Goal: Task Accomplishment & Management: Complete application form

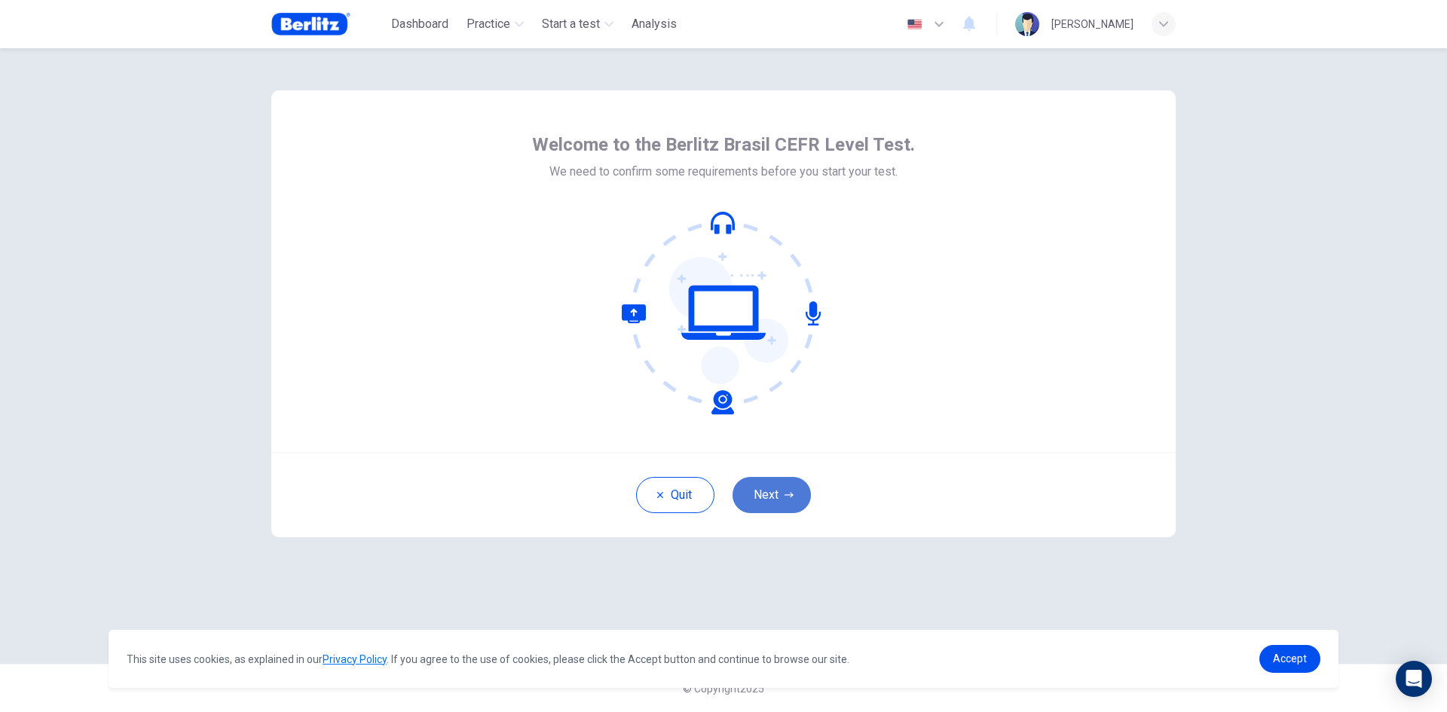
click at [782, 504] on button "Next" at bounding box center [772, 495] width 78 height 36
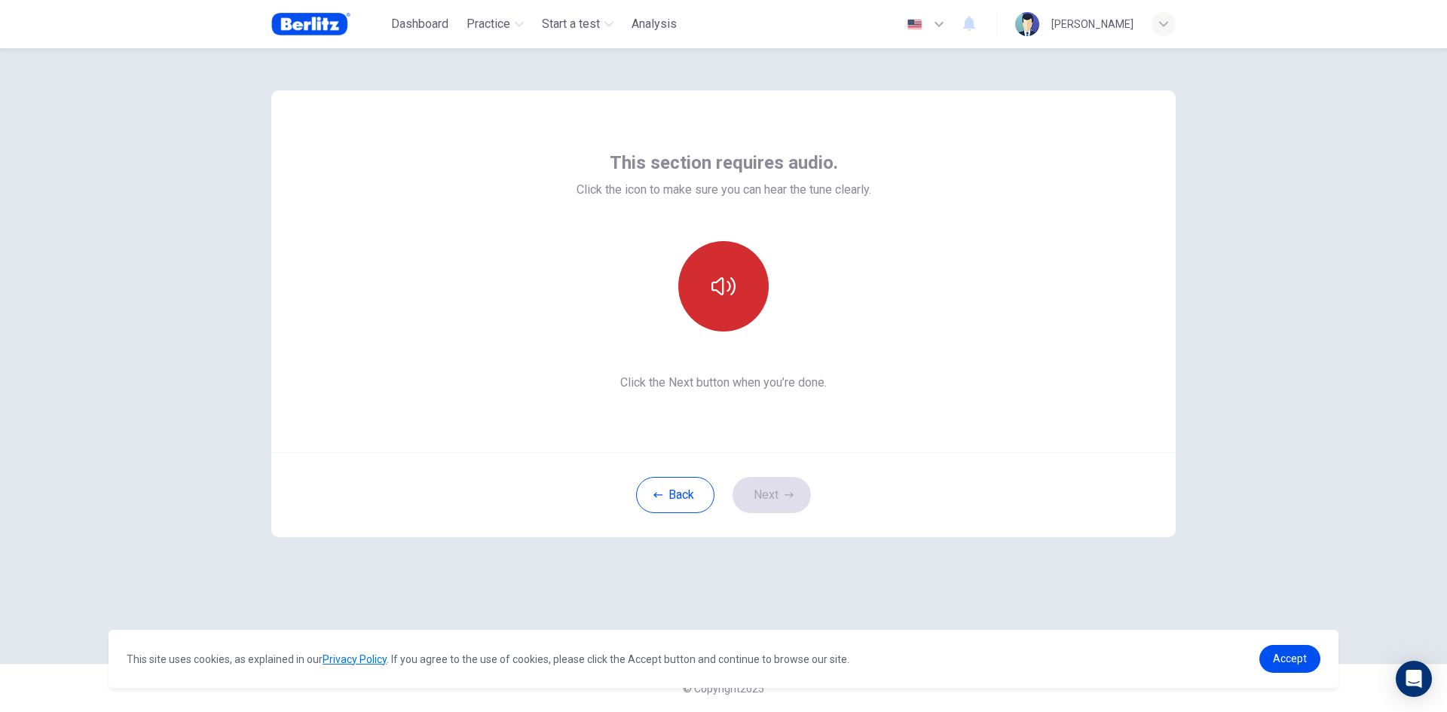
click at [730, 283] on icon "button" at bounding box center [724, 286] width 24 height 18
click at [800, 495] on button "Next" at bounding box center [772, 495] width 78 height 36
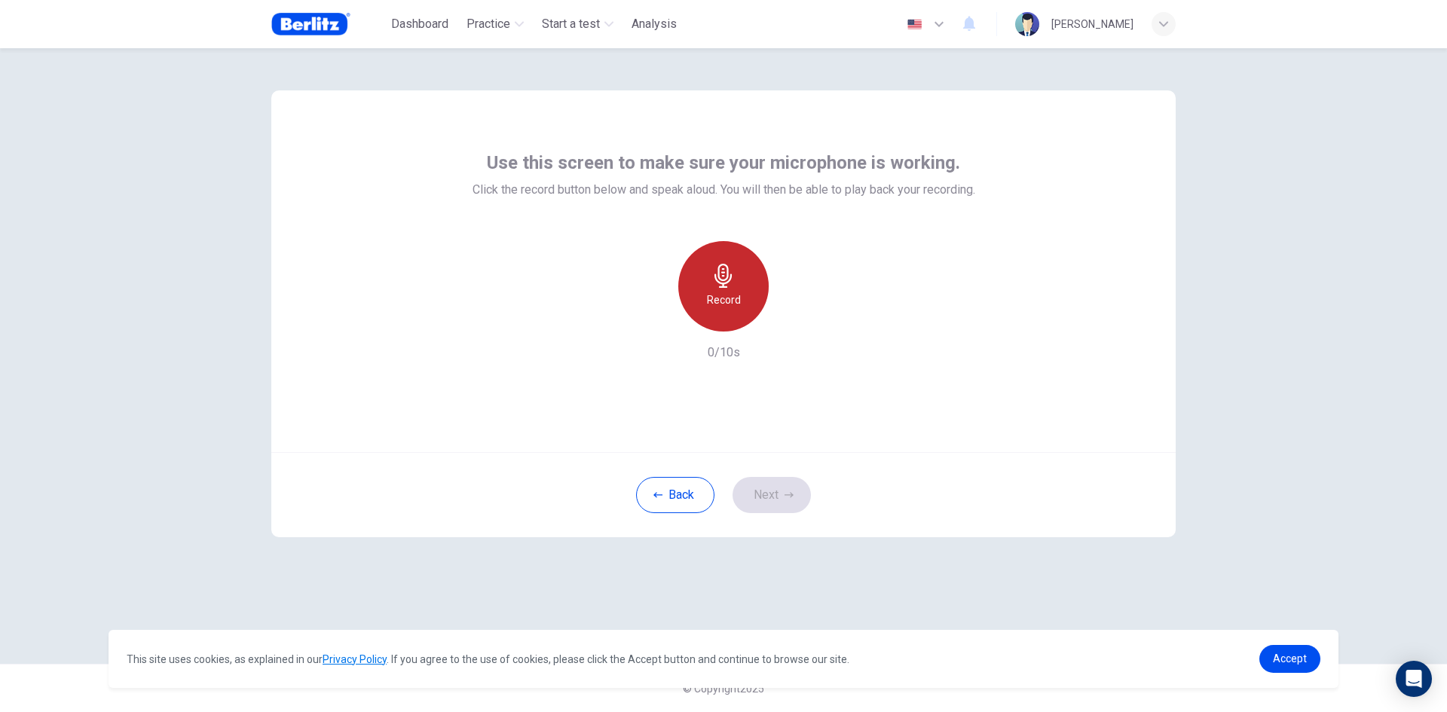
click at [741, 299] on div "Record" at bounding box center [723, 286] width 90 height 90
click at [741, 299] on div "Stop" at bounding box center [723, 286] width 90 height 90
click at [779, 489] on button "Next" at bounding box center [772, 495] width 78 height 36
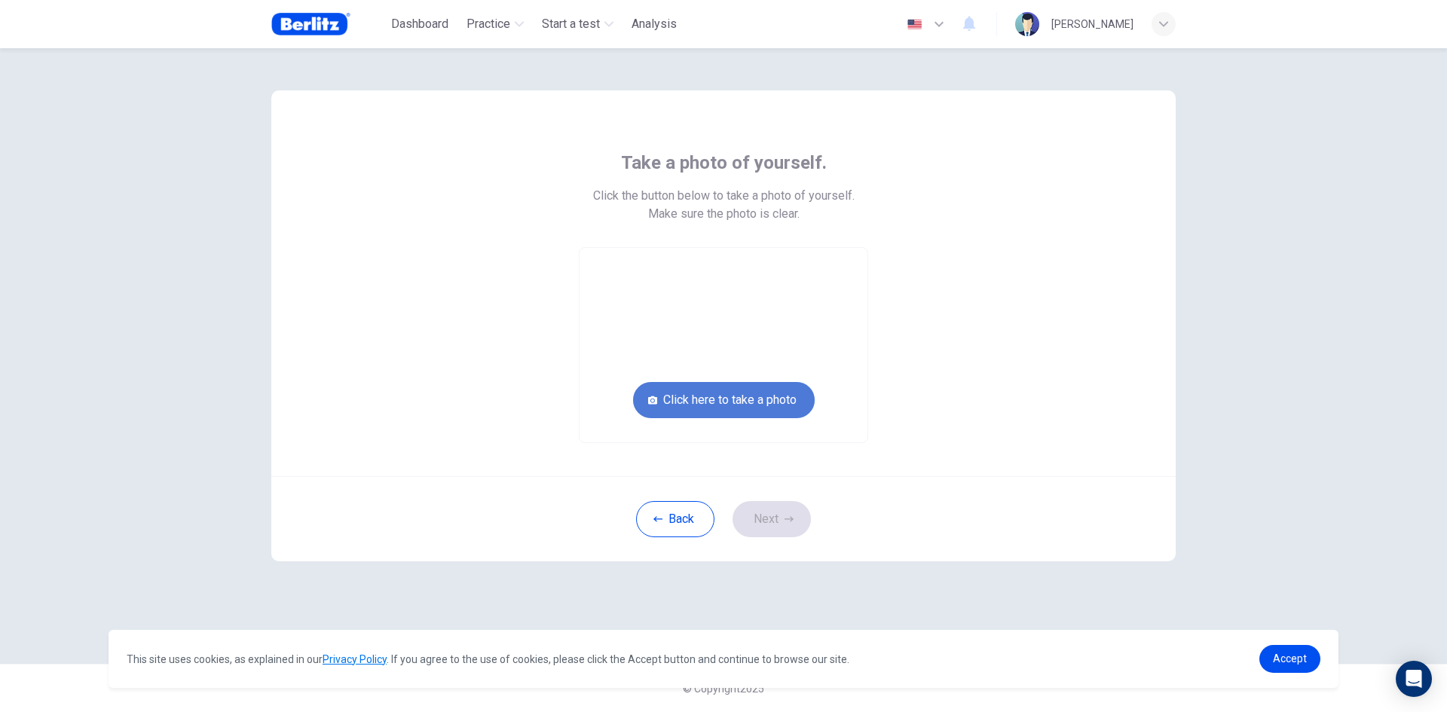
click at [687, 397] on button "Click here to take a photo" at bounding box center [724, 400] width 182 height 36
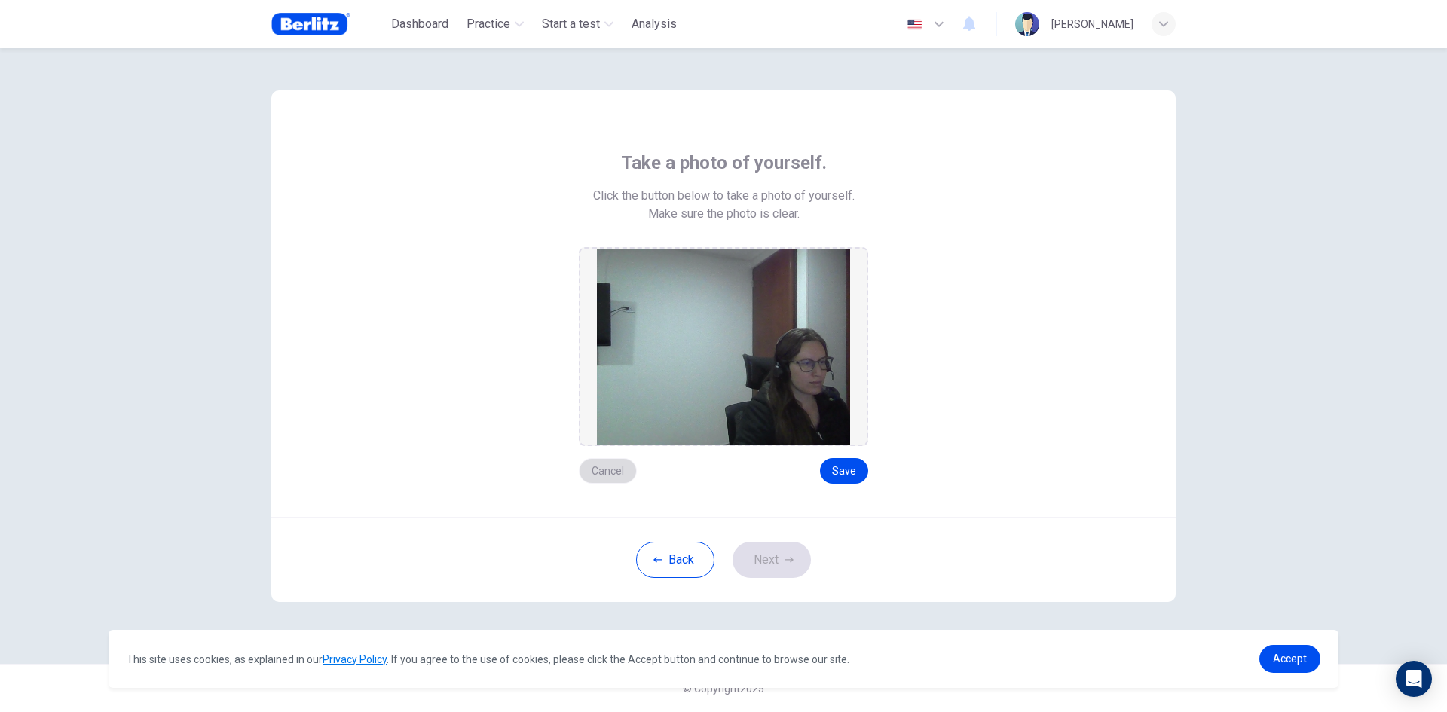
click at [614, 470] on button "Cancel" at bounding box center [608, 471] width 58 height 26
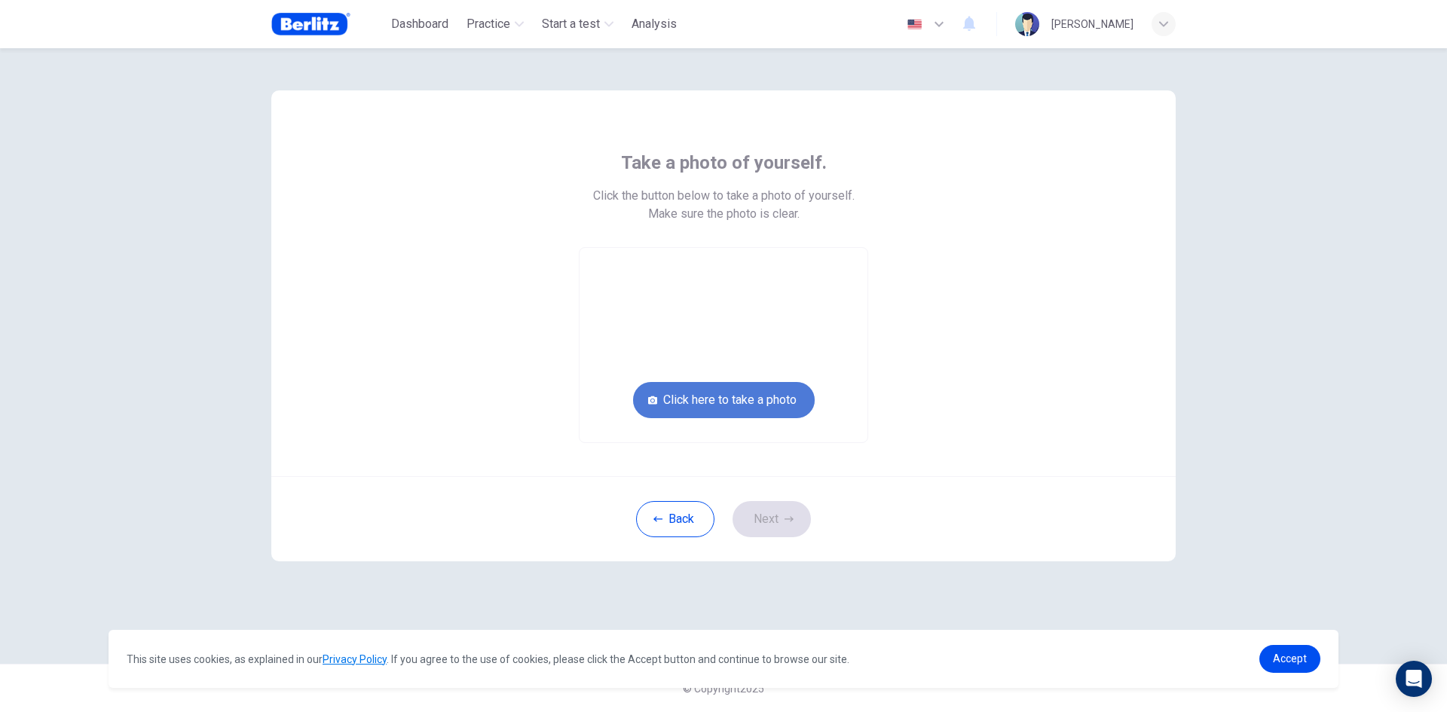
click at [718, 409] on button "Click here to take a photo" at bounding box center [724, 400] width 182 height 36
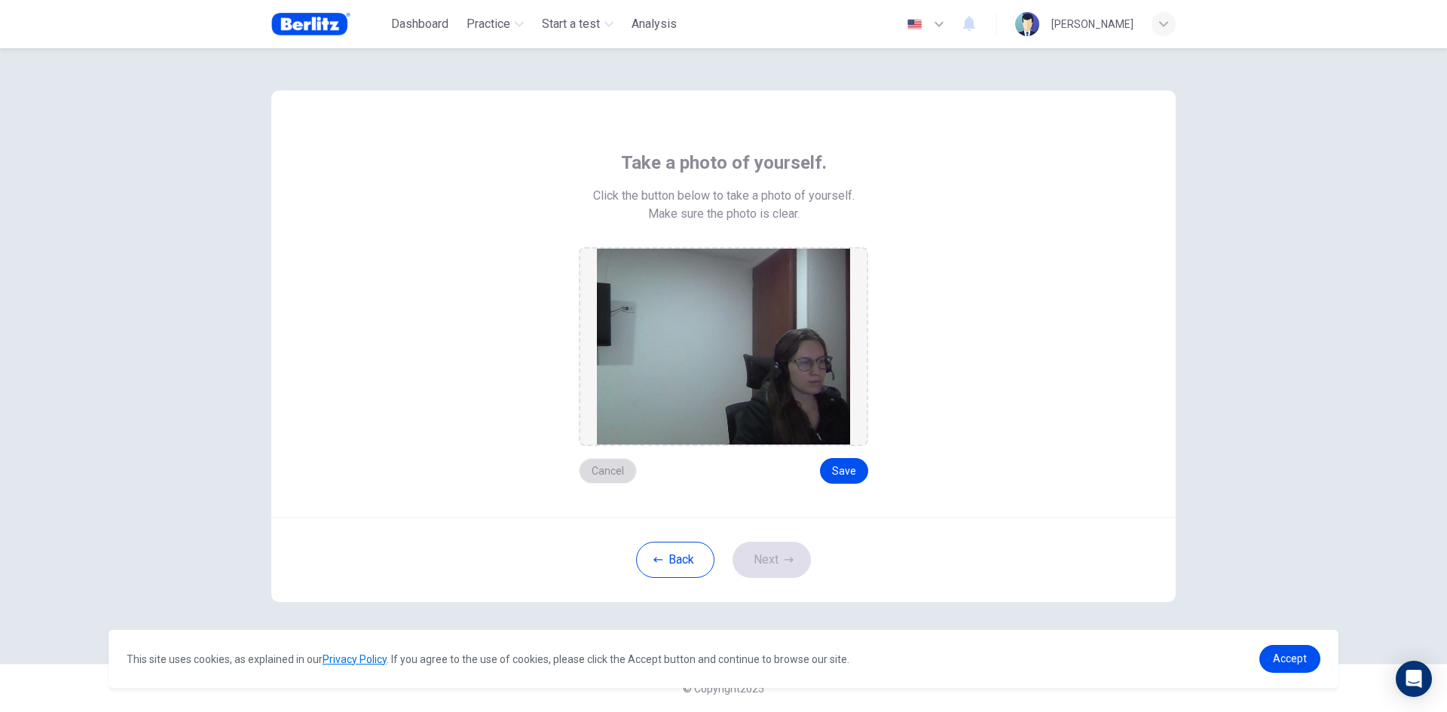
click at [617, 477] on button "Cancel" at bounding box center [608, 471] width 58 height 26
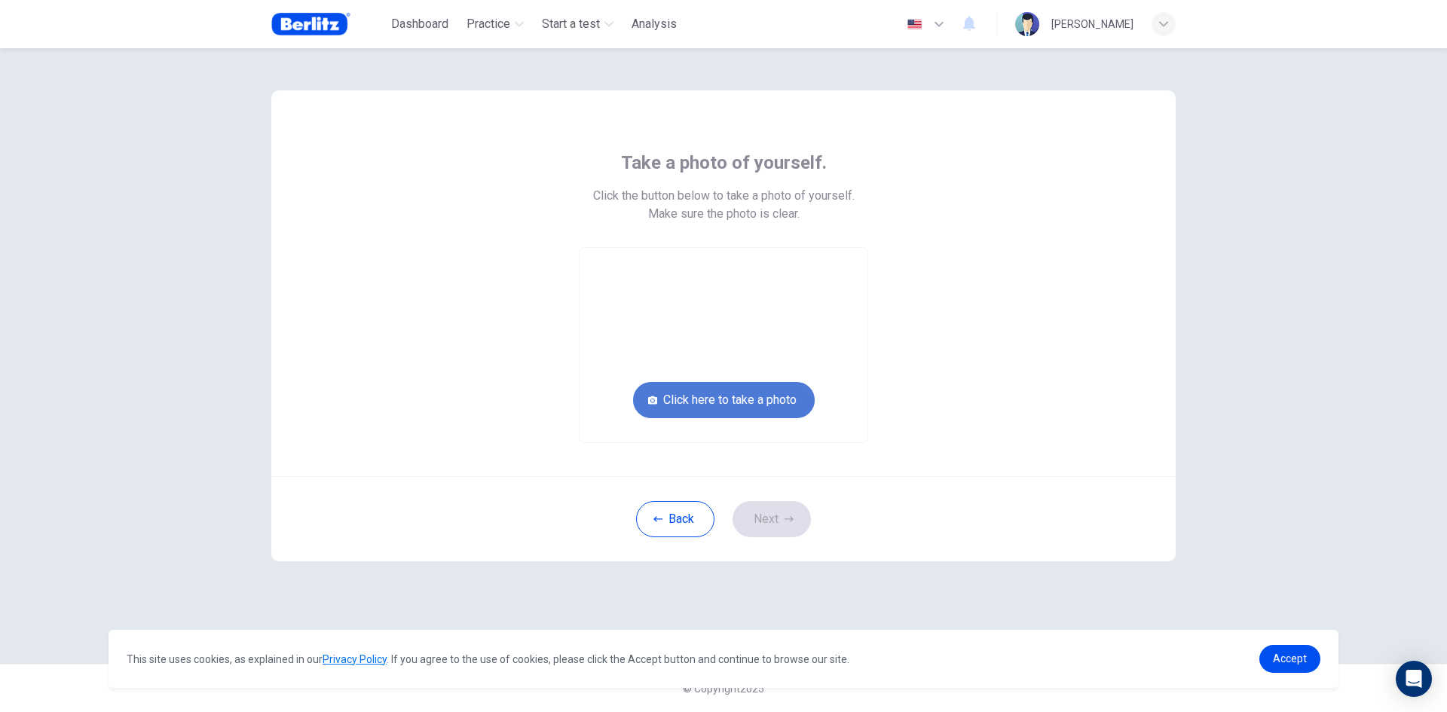
click at [718, 400] on button "Click here to take a photo" at bounding box center [724, 400] width 182 height 36
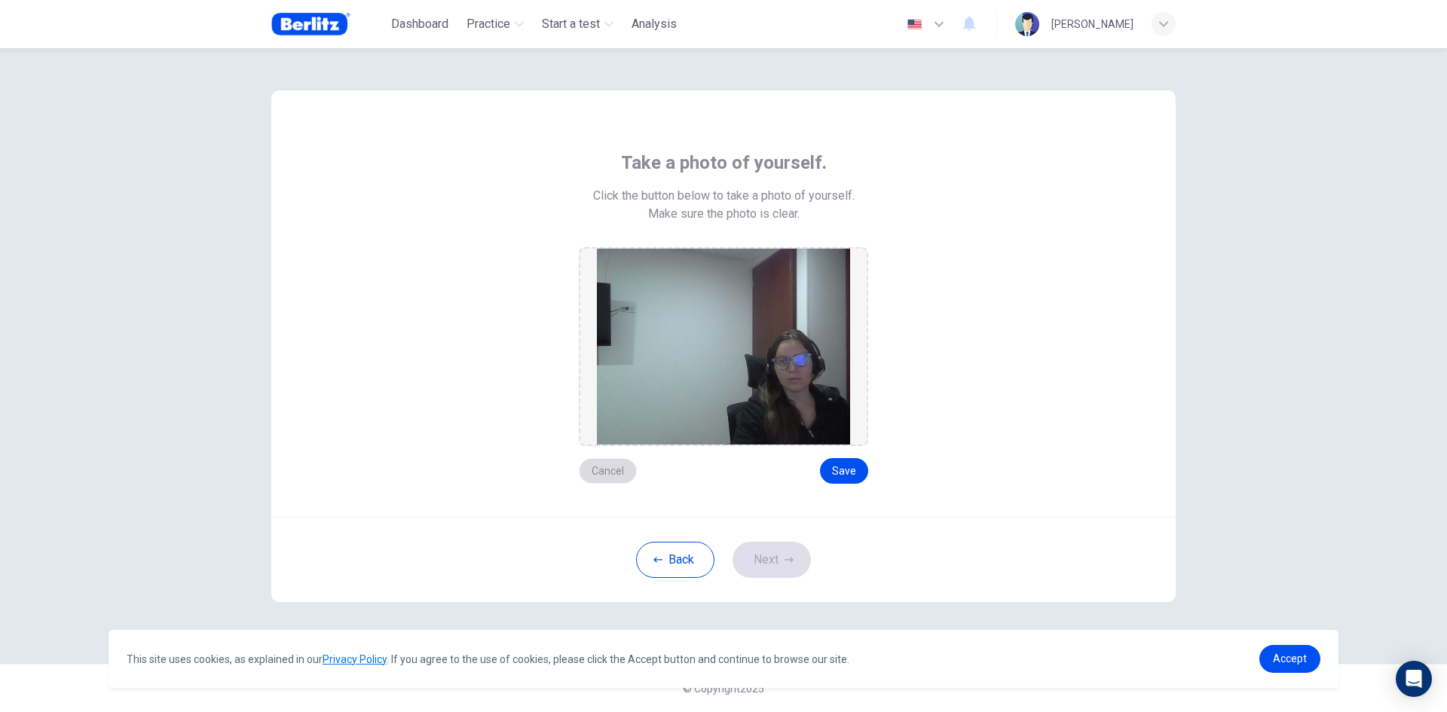
click at [598, 477] on button "Cancel" at bounding box center [608, 471] width 58 height 26
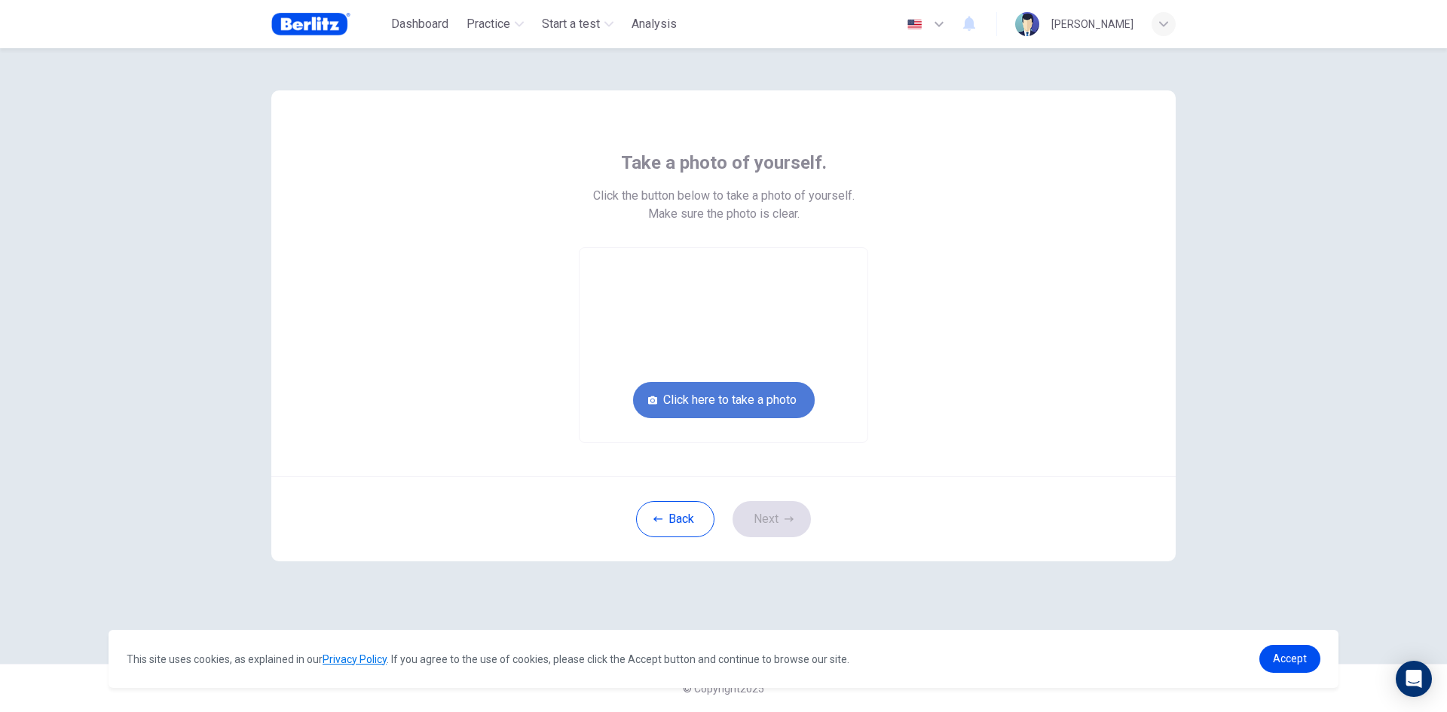
click at [730, 406] on button "Click here to take a photo" at bounding box center [724, 400] width 182 height 36
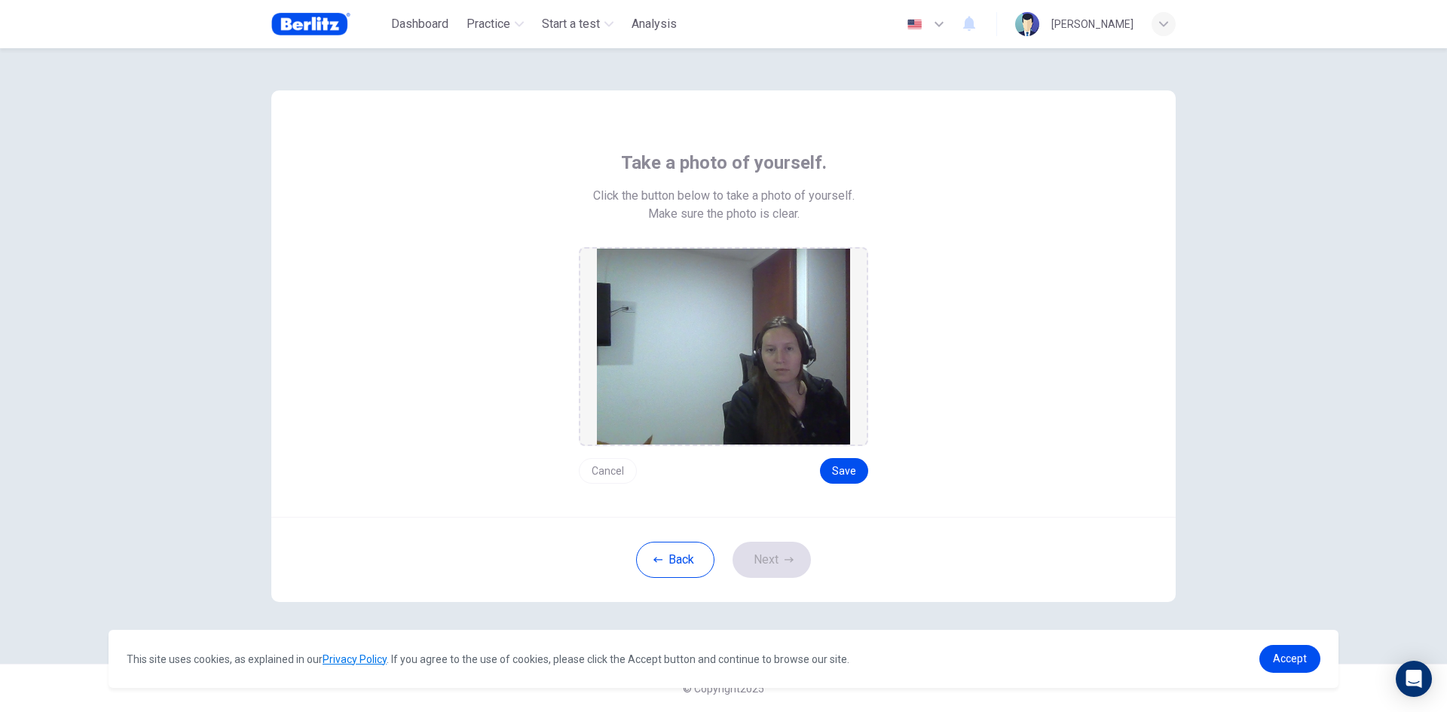
click at [607, 472] on button "Cancel" at bounding box center [608, 471] width 58 height 26
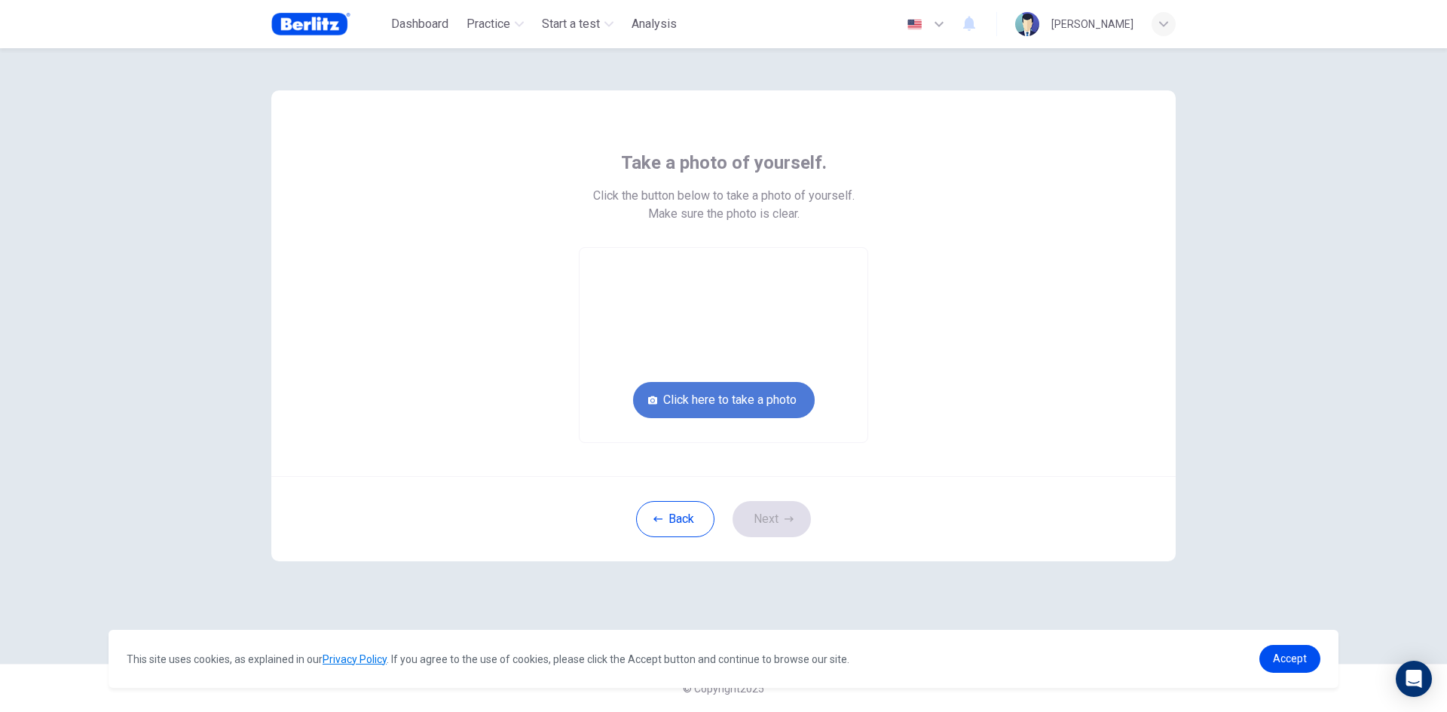
click at [758, 416] on button "Click here to take a photo" at bounding box center [724, 400] width 182 height 36
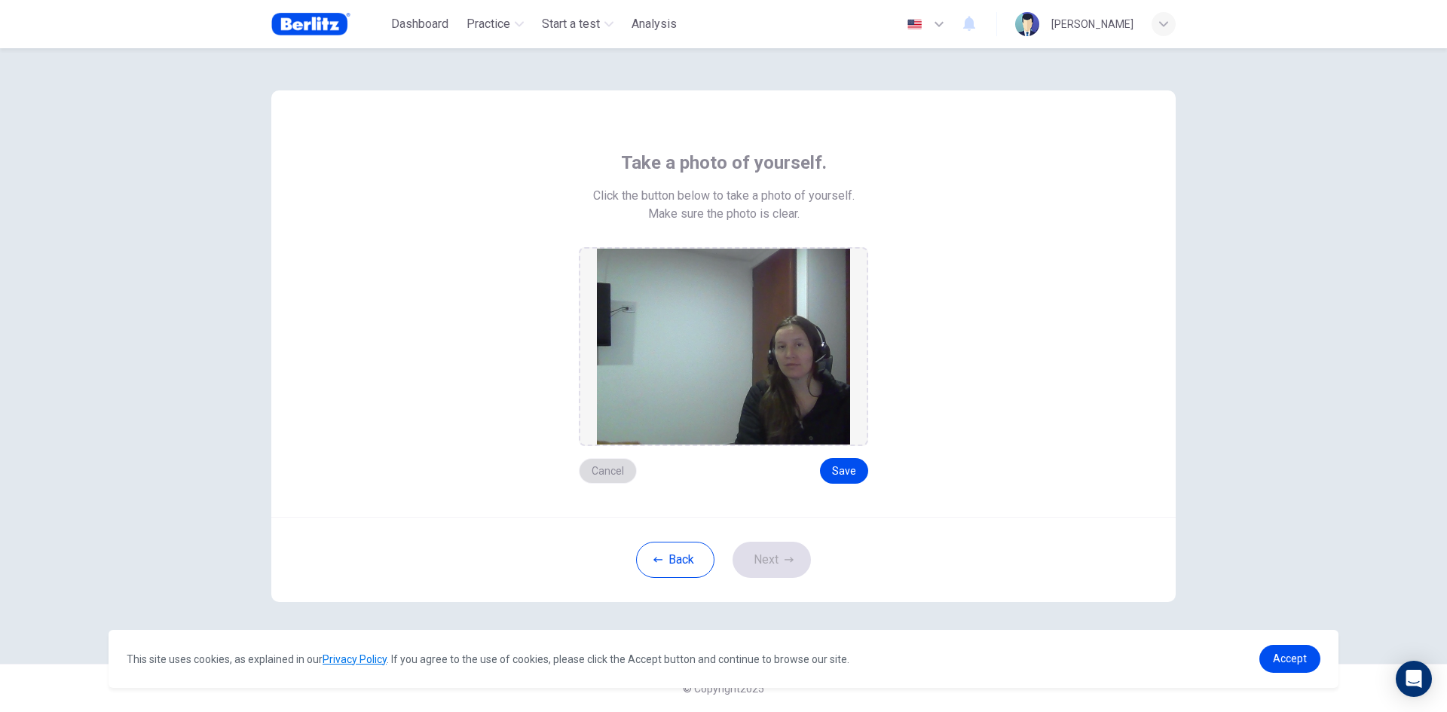
click at [625, 473] on button "Cancel" at bounding box center [608, 471] width 58 height 26
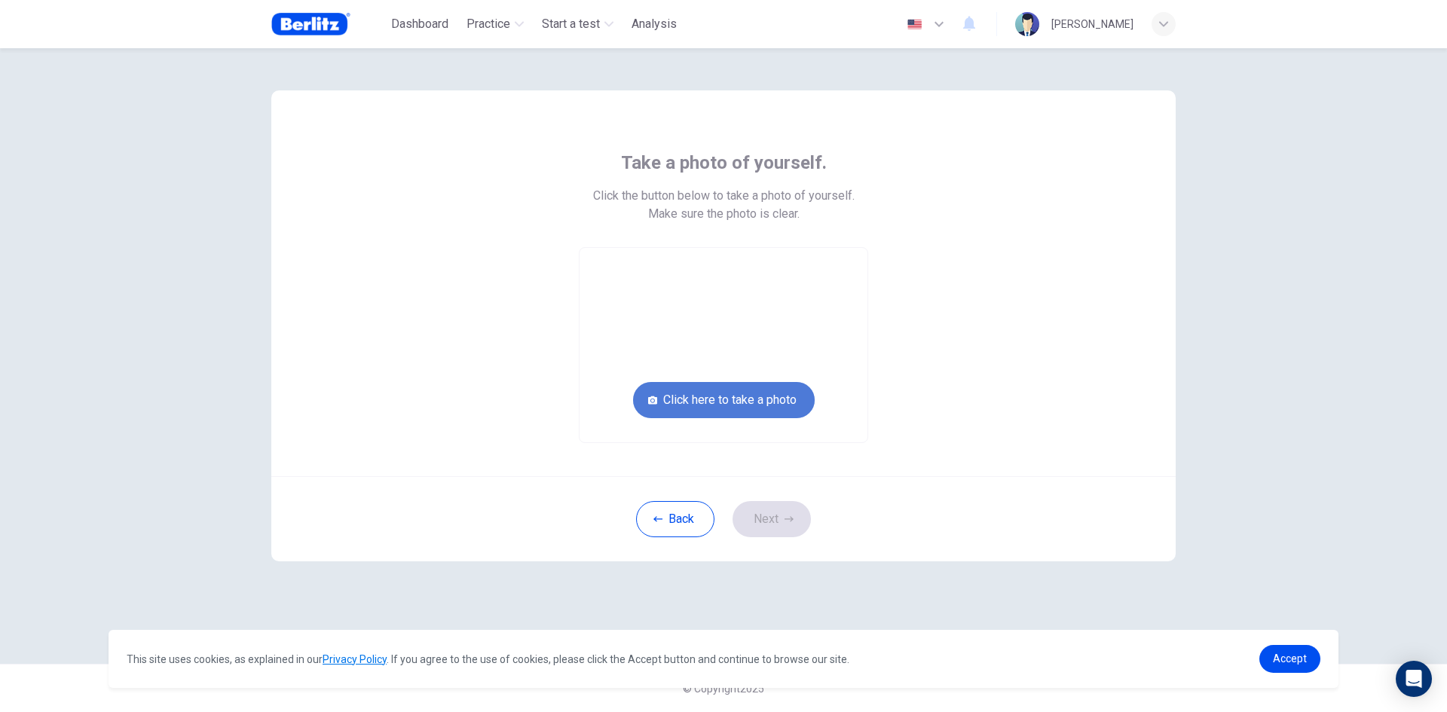
click at [721, 406] on button "Click here to take a photo" at bounding box center [724, 400] width 182 height 36
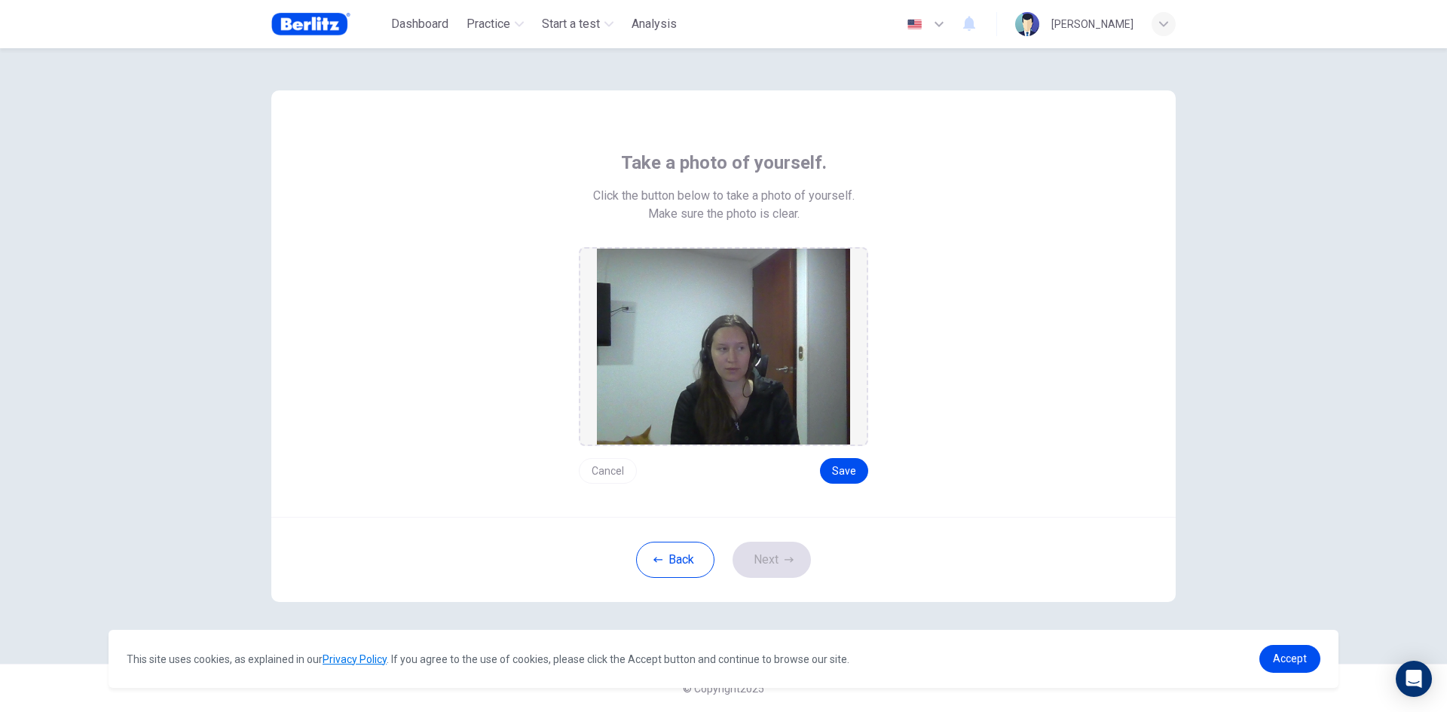
click at [614, 466] on button "Cancel" at bounding box center [608, 471] width 58 height 26
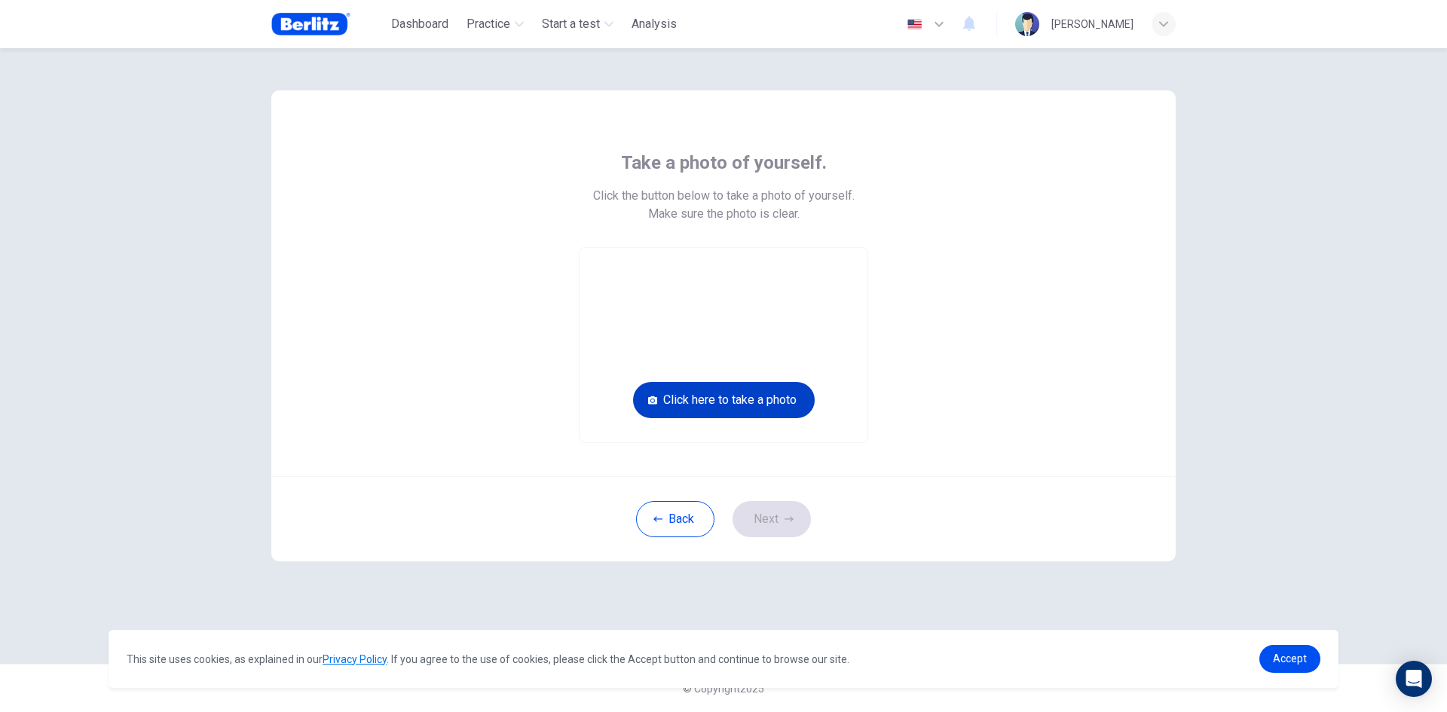
click at [759, 400] on button "Click here to take a photo" at bounding box center [724, 400] width 182 height 36
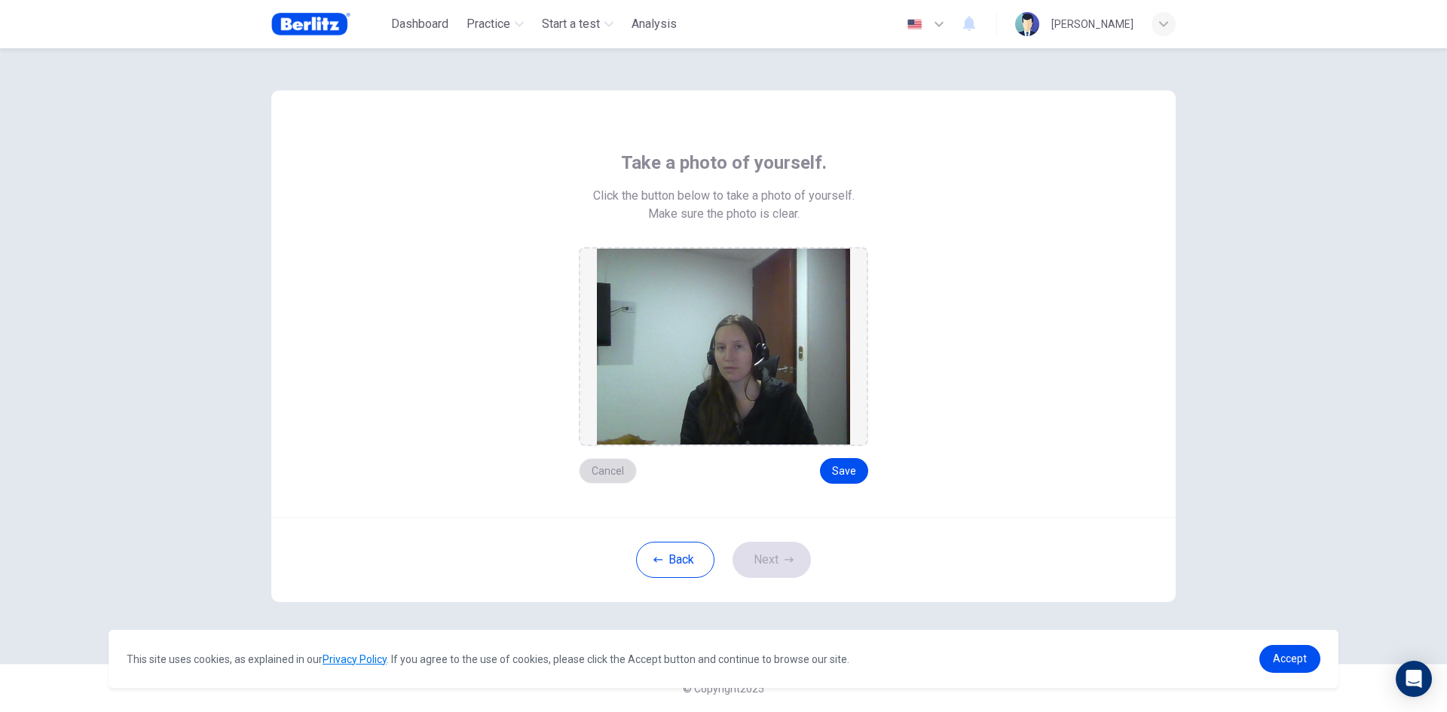
click at [608, 476] on button "Cancel" at bounding box center [608, 471] width 58 height 26
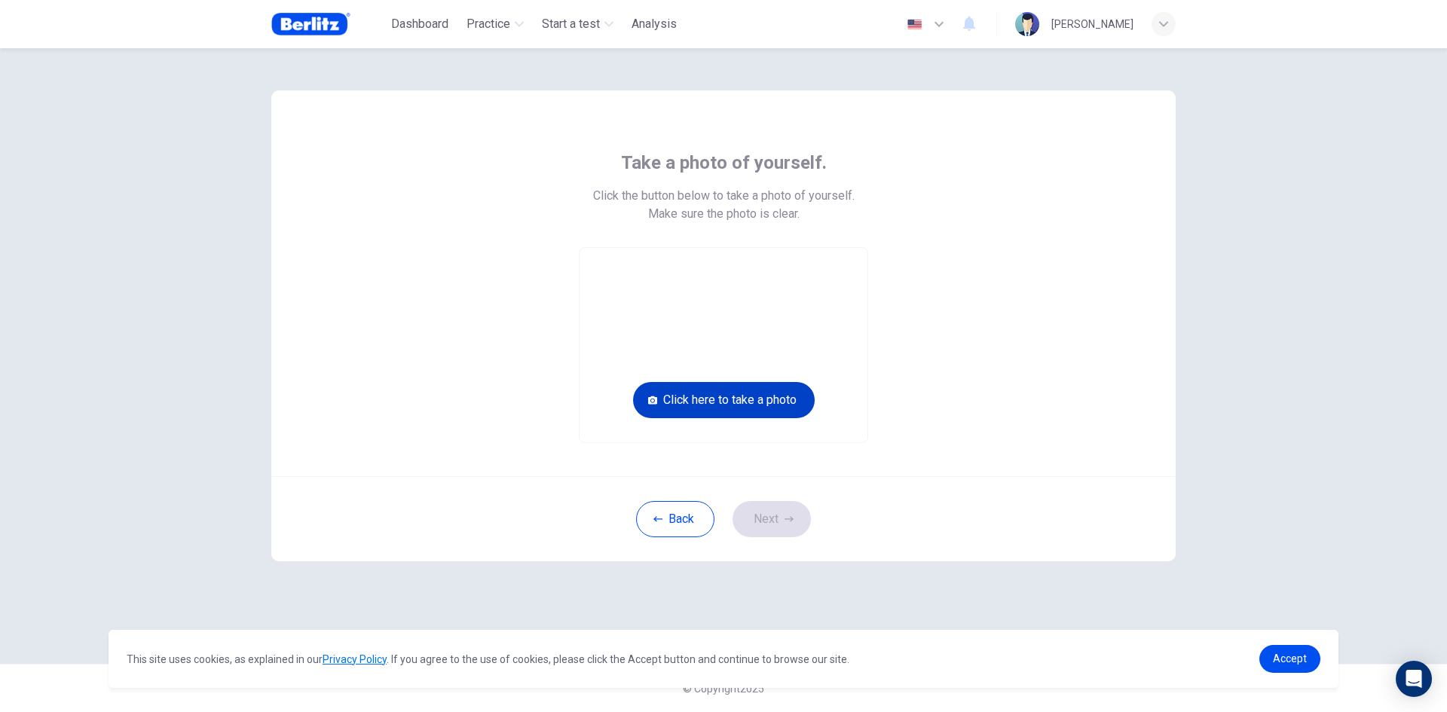
click at [762, 410] on button "Click here to take a photo" at bounding box center [724, 400] width 182 height 36
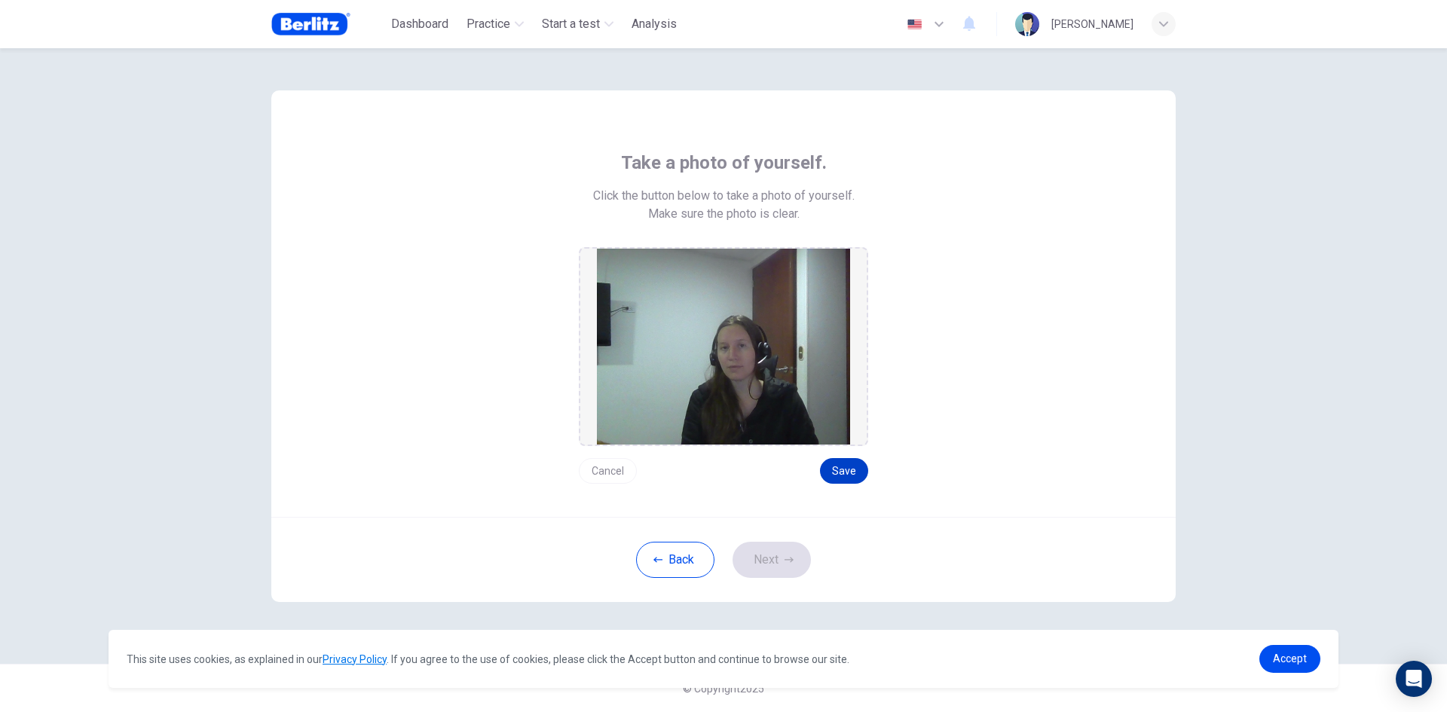
click at [850, 464] on button "Save" at bounding box center [844, 471] width 48 height 26
click at [773, 553] on button "Next" at bounding box center [772, 560] width 78 height 36
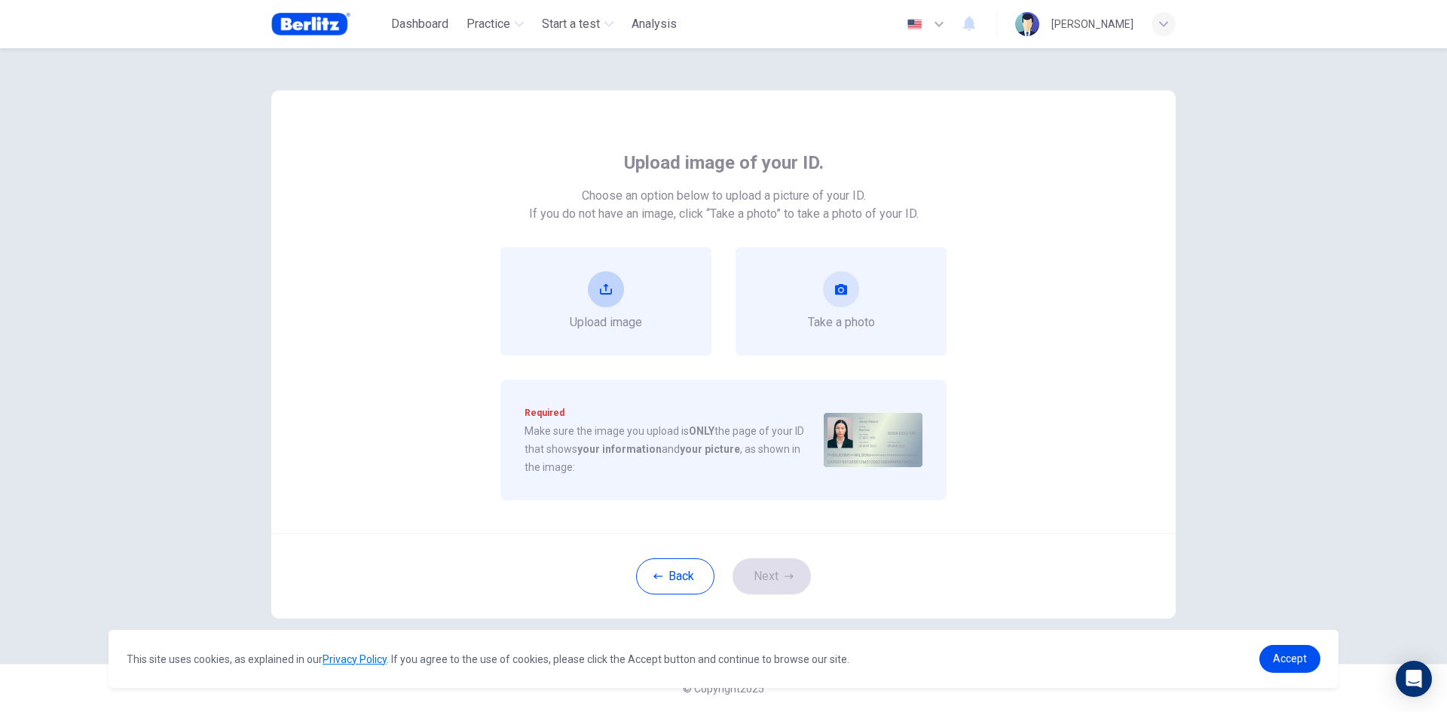
click at [624, 302] on div "Upload image" at bounding box center [606, 301] width 72 height 60
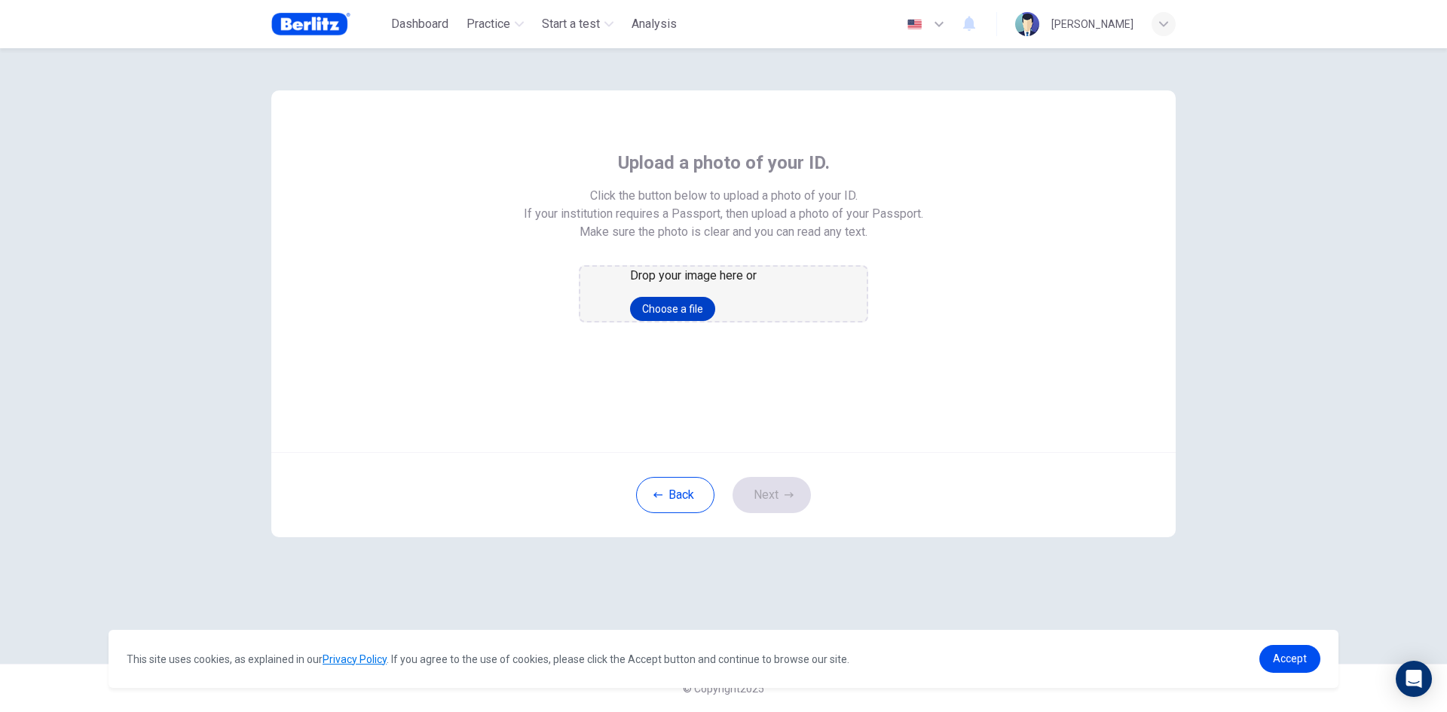
click at [715, 321] on button "Choose a file" at bounding box center [672, 309] width 85 height 24
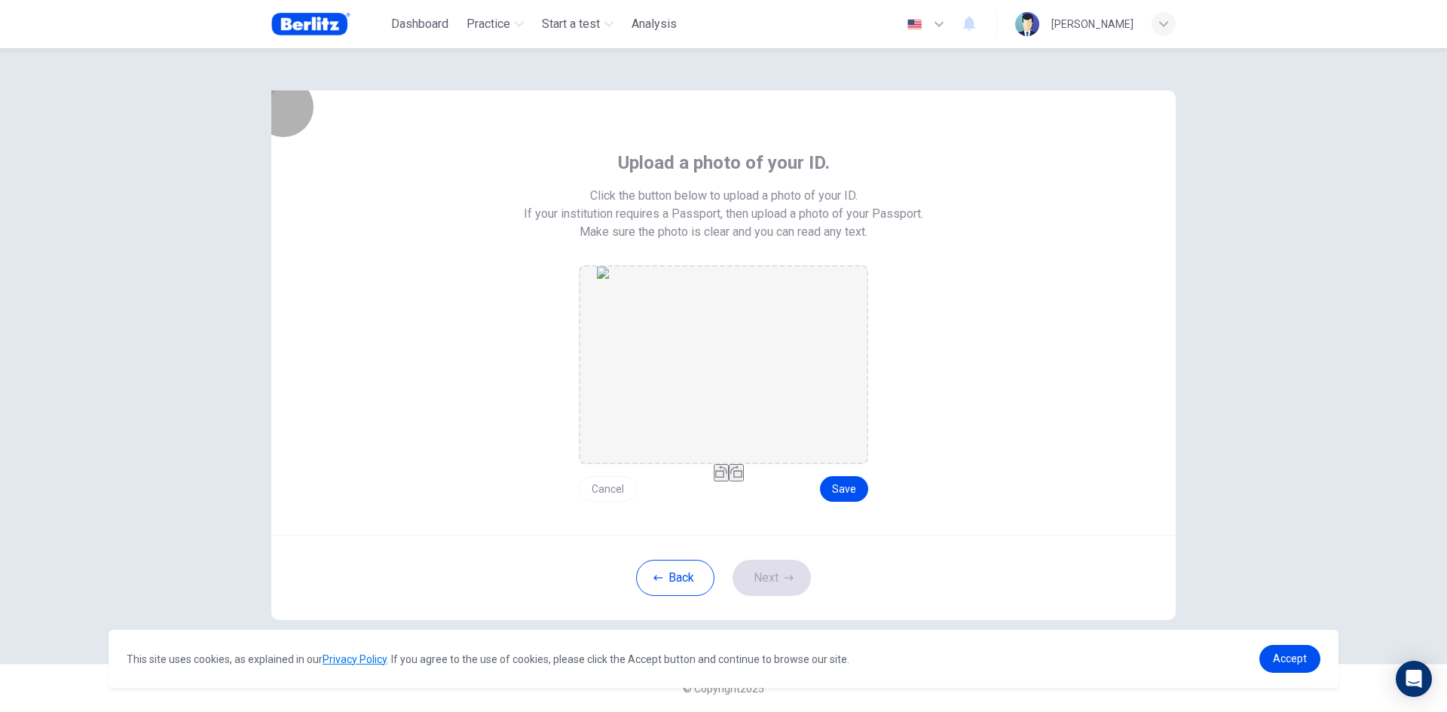
click at [714, 482] on button "button" at bounding box center [721, 472] width 15 height 17
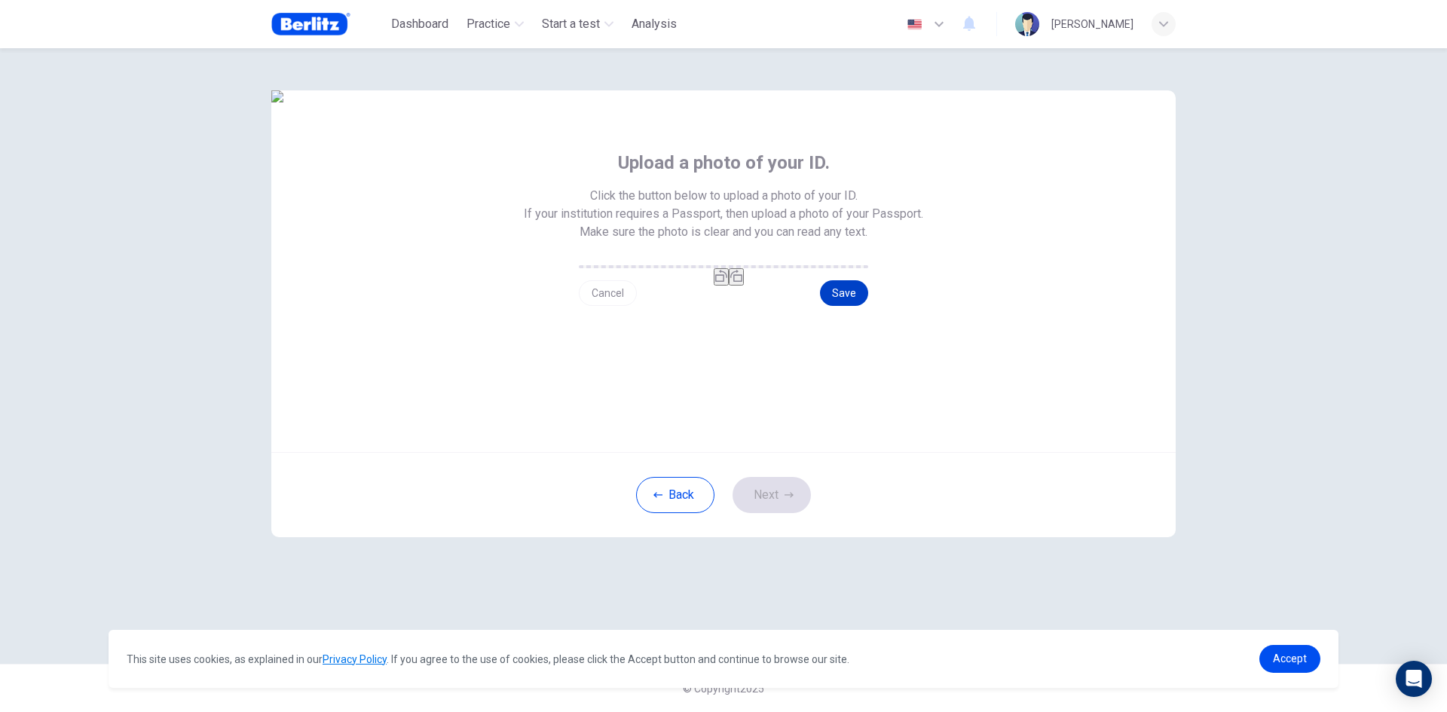
click at [859, 306] on button "Save" at bounding box center [844, 293] width 48 height 26
click at [792, 513] on button "Next" at bounding box center [772, 495] width 78 height 36
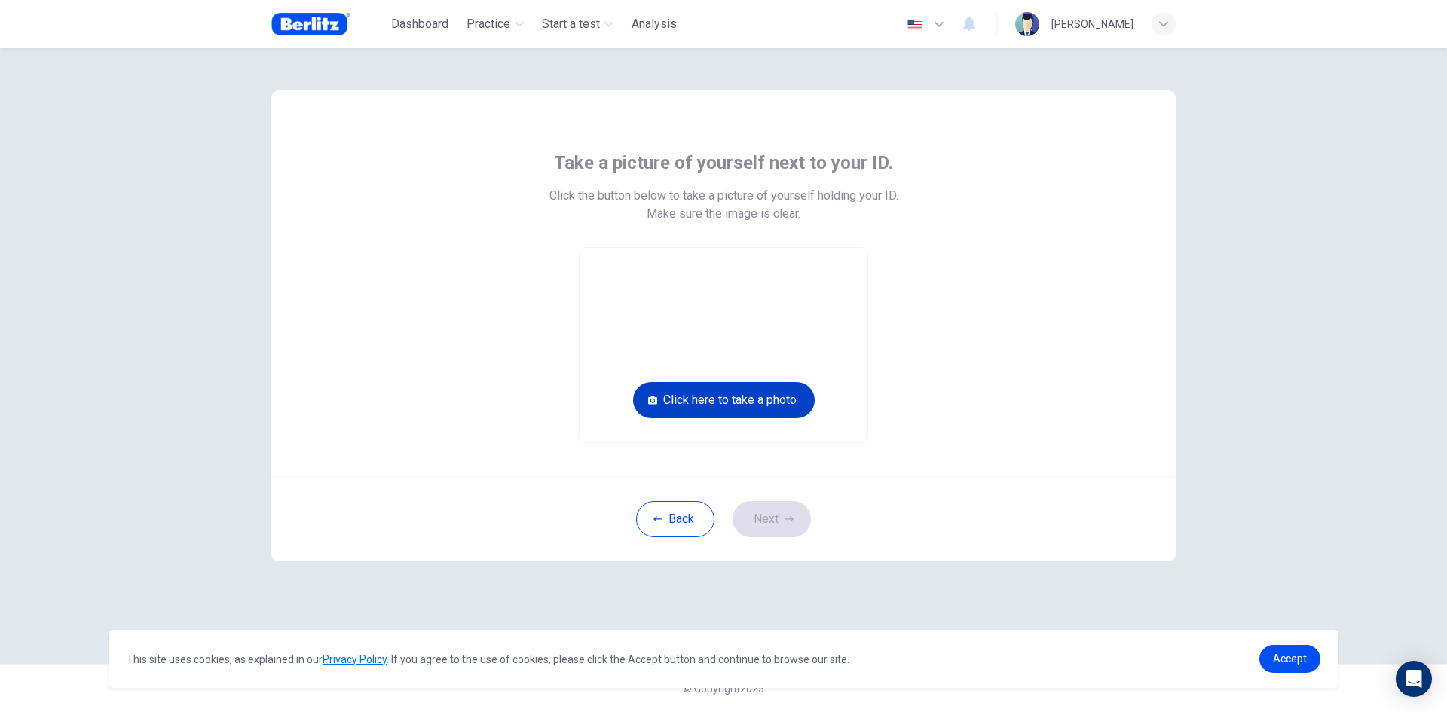
click at [746, 407] on button "Click here to take a photo" at bounding box center [724, 400] width 182 height 36
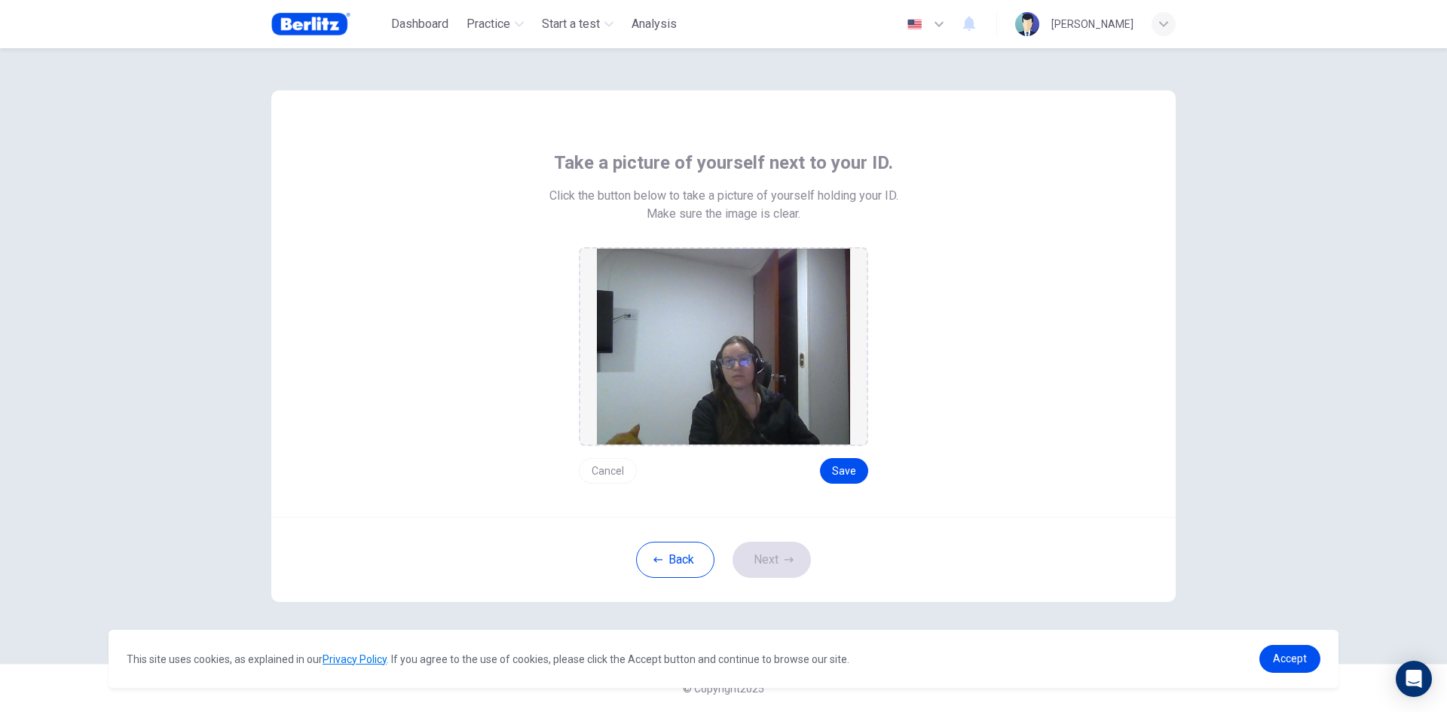
click at [602, 475] on button "Cancel" at bounding box center [608, 471] width 58 height 26
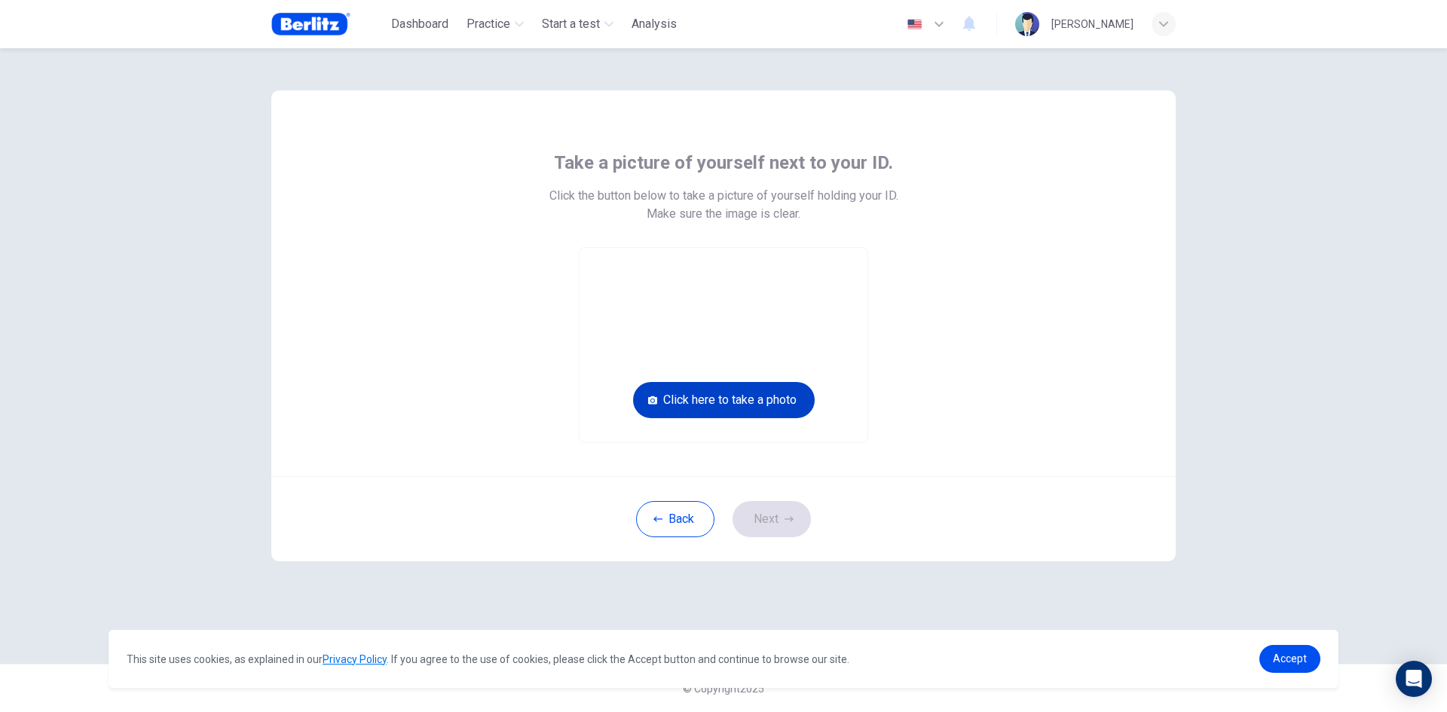
click at [770, 403] on button "Click here to take a photo" at bounding box center [724, 400] width 182 height 36
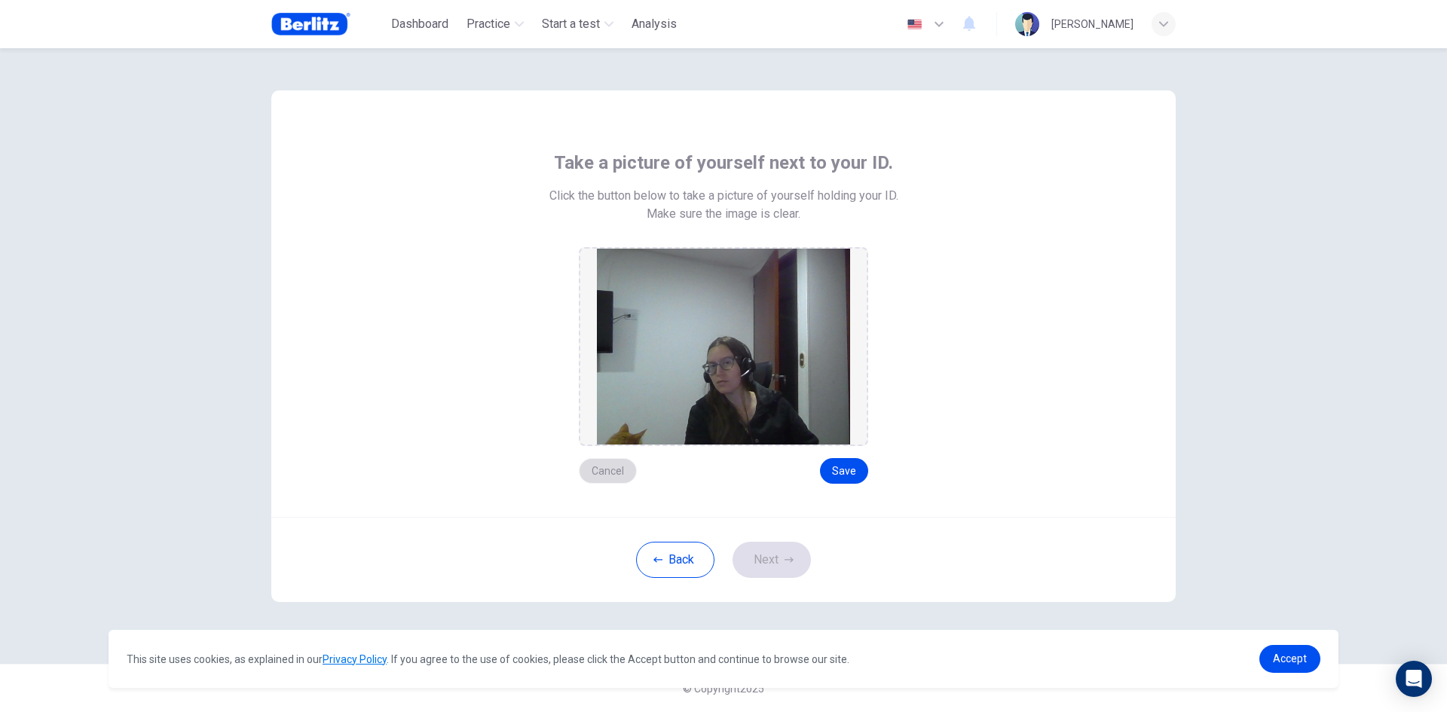
click at [605, 470] on button "Cancel" at bounding box center [608, 471] width 58 height 26
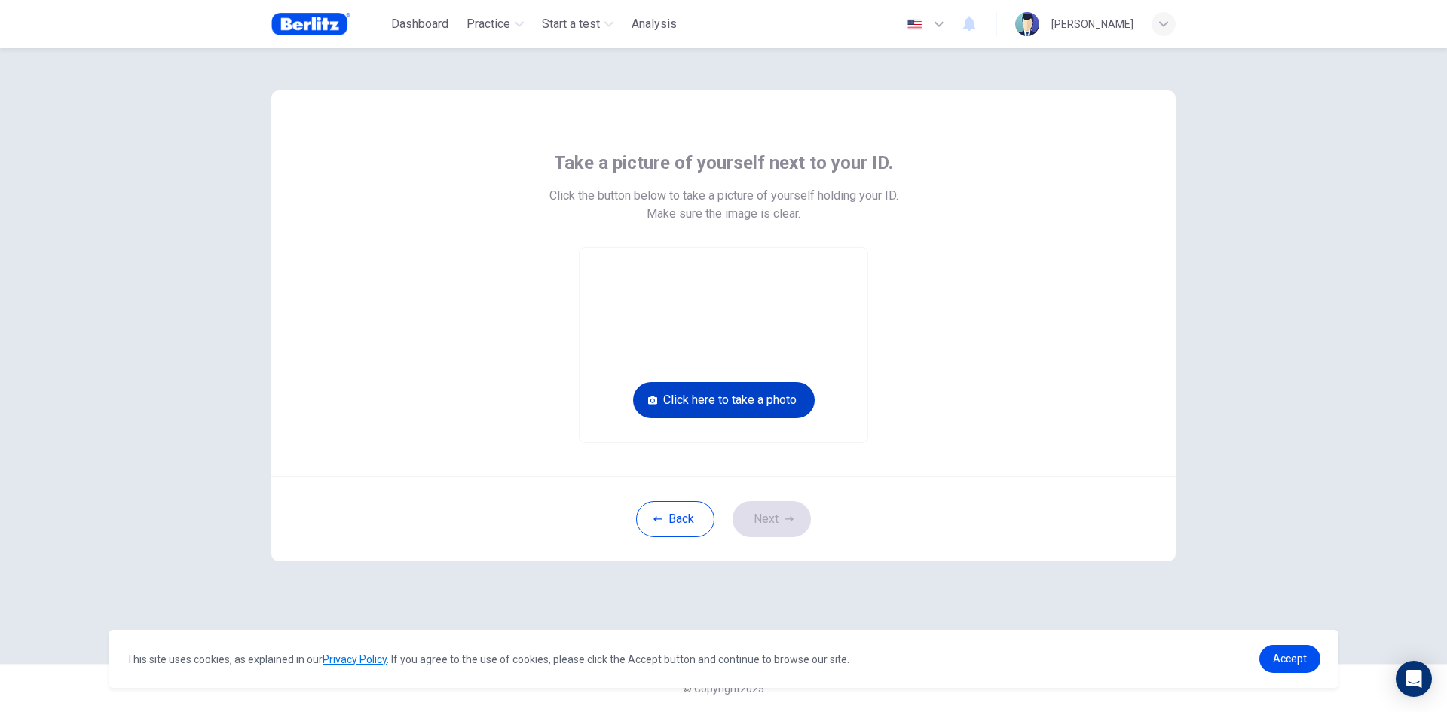
click at [710, 409] on button "Click here to take a photo" at bounding box center [724, 400] width 182 height 36
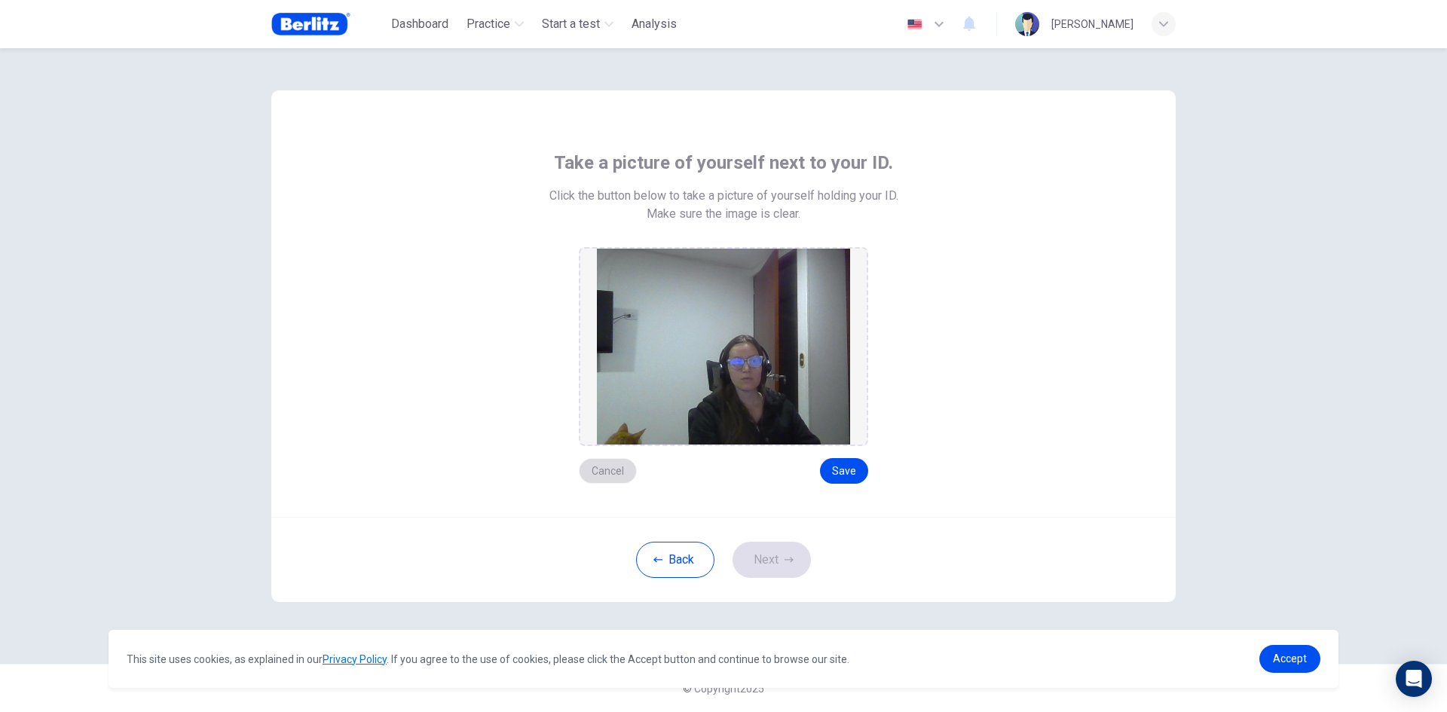
click at [609, 475] on button "Cancel" at bounding box center [608, 471] width 58 height 26
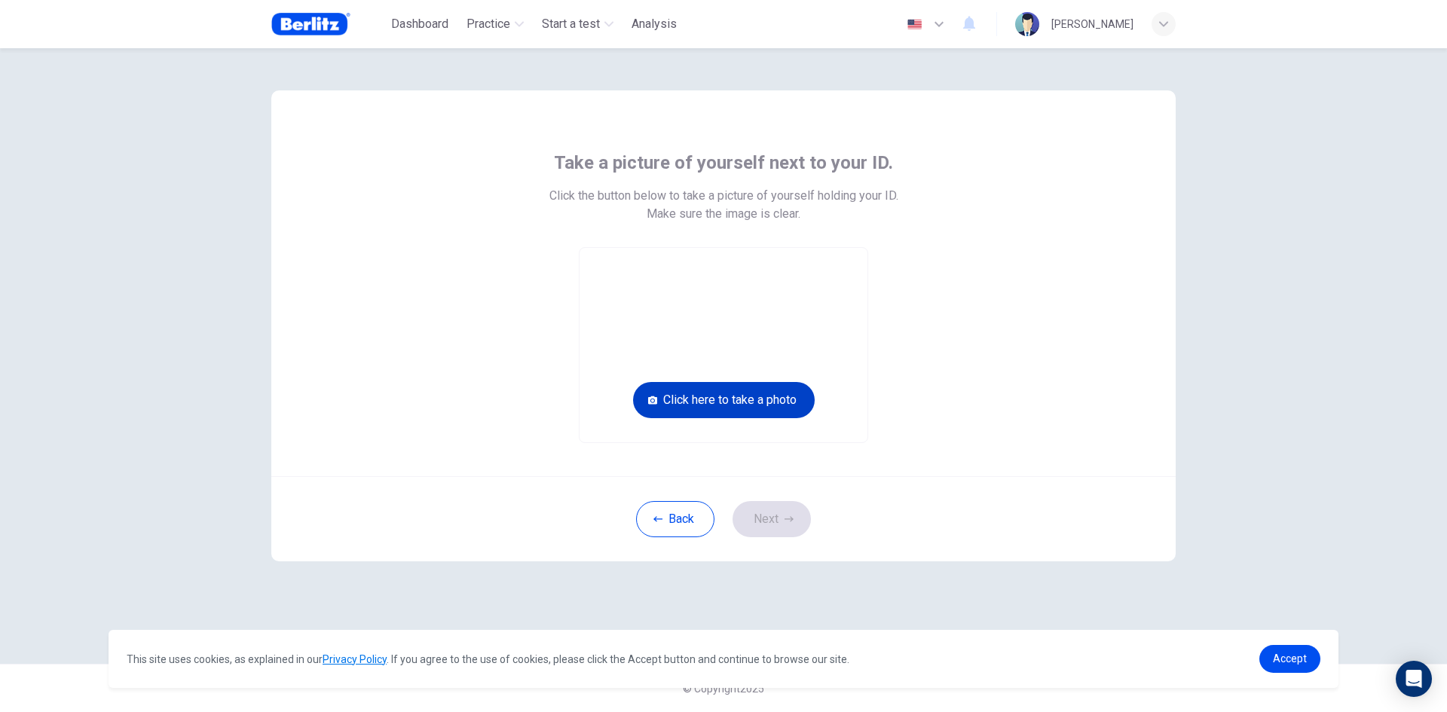
click at [733, 406] on button "Click here to take a photo" at bounding box center [724, 400] width 182 height 36
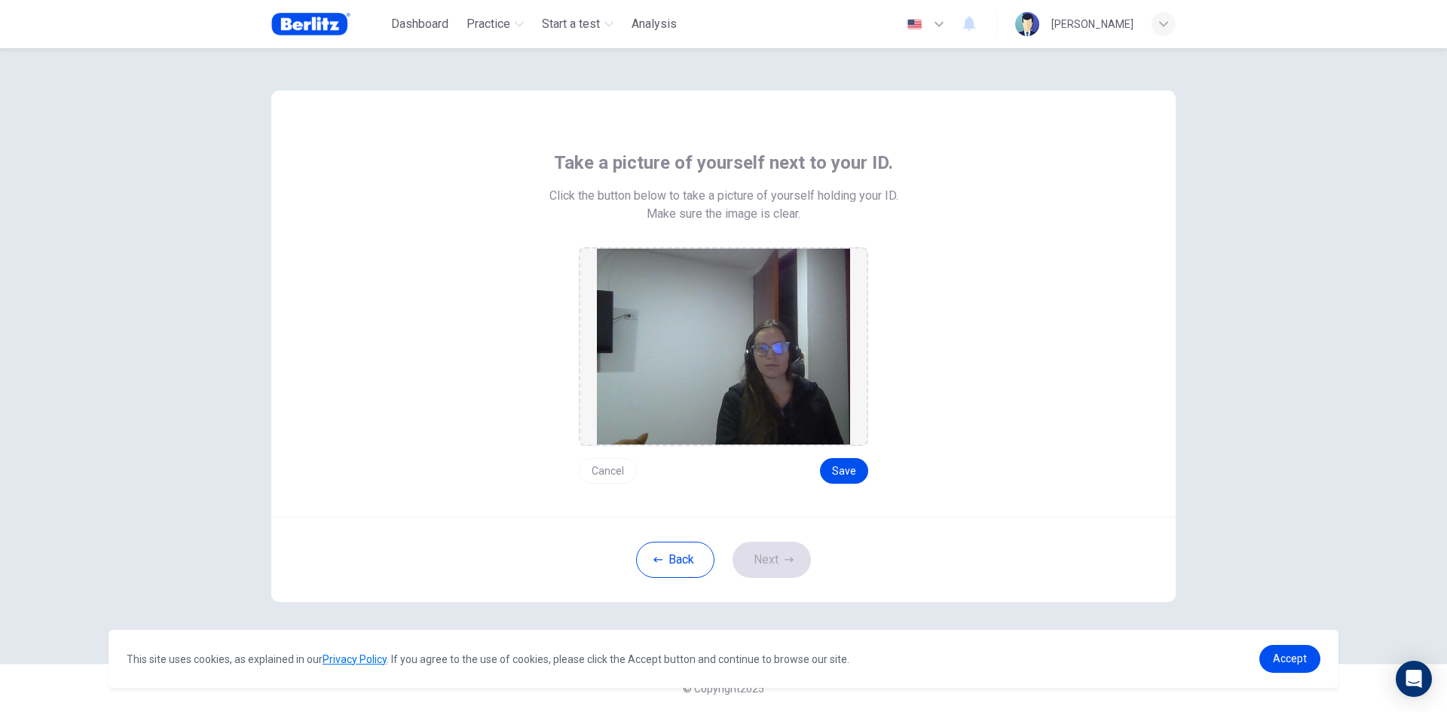
click at [622, 468] on button "Cancel" at bounding box center [608, 471] width 58 height 26
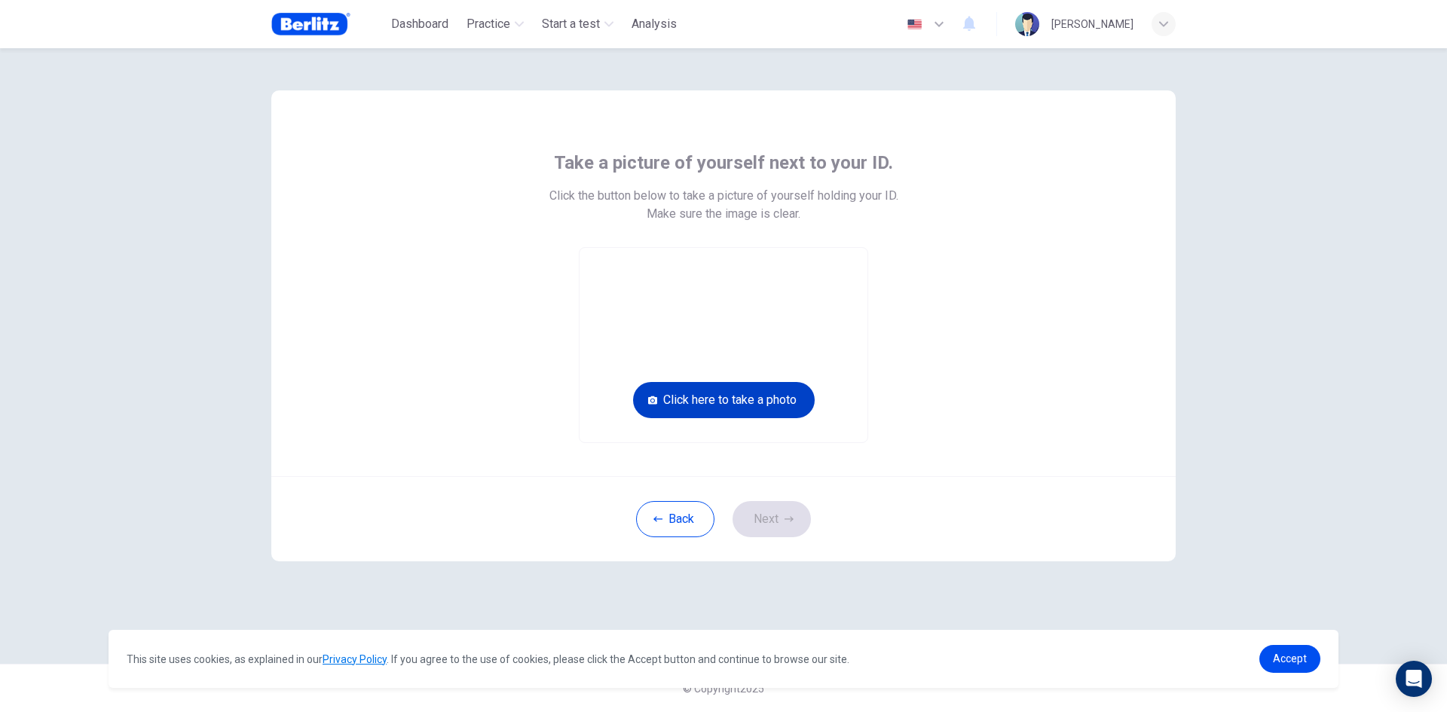
click at [769, 397] on button "Click here to take a photo" at bounding box center [724, 400] width 182 height 36
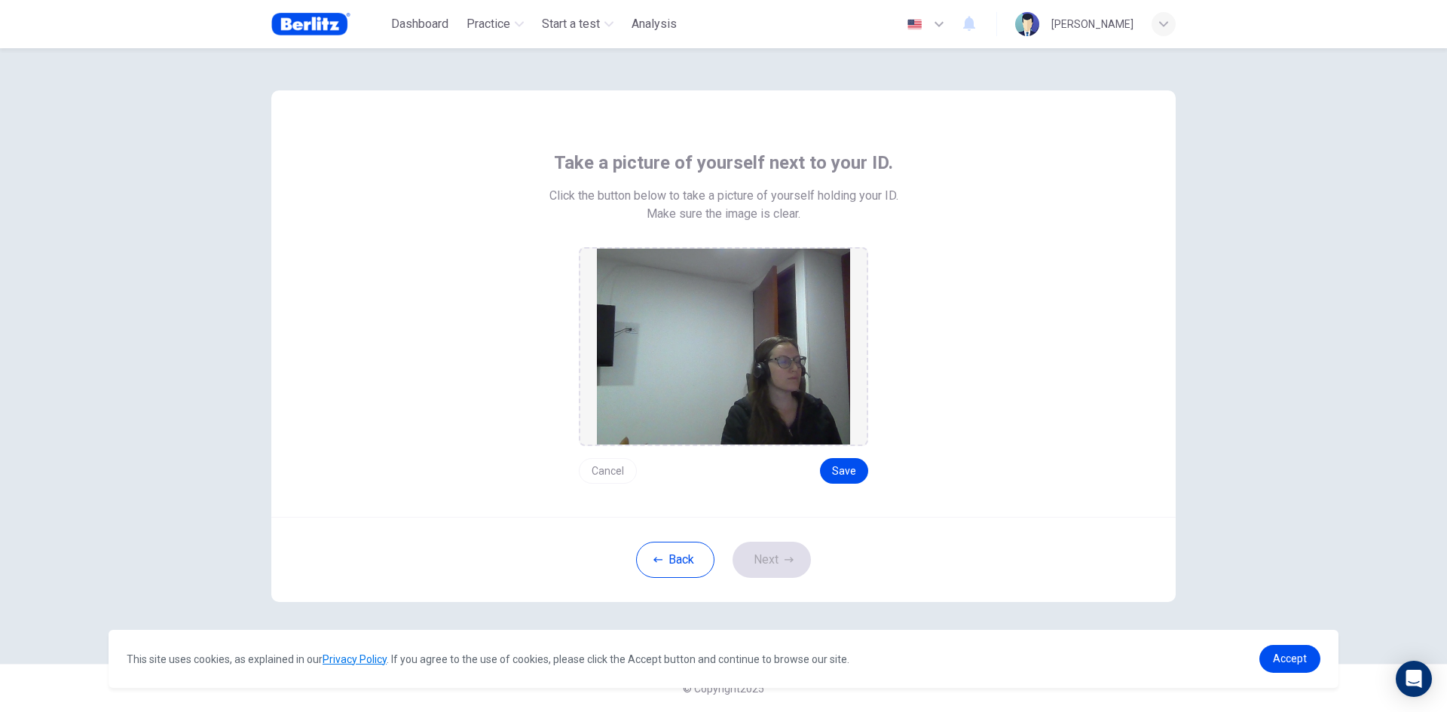
click at [602, 476] on button "Cancel" at bounding box center [608, 471] width 58 height 26
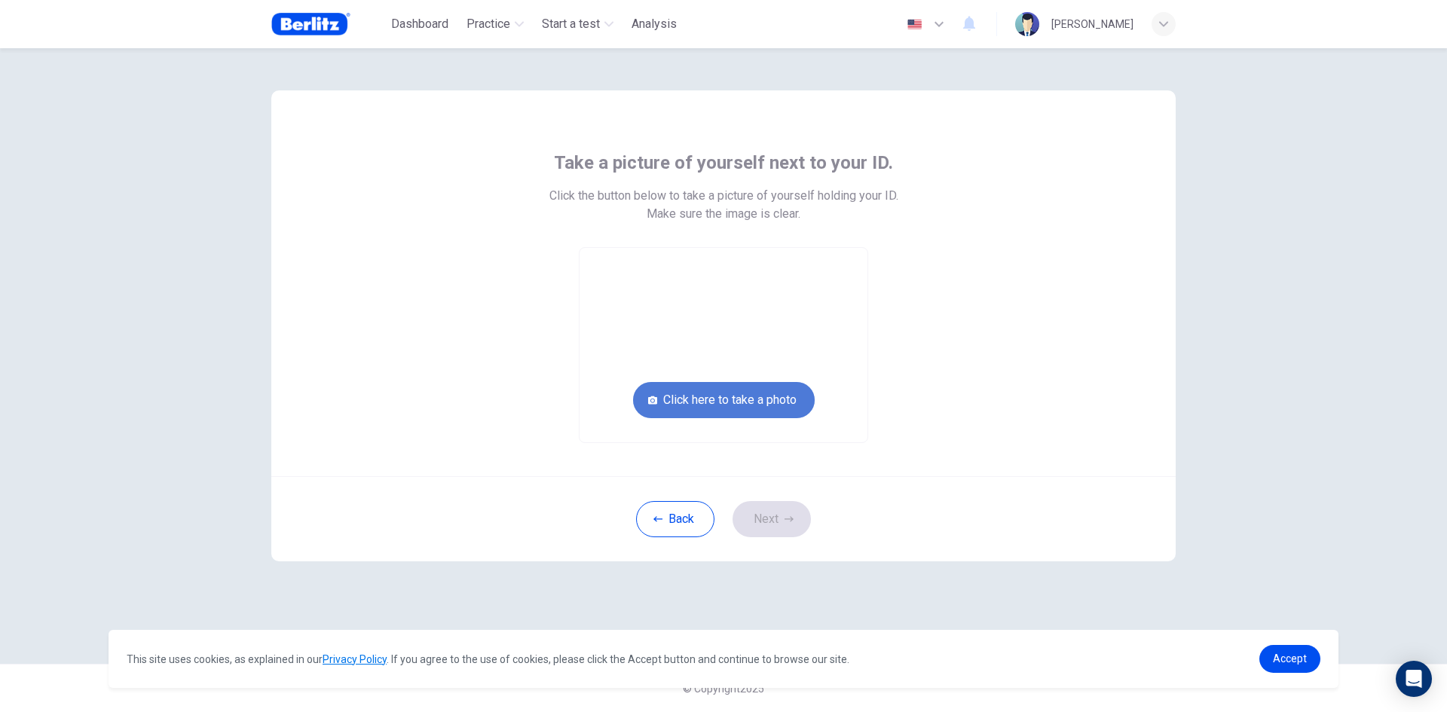
click at [770, 403] on button "Click here to take a photo" at bounding box center [724, 400] width 182 height 36
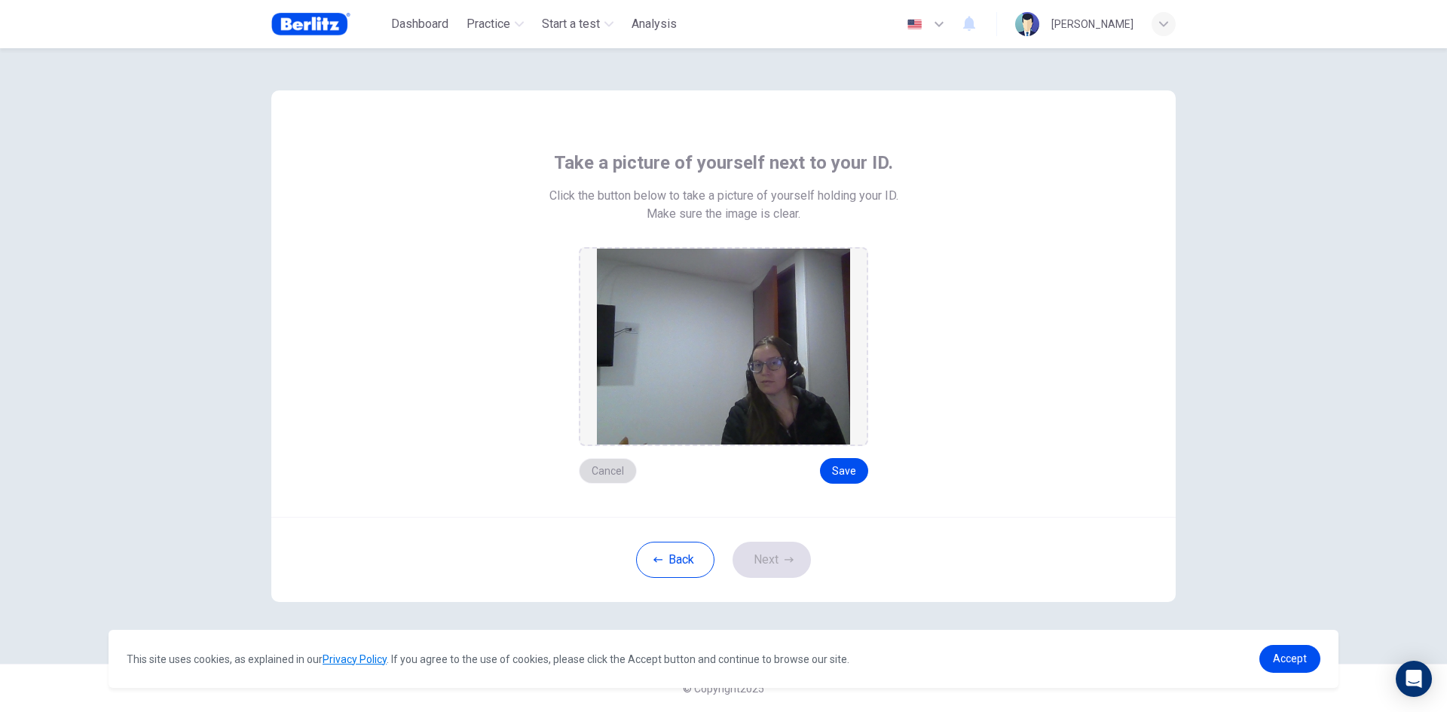
click at [596, 476] on button "Cancel" at bounding box center [608, 471] width 58 height 26
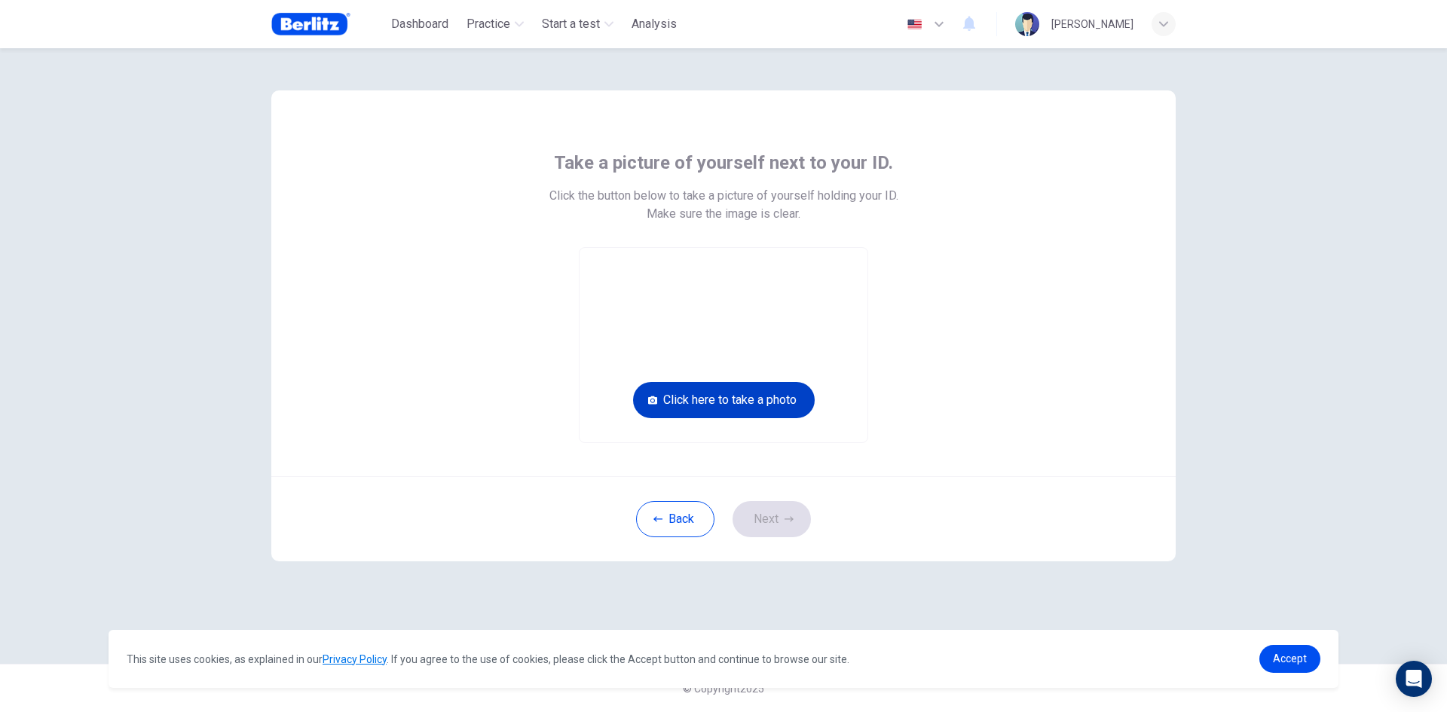
click at [770, 403] on button "Click here to take a photo" at bounding box center [724, 400] width 182 height 36
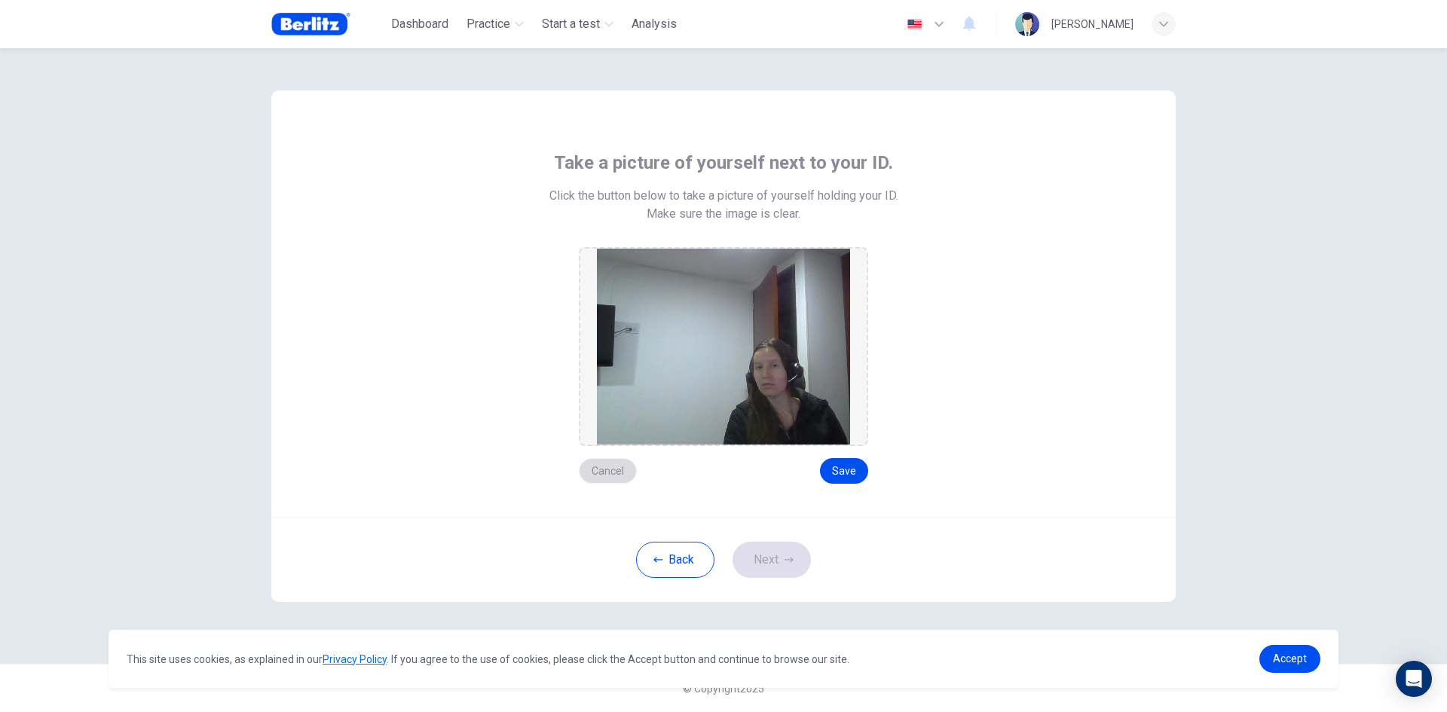
click at [608, 464] on button "Cancel" at bounding box center [608, 471] width 58 height 26
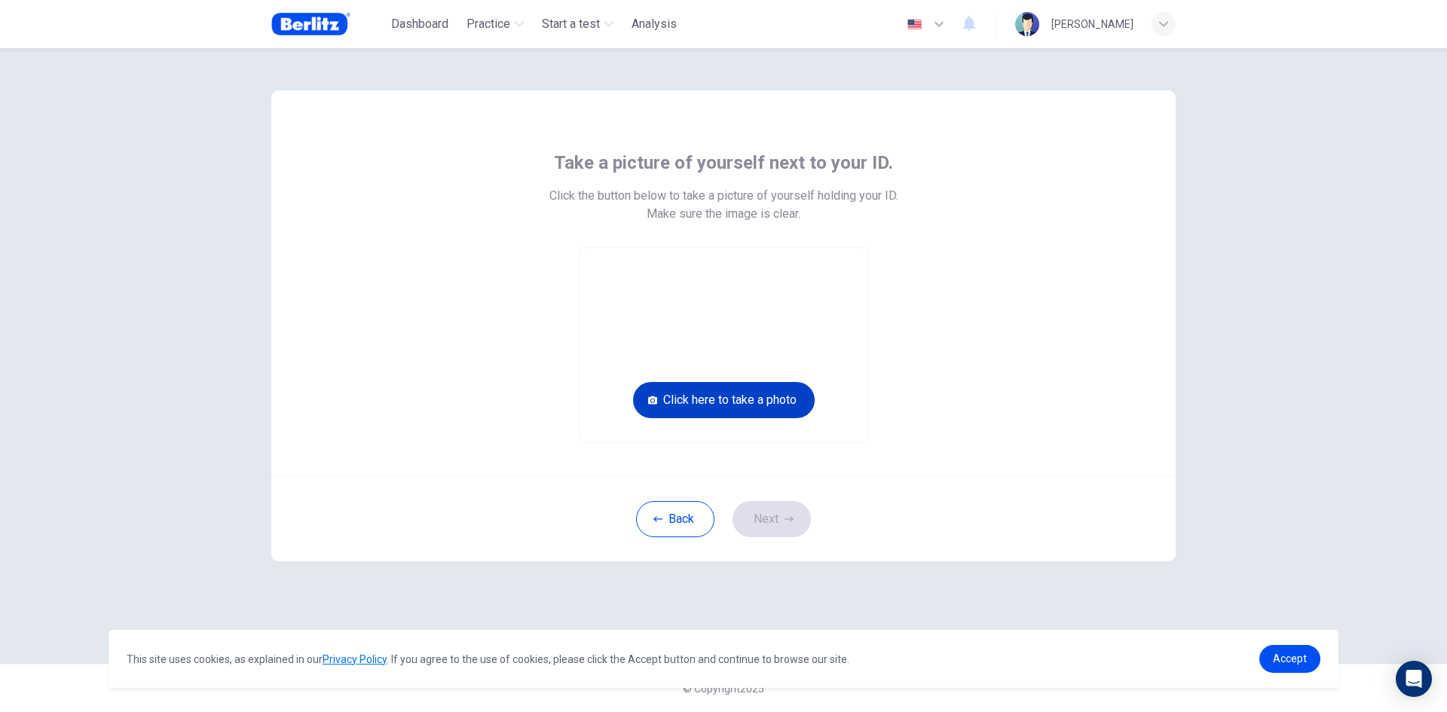
click at [727, 404] on button "Click here to take a photo" at bounding box center [724, 400] width 182 height 36
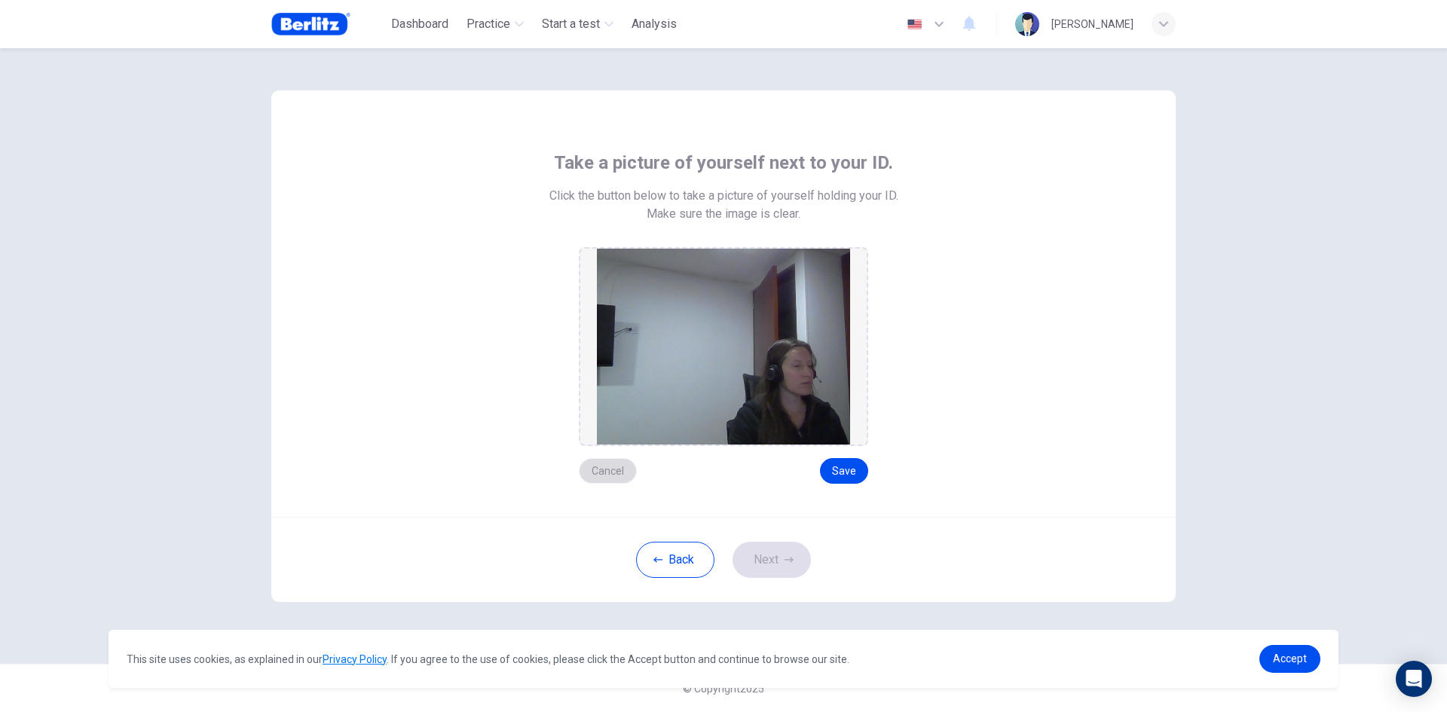
click at [611, 472] on button "Cancel" at bounding box center [608, 471] width 58 height 26
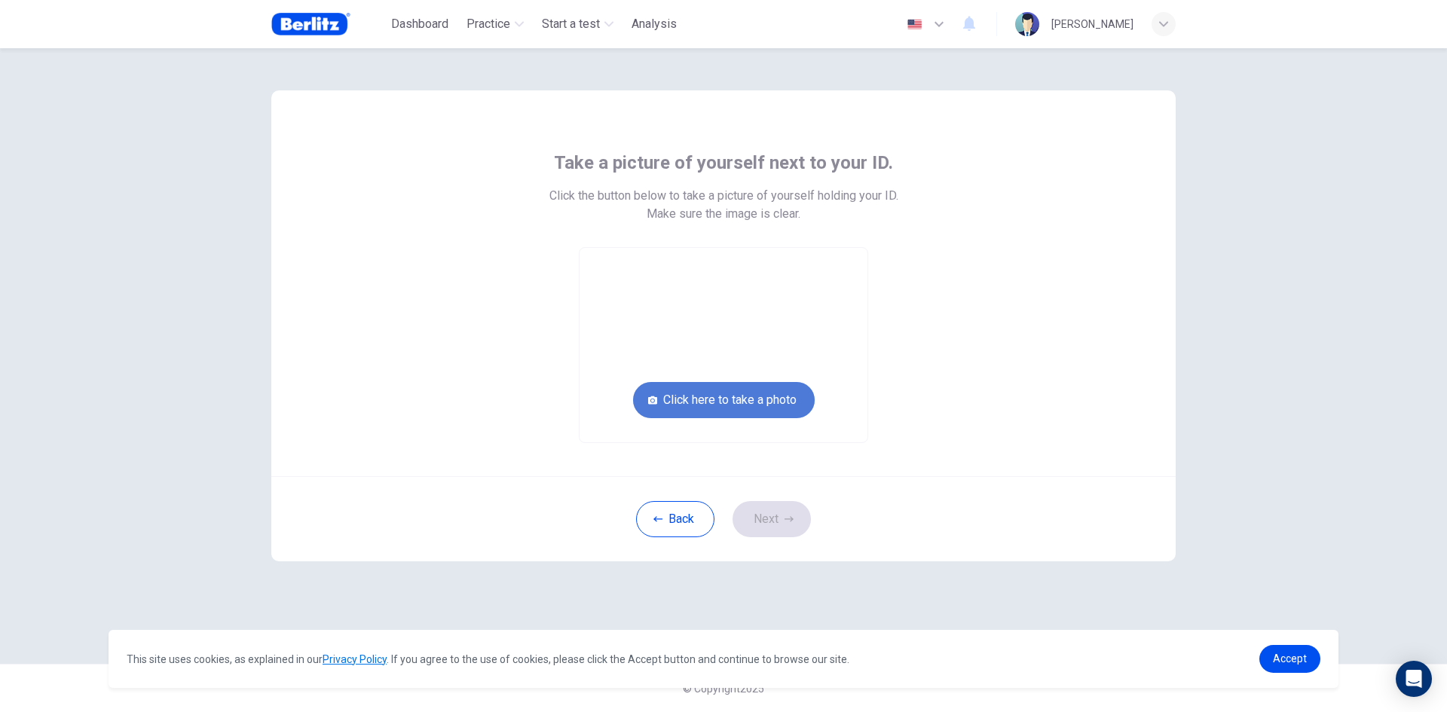
click at [787, 409] on button "Click here to take a photo" at bounding box center [724, 400] width 182 height 36
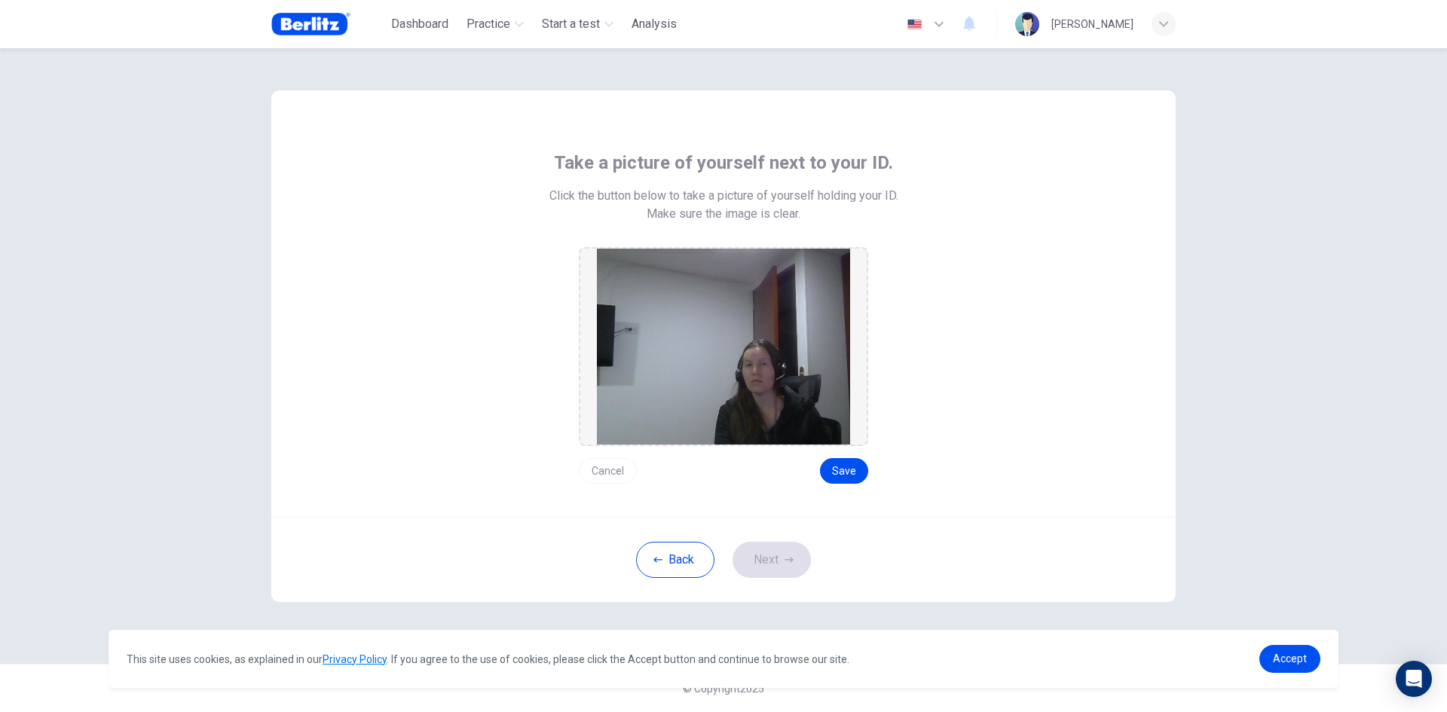
click at [614, 475] on button "Cancel" at bounding box center [608, 471] width 58 height 26
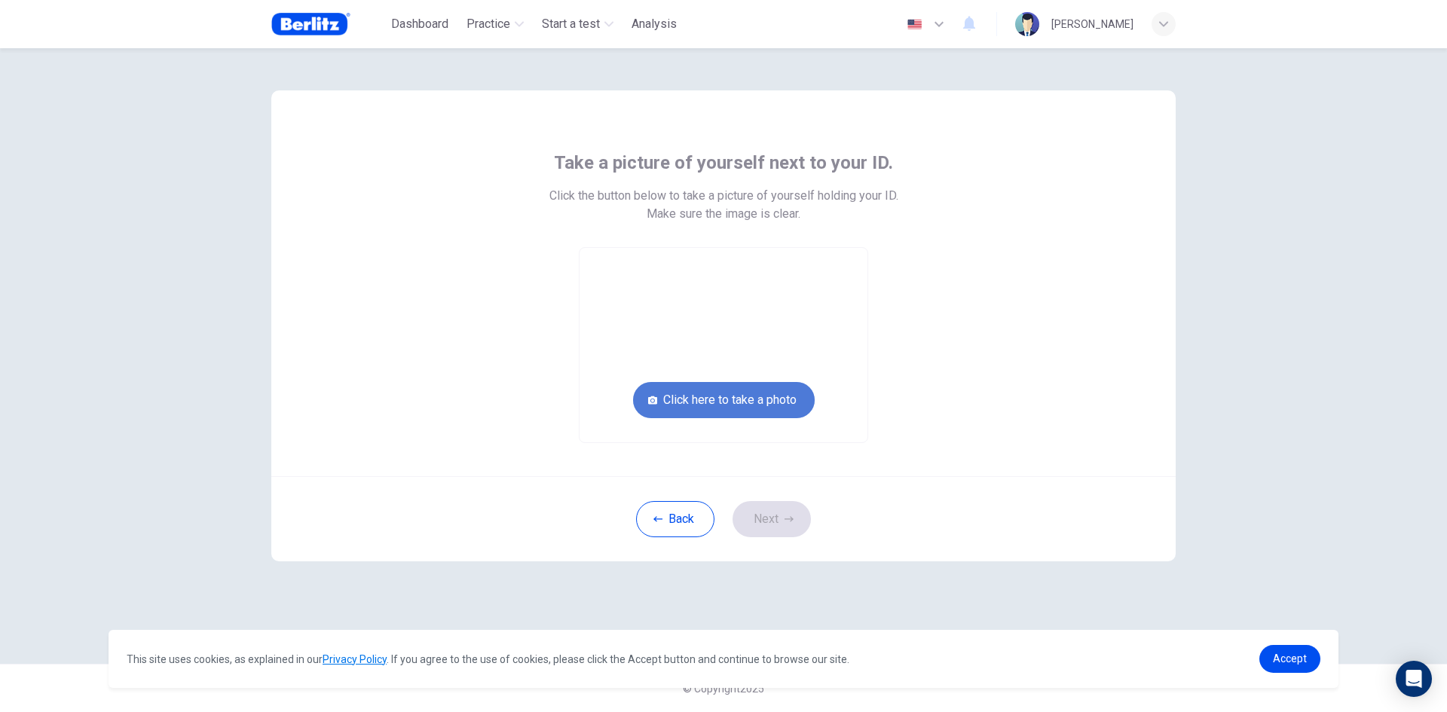
click at [736, 394] on button "Click here to take a photo" at bounding box center [724, 400] width 182 height 36
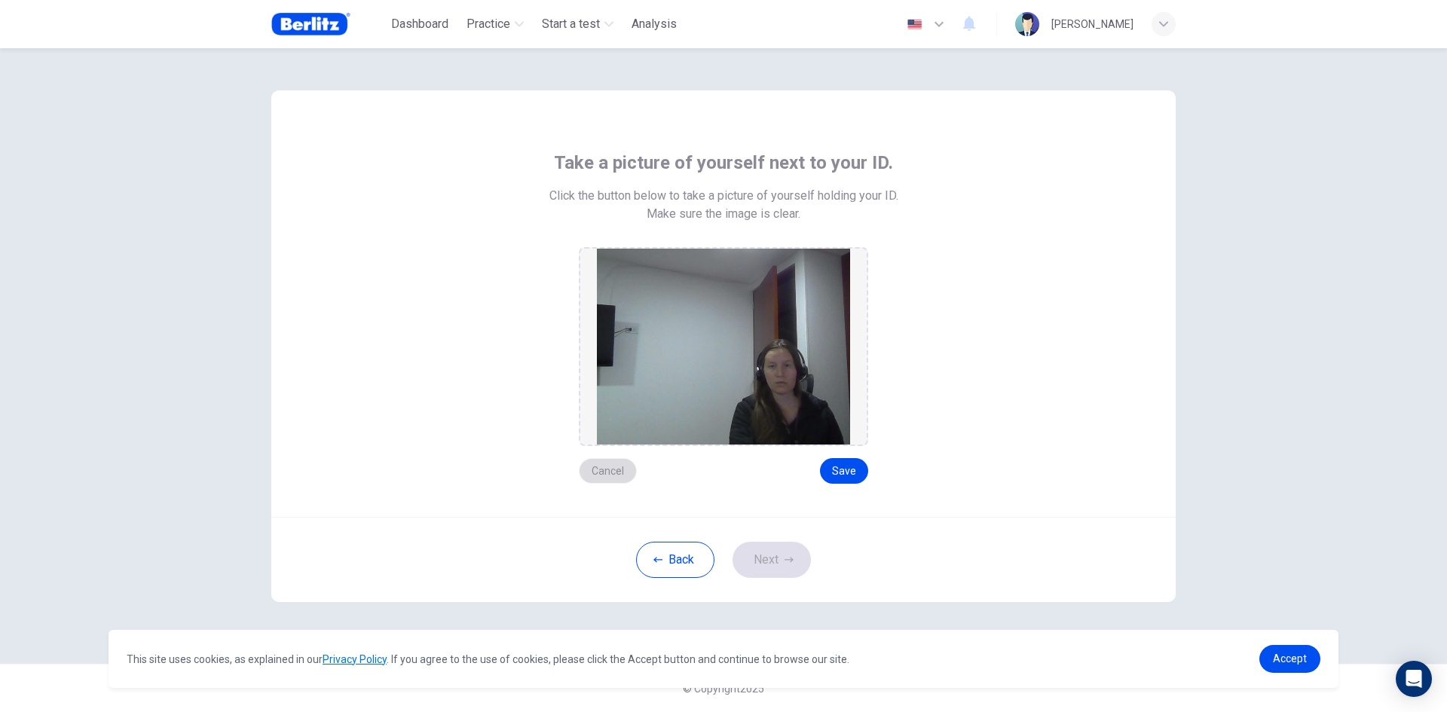
click at [623, 467] on button "Cancel" at bounding box center [608, 471] width 58 height 26
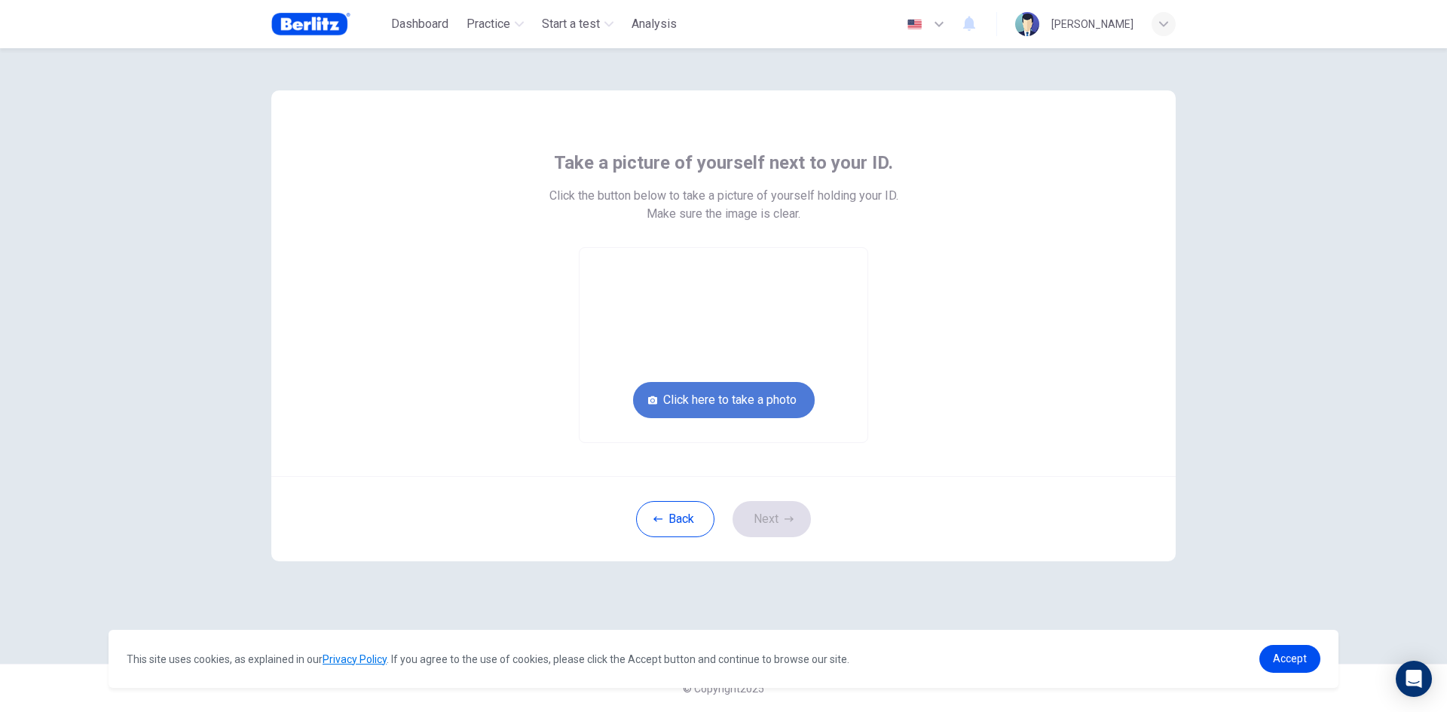
click at [756, 405] on button "Click here to take a photo" at bounding box center [724, 400] width 182 height 36
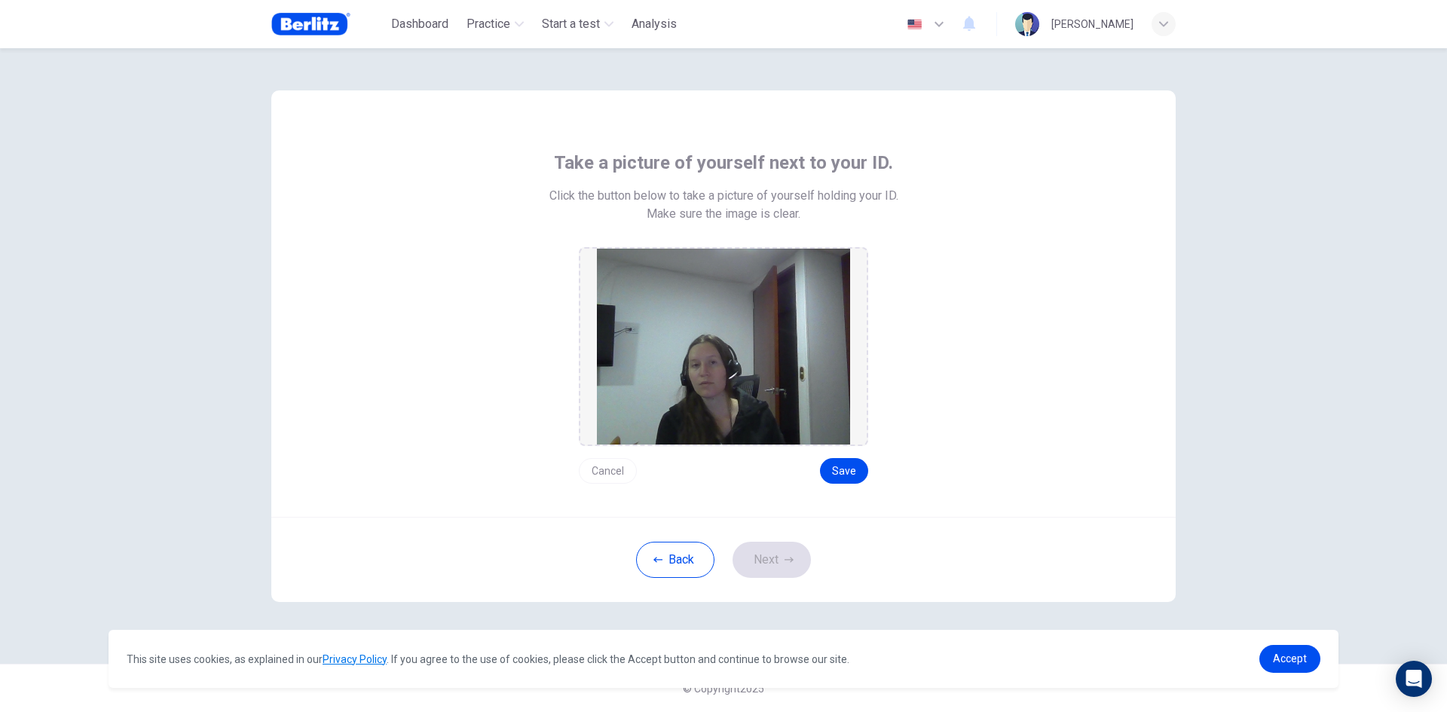
click at [607, 471] on button "Cancel" at bounding box center [608, 471] width 58 height 26
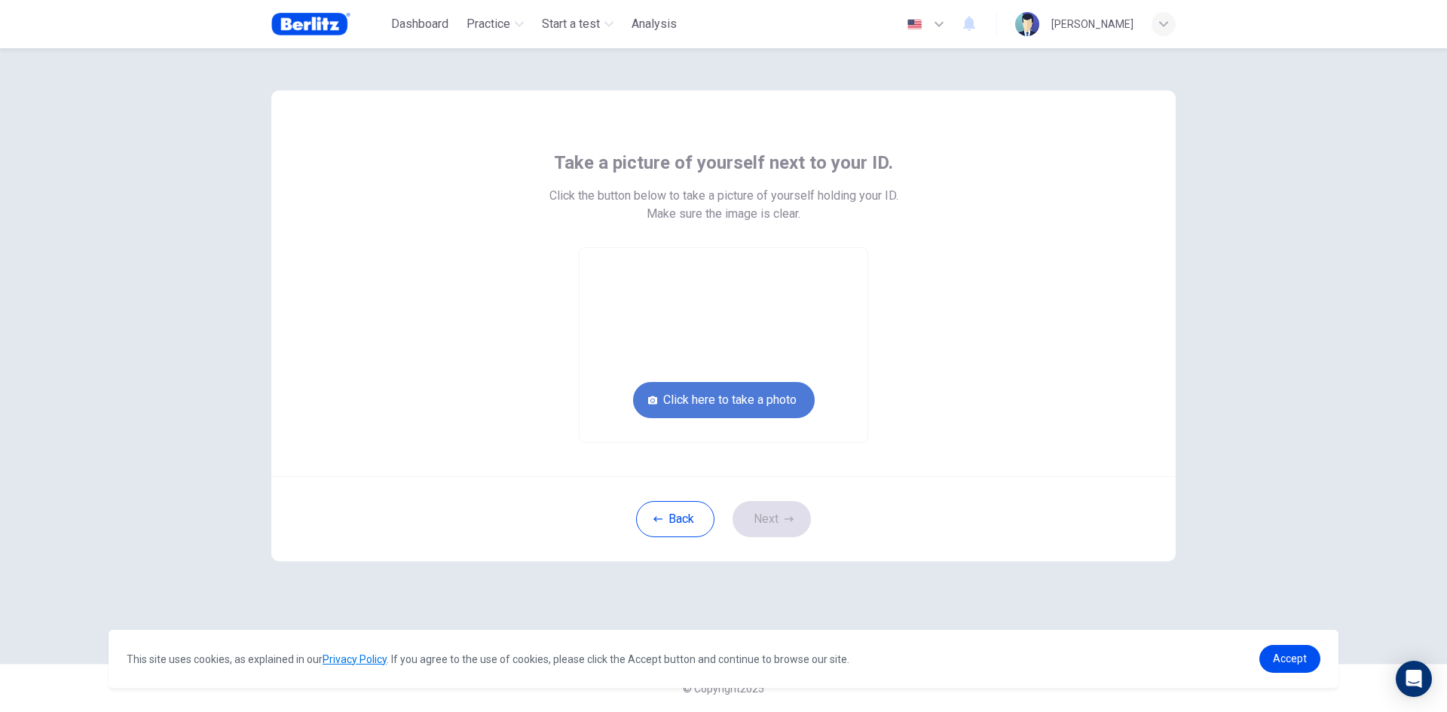
click at [760, 414] on button "Click here to take a photo" at bounding box center [724, 400] width 182 height 36
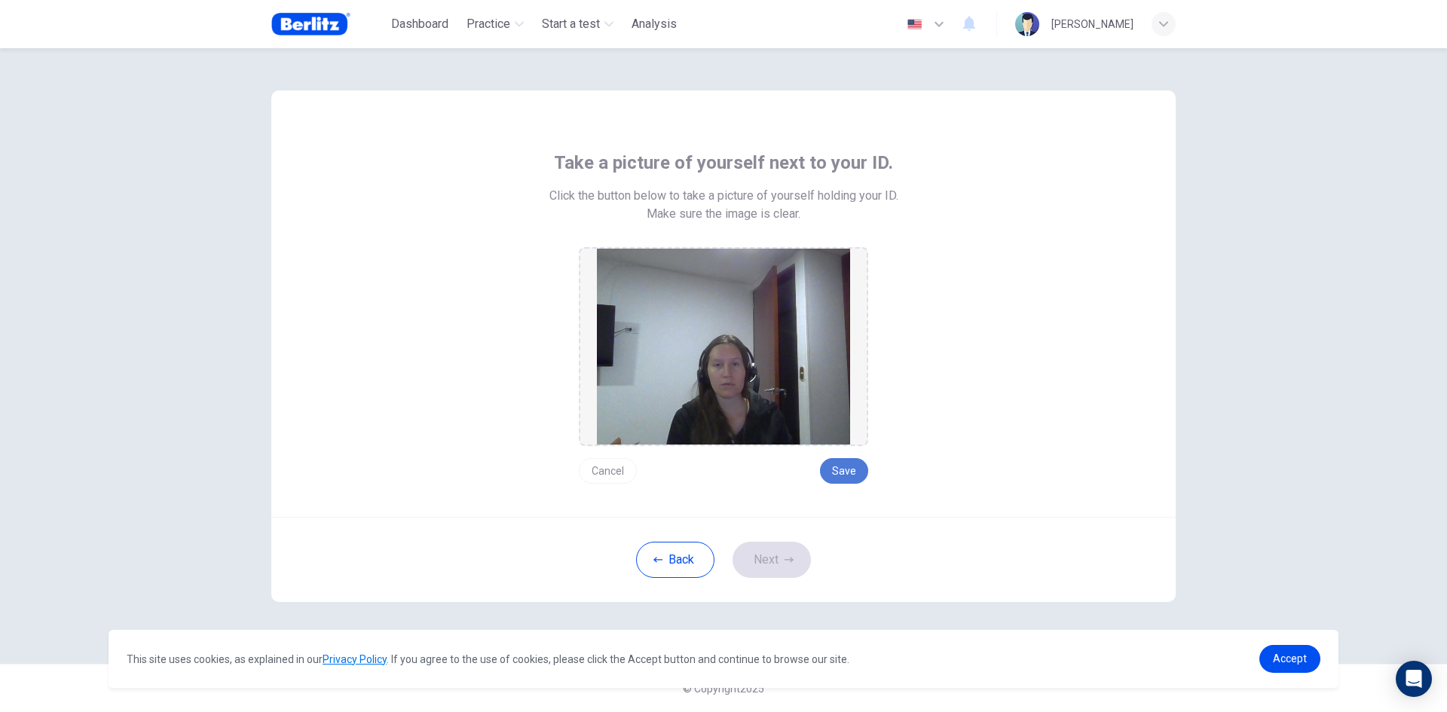
click at [850, 464] on button "Save" at bounding box center [844, 471] width 48 height 26
click at [773, 564] on button "Next" at bounding box center [772, 560] width 78 height 36
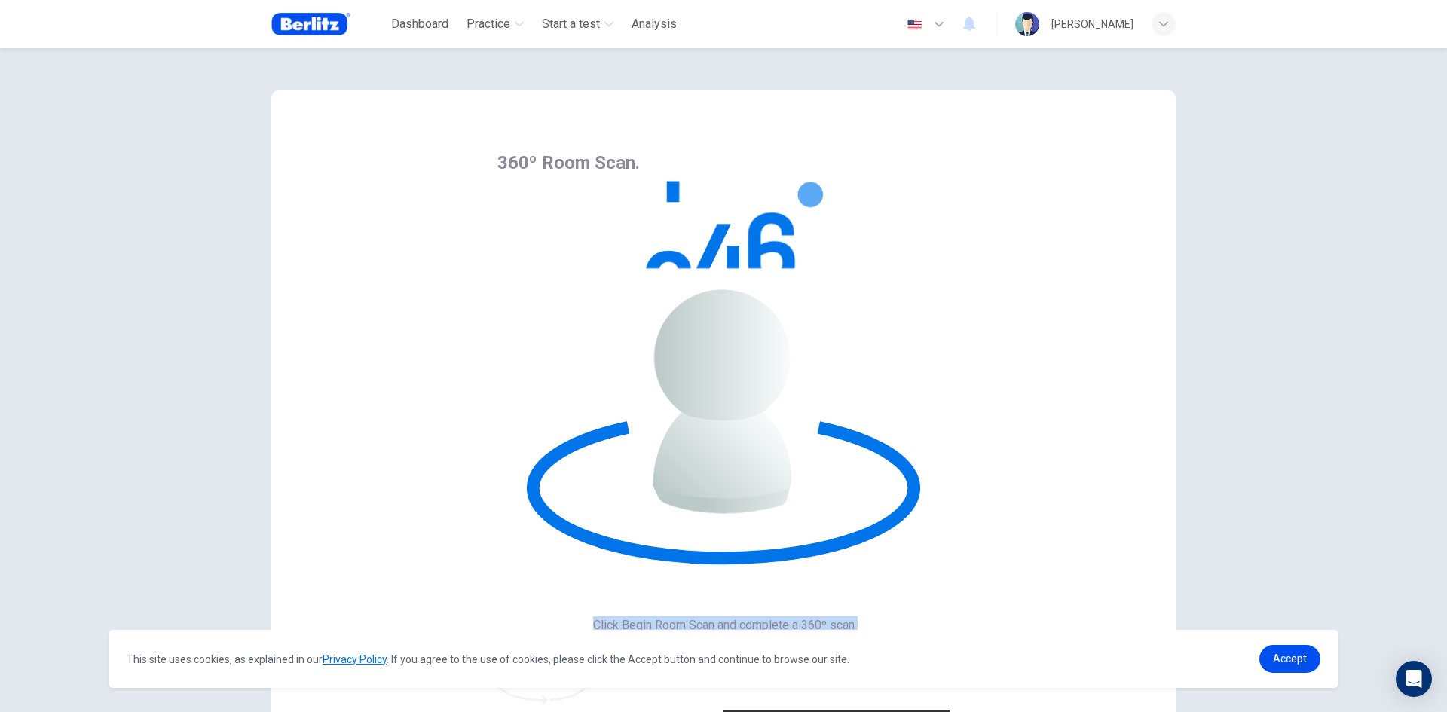
drag, startPoint x: 439, startPoint y: 286, endPoint x: 660, endPoint y: 305, distance: 221.6
click at [660, 617] on div "Click Begin Room Scan and complete a 360º scan of your room and work area." at bounding box center [724, 635] width 452 height 36
select select "**"
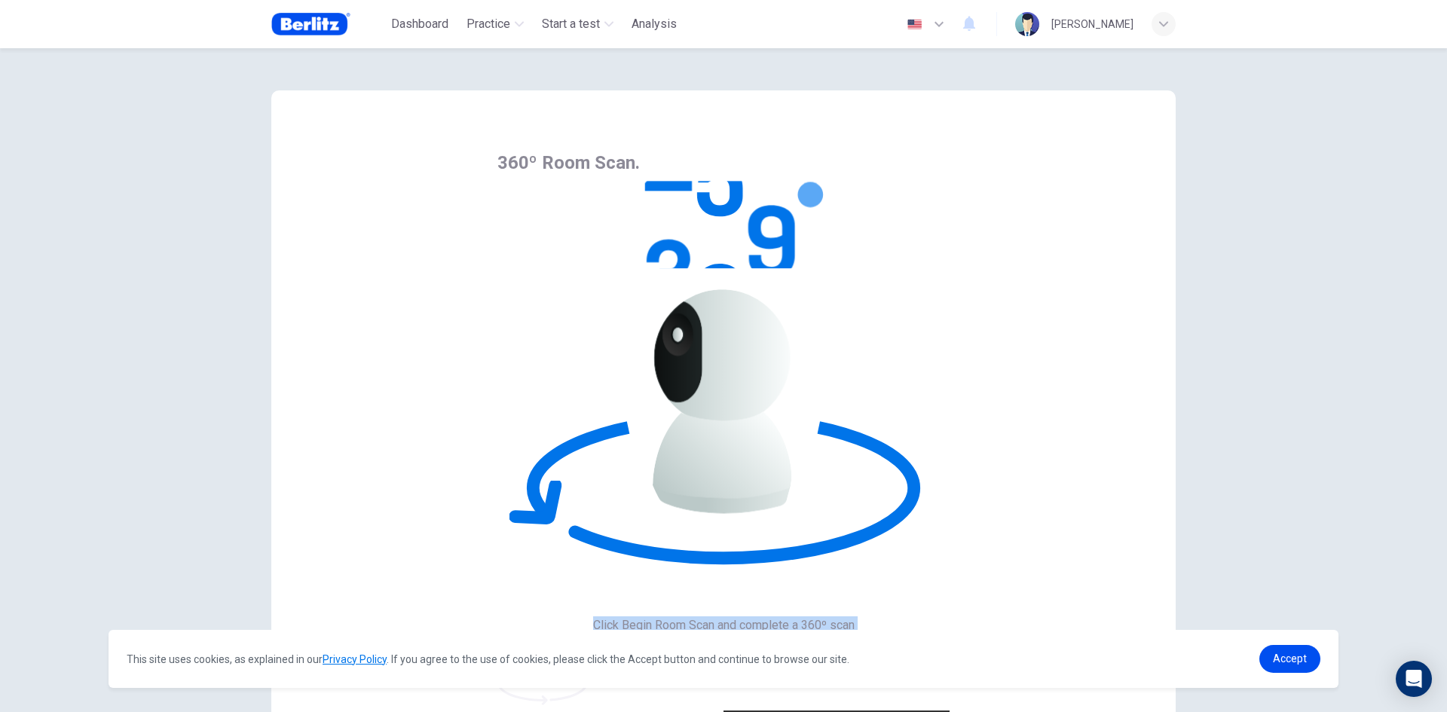
click at [650, 312] on body "**********" at bounding box center [723, 356] width 1447 height 712
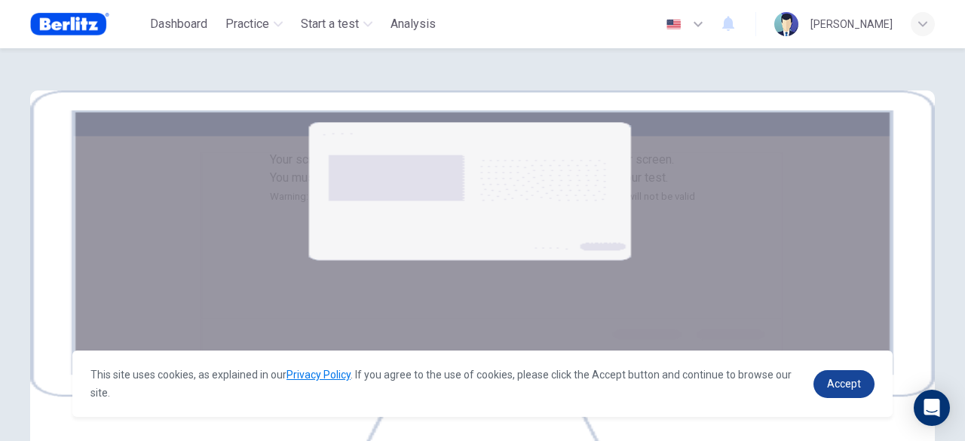
click at [855, 387] on span "Accept" at bounding box center [844, 384] width 34 height 12
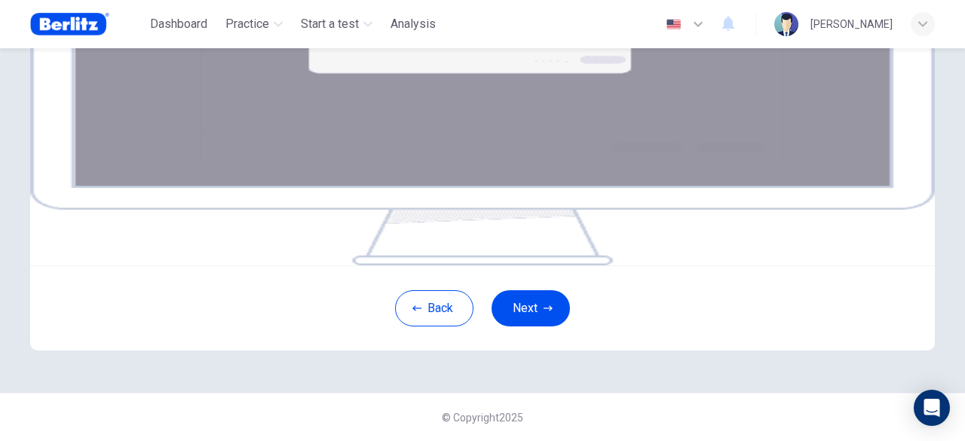
scroll to position [341, 0]
click at [602, 248] on div "Your screen will also be recorded. Click the Next button to select your screen.…" at bounding box center [482, 85] width 905 height 362
click at [538, 302] on button "Next" at bounding box center [530, 308] width 78 height 36
click at [532, 311] on button "Next" at bounding box center [530, 308] width 78 height 36
click at [452, 251] on div "Your screen will also be recorded. Click the Next button to select your screen.…" at bounding box center [482, 85] width 905 height 362
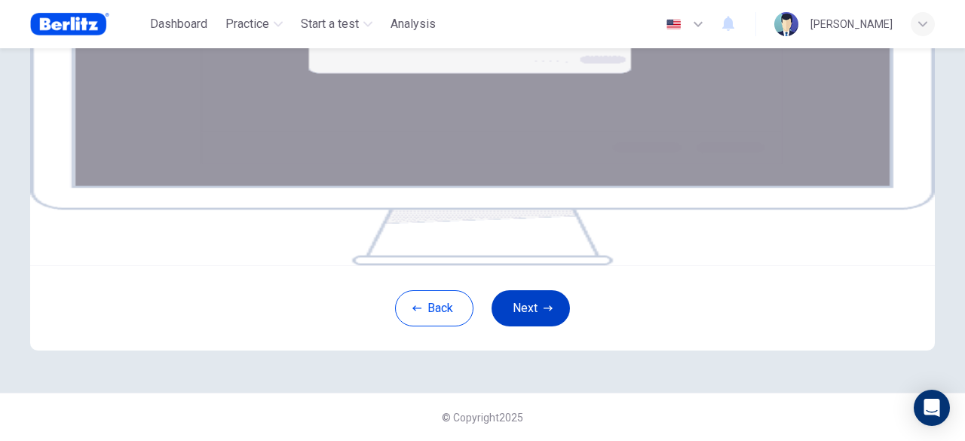
click at [534, 305] on button "Next" at bounding box center [530, 308] width 78 height 36
click at [823, 237] on div "Your screen will also be recorded. Click the Next button to select your screen.…" at bounding box center [482, 85] width 905 height 362
click at [540, 302] on button "Next" at bounding box center [530, 308] width 78 height 36
click at [532, 302] on button "Next" at bounding box center [530, 308] width 78 height 36
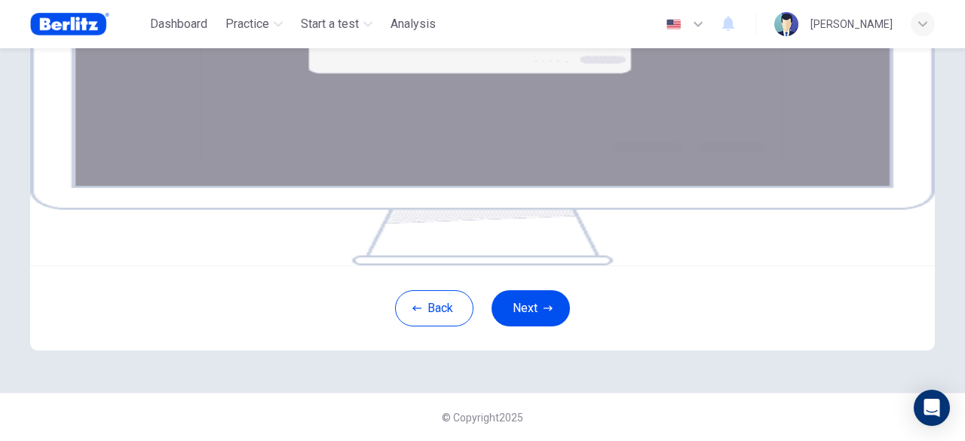
click at [504, 306] on button "Next" at bounding box center [530, 308] width 78 height 36
click at [519, 326] on button "Next" at bounding box center [530, 308] width 78 height 36
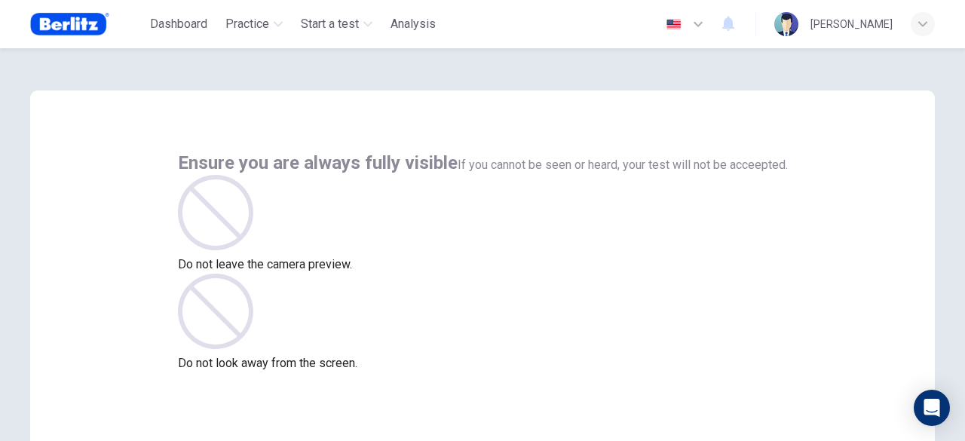
scroll to position [151, 0]
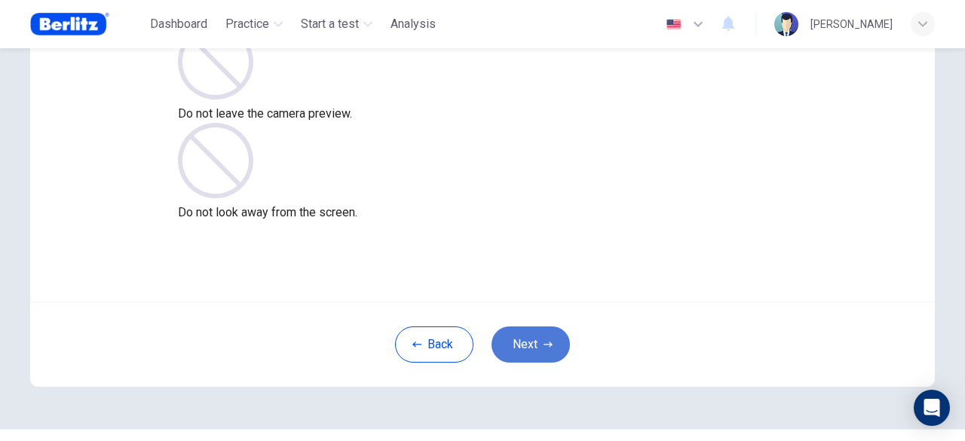
click at [530, 341] on button "Next" at bounding box center [530, 344] width 78 height 36
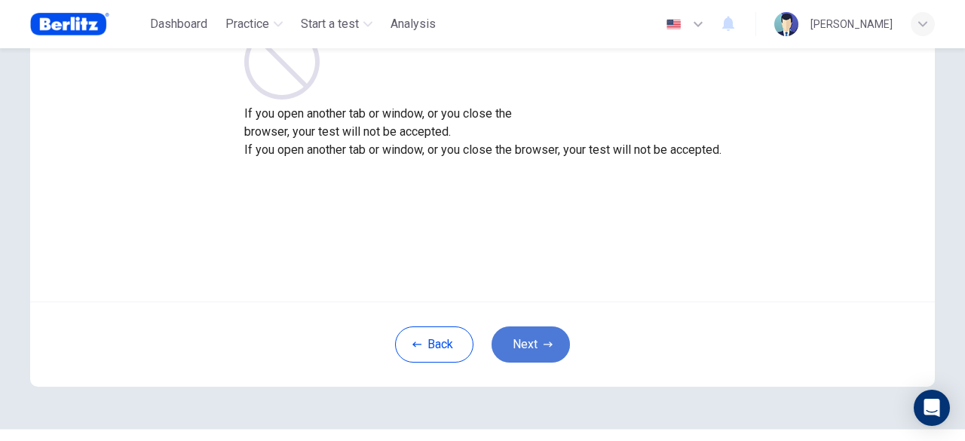
click at [528, 350] on button "Next" at bounding box center [530, 344] width 78 height 36
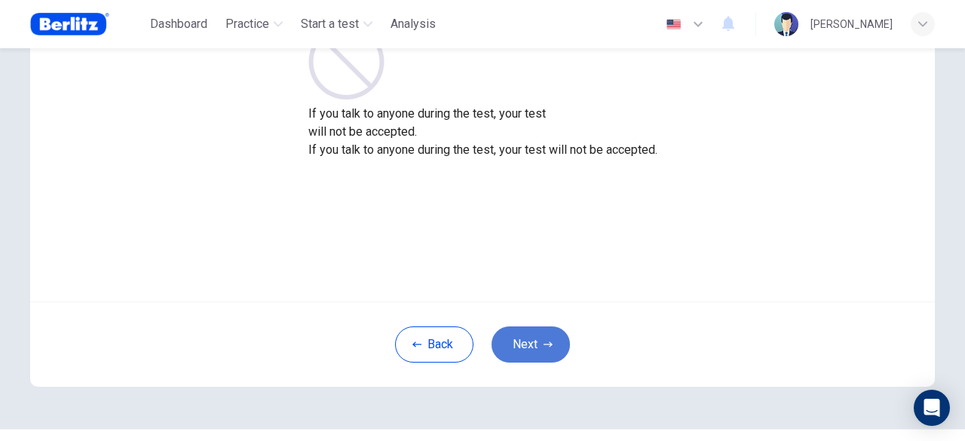
click at [532, 350] on button "Next" at bounding box center [530, 344] width 78 height 36
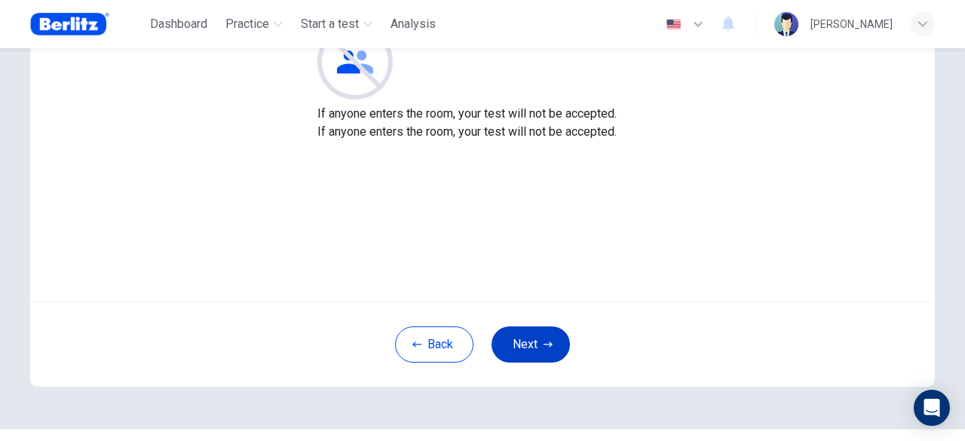
click at [532, 350] on button "Next" at bounding box center [530, 344] width 78 height 36
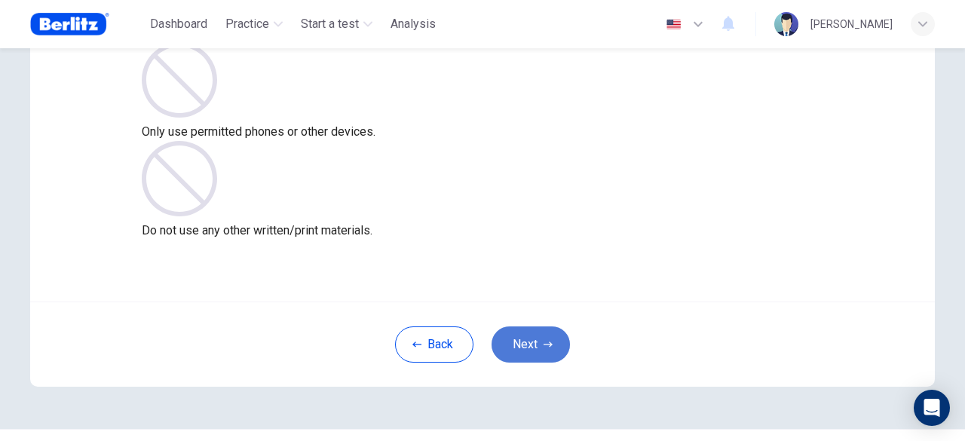
click at [532, 350] on button "Next" at bounding box center [530, 344] width 78 height 36
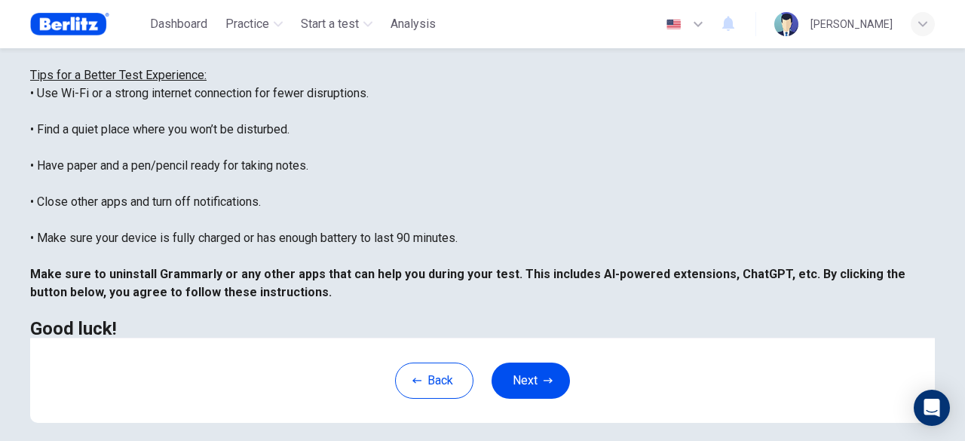
scroll to position [397, 0]
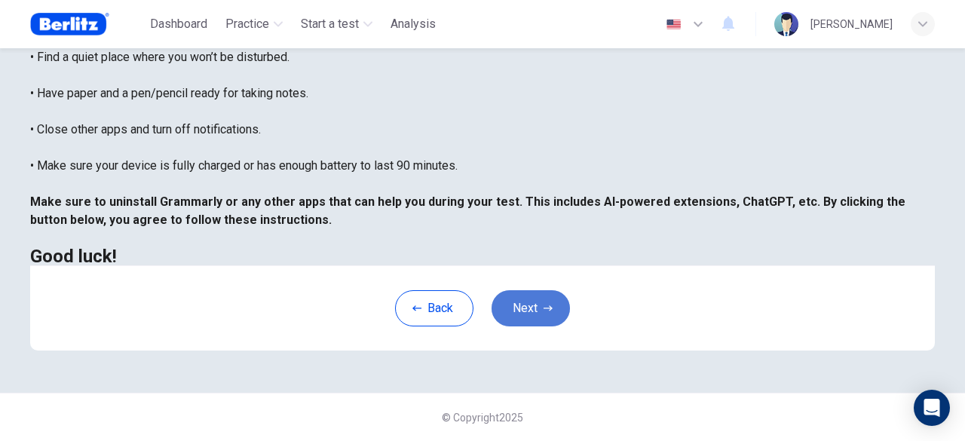
click at [519, 314] on button "Next" at bounding box center [530, 308] width 78 height 36
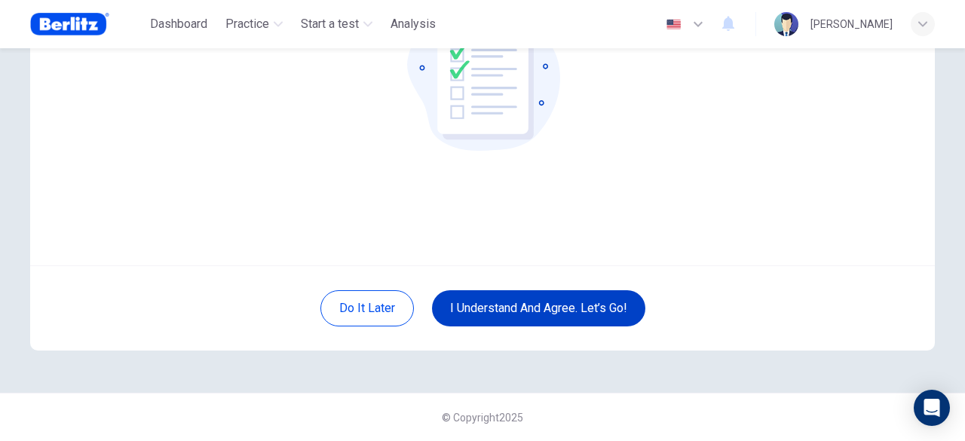
scroll to position [186, 0]
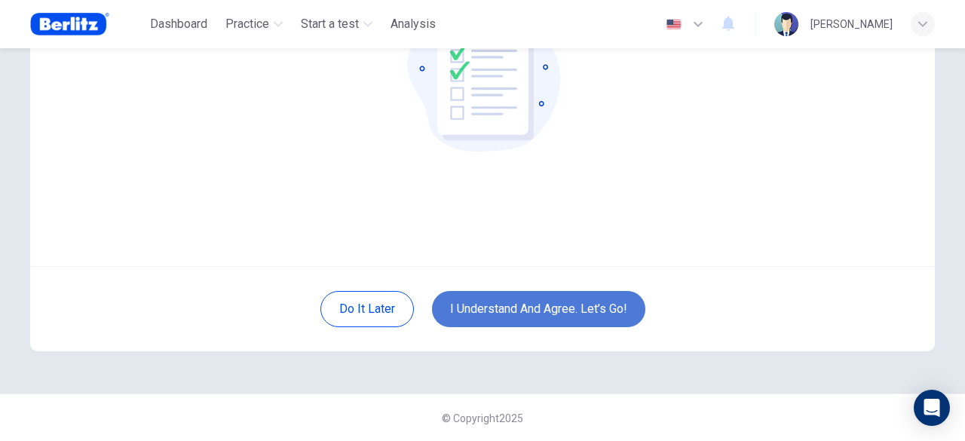
click at [525, 310] on button "I understand and agree. Let’s go!" at bounding box center [538, 309] width 213 height 36
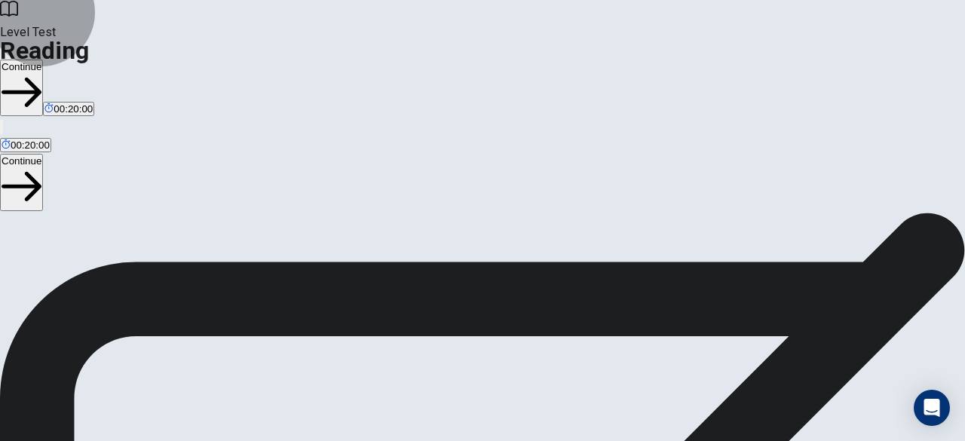
click at [43, 60] on button "Continue" at bounding box center [21, 88] width 43 height 57
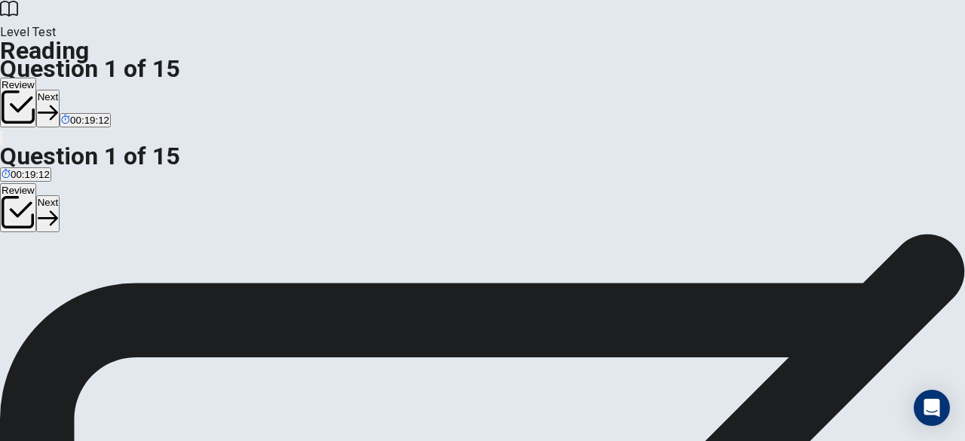
click at [60, 90] on button "Next" at bounding box center [47, 108] width 23 height 37
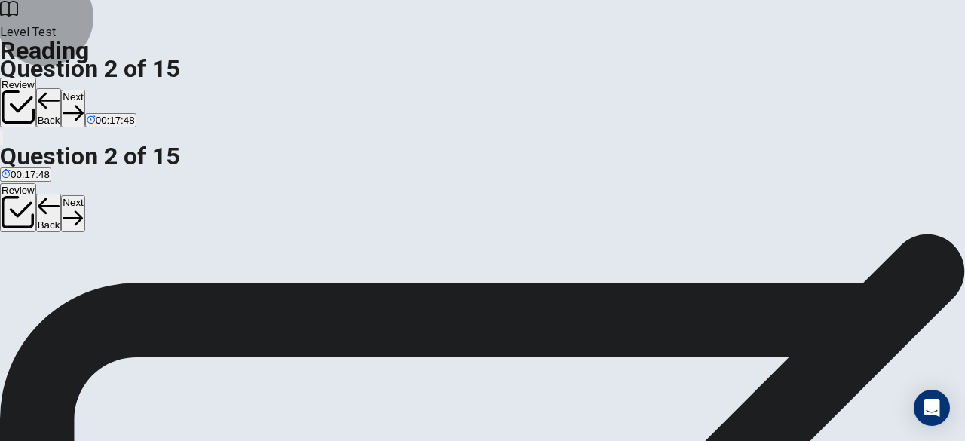
click at [83, 103] on icon "button" at bounding box center [73, 113] width 20 height 20
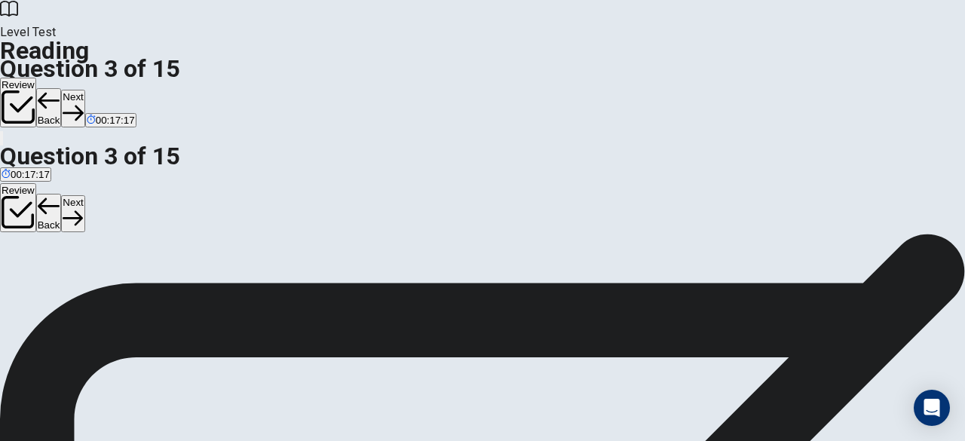
scroll to position [89, 0]
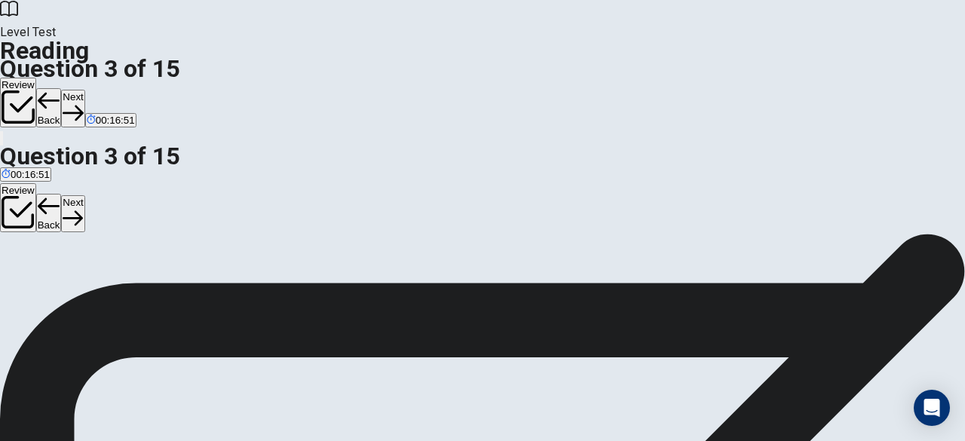
scroll to position [0, 0]
click at [84, 90] on button "Next" at bounding box center [72, 108] width 23 height 37
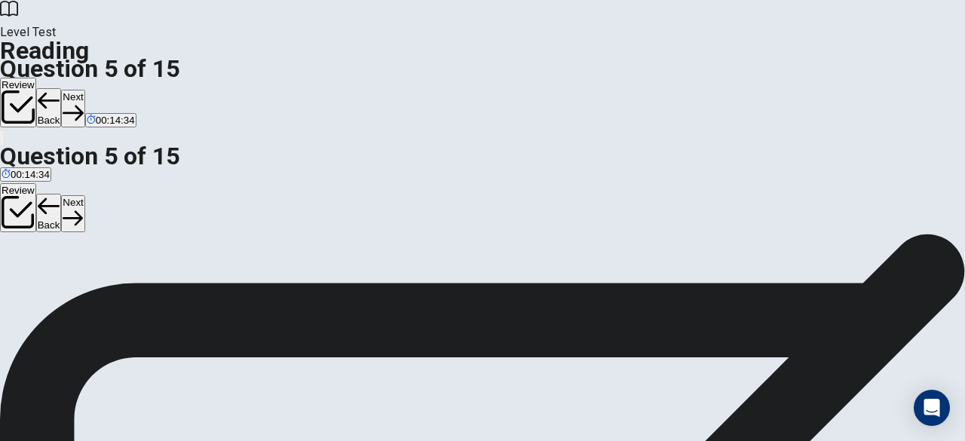
scroll to position [101, 0]
click at [84, 90] on button "Next" at bounding box center [72, 108] width 23 height 37
drag, startPoint x: 56, startPoint y: 153, endPoint x: 368, endPoint y: 155, distance: 312.1
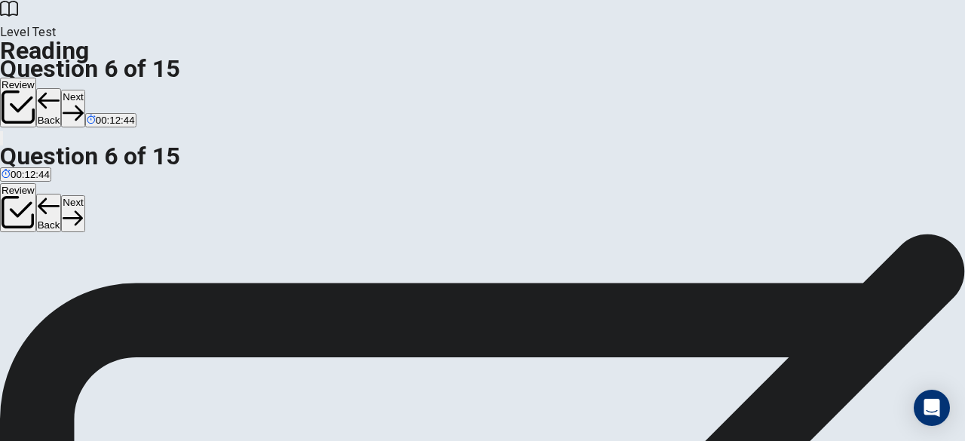
scroll to position [75, 0]
click at [84, 90] on button "Next" at bounding box center [72, 108] width 23 height 37
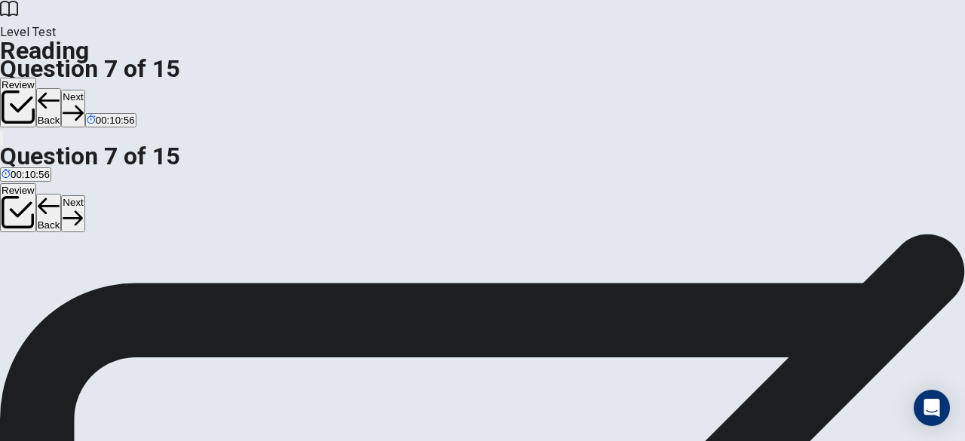
click at [84, 90] on button "Next" at bounding box center [72, 108] width 23 height 37
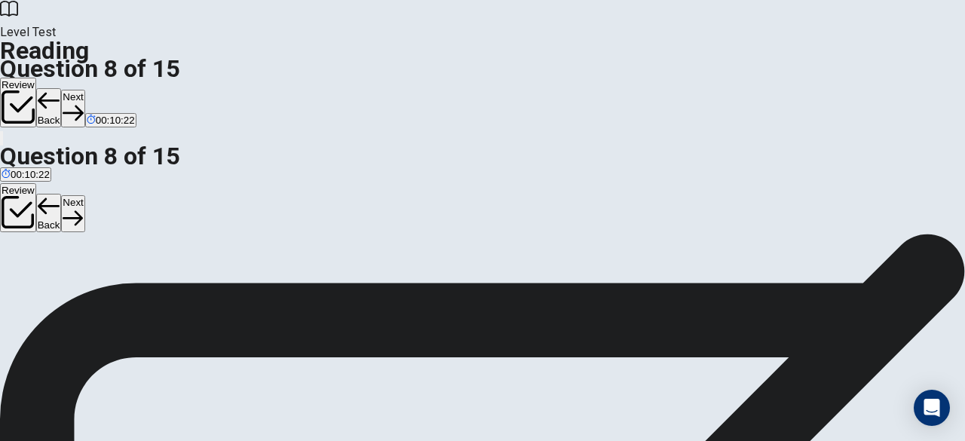
scroll to position [226, 0]
click at [84, 90] on button "Next" at bounding box center [72, 108] width 23 height 37
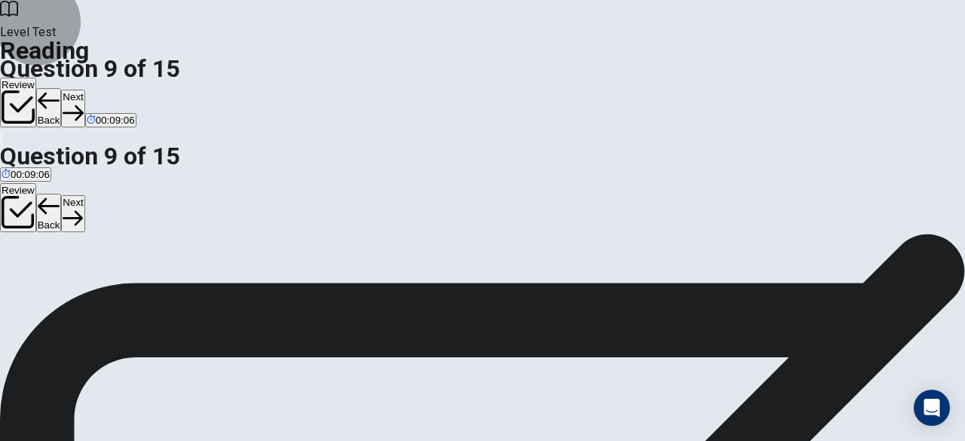
click at [84, 90] on button "Next" at bounding box center [72, 108] width 23 height 37
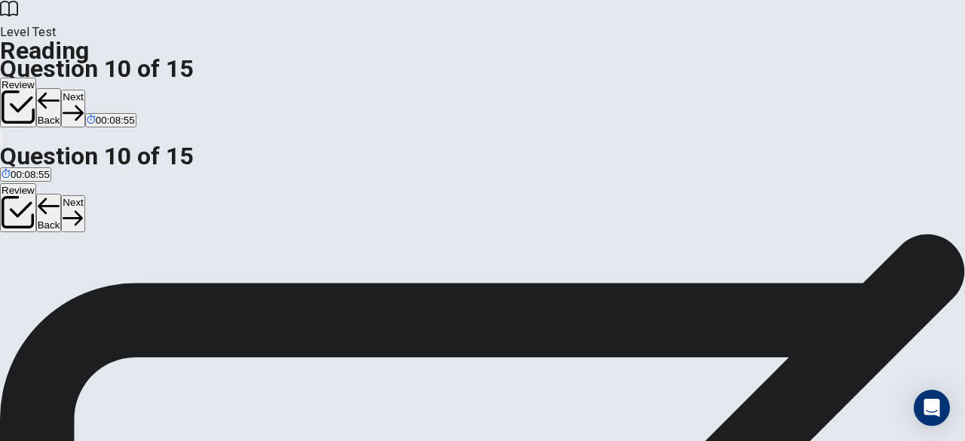
scroll to position [198, 0]
click at [84, 90] on button "Next" at bounding box center [72, 108] width 23 height 37
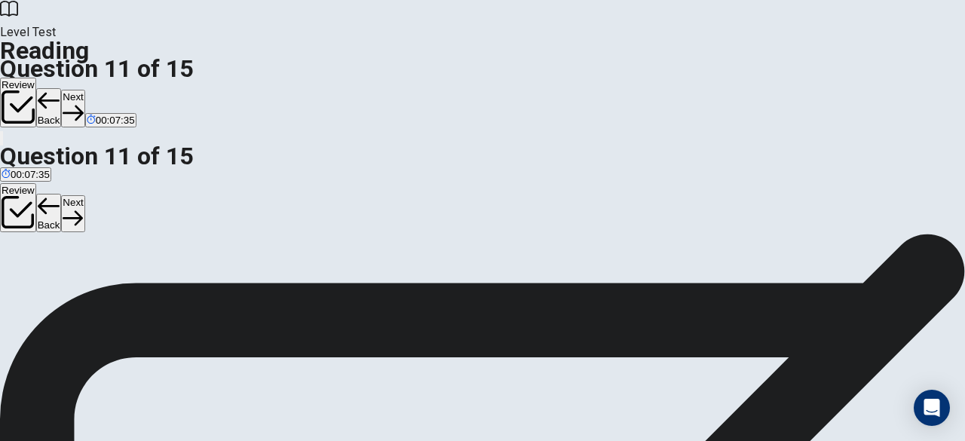
click at [84, 90] on button "Next" at bounding box center [72, 108] width 23 height 37
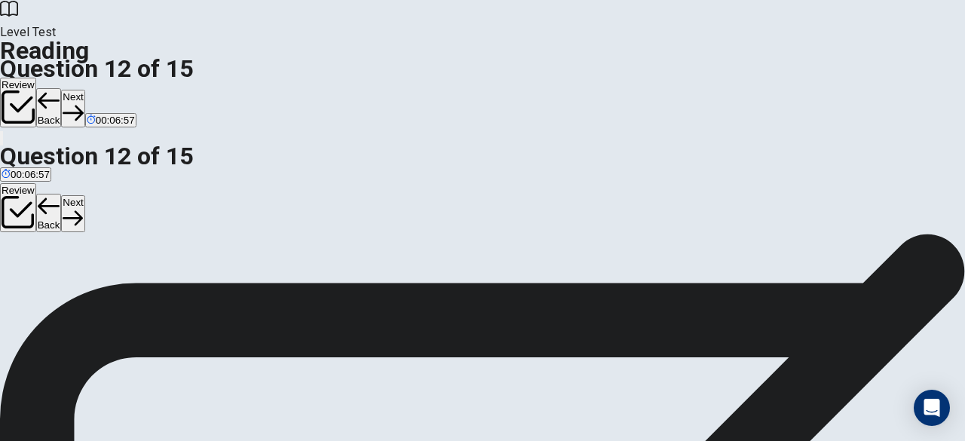
click at [83, 103] on icon "button" at bounding box center [73, 113] width 20 height 20
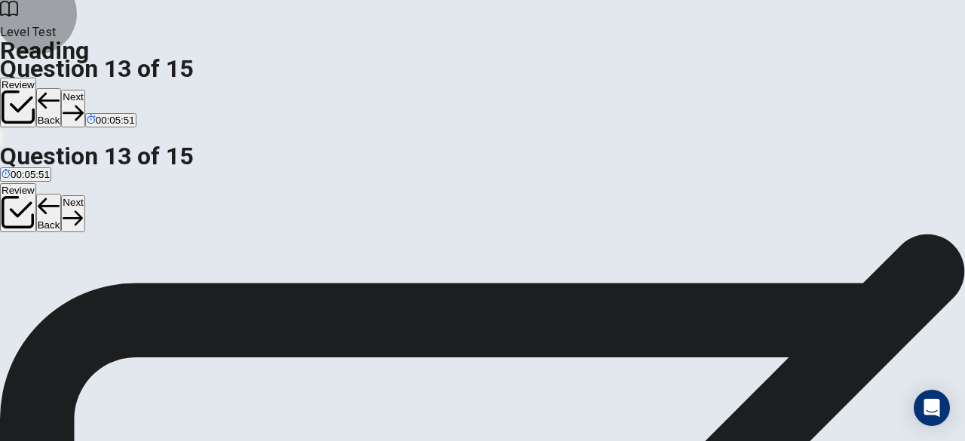
click at [84, 90] on button "Next" at bounding box center [72, 108] width 23 height 37
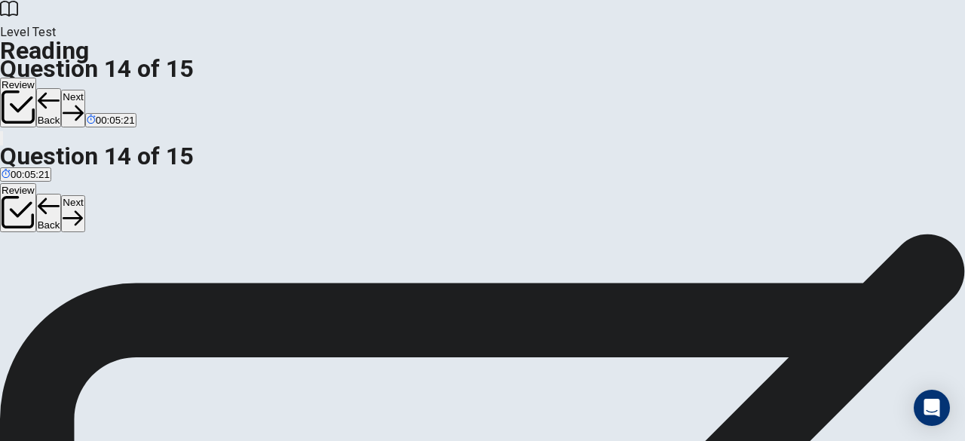
scroll to position [0, 0]
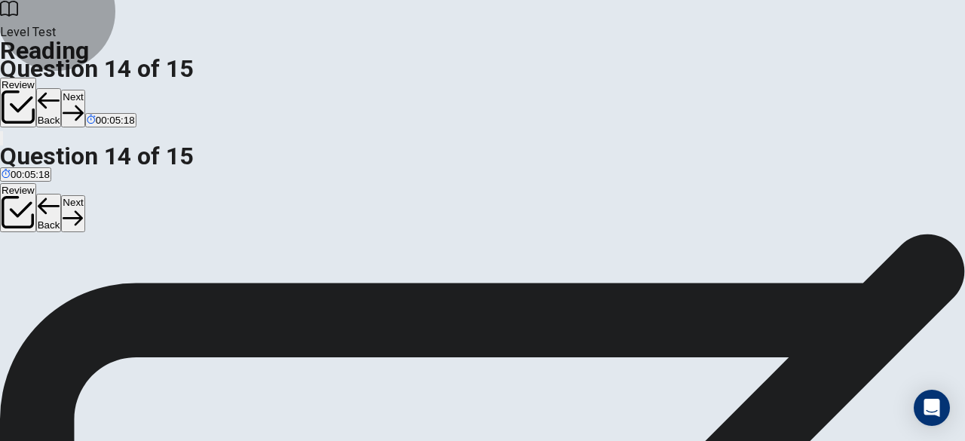
click at [84, 90] on button "Next" at bounding box center [72, 108] width 23 height 37
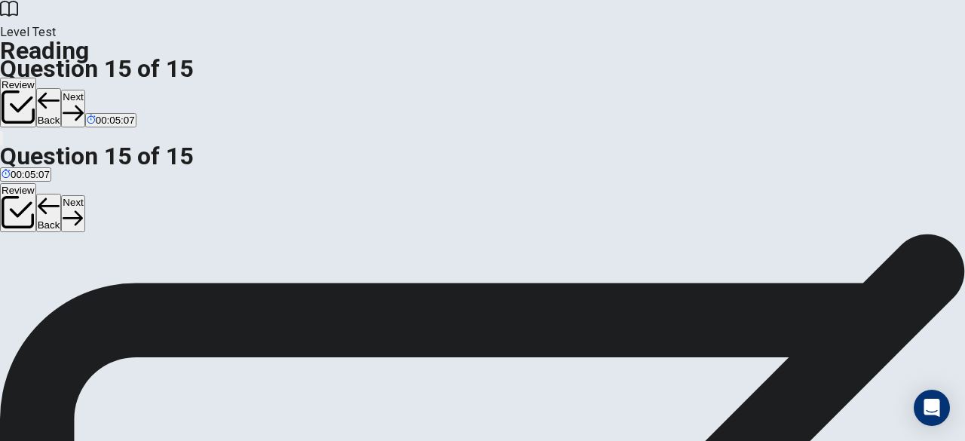
scroll to position [151, 0]
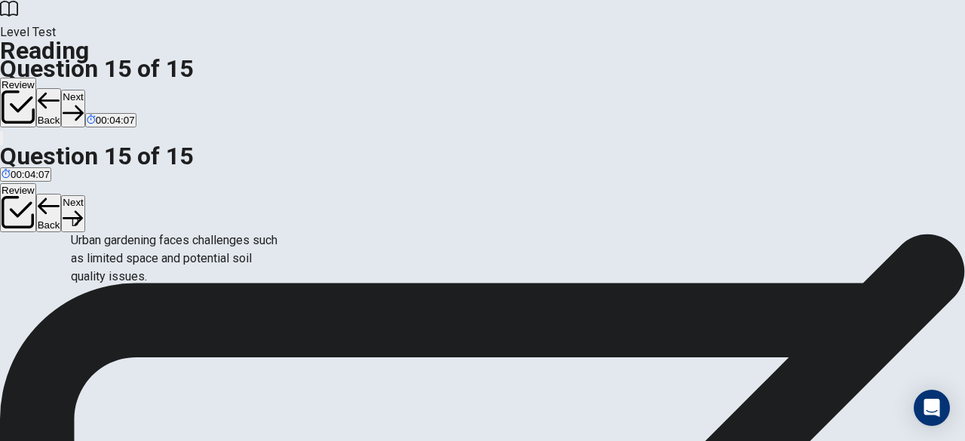
scroll to position [169, 0]
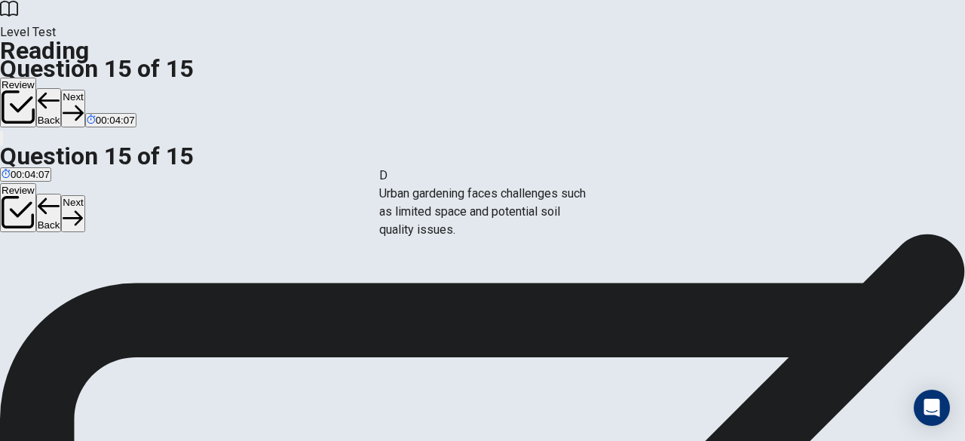
drag, startPoint x: 199, startPoint y: 255, endPoint x: 527, endPoint y: 218, distance: 330.0
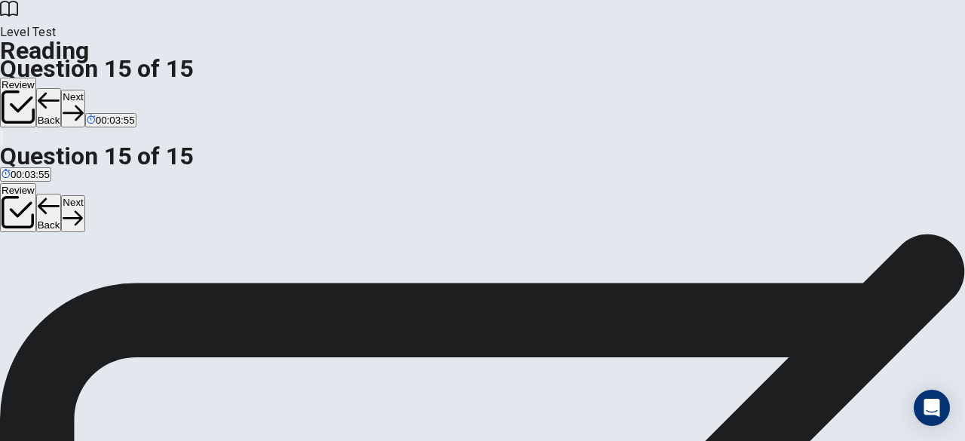
scroll to position [0, 0]
drag, startPoint x: 204, startPoint y: 292, endPoint x: 467, endPoint y: 346, distance: 268.6
drag, startPoint x: 172, startPoint y: 309, endPoint x: 420, endPoint y: 351, distance: 251.4
click at [84, 90] on button "Next" at bounding box center [72, 108] width 23 height 37
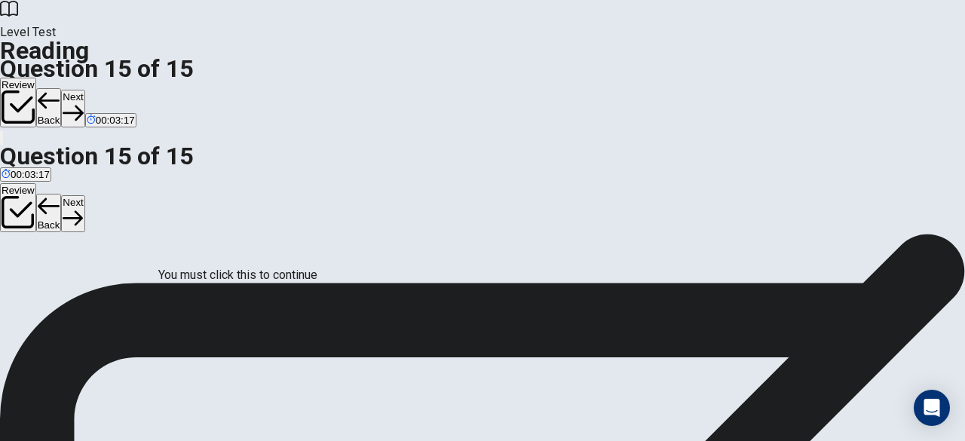
scroll to position [121, 0]
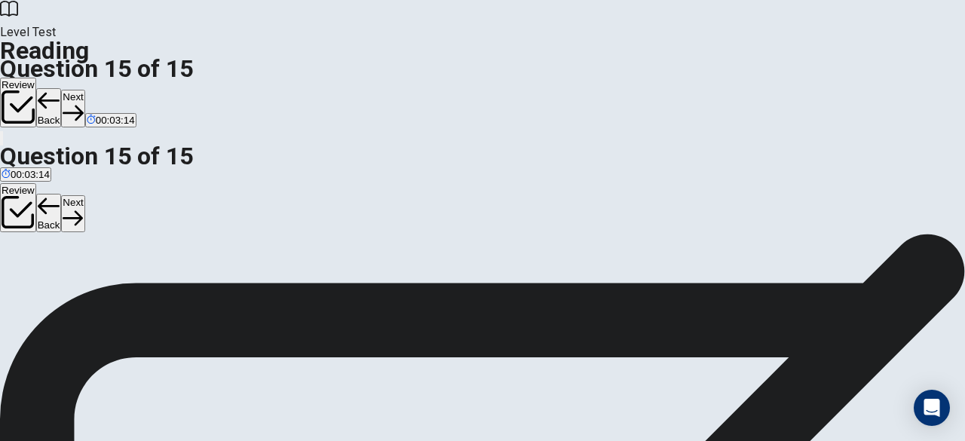
scroll to position [240, 0]
click at [36, 78] on button "Review" at bounding box center [18, 103] width 36 height 50
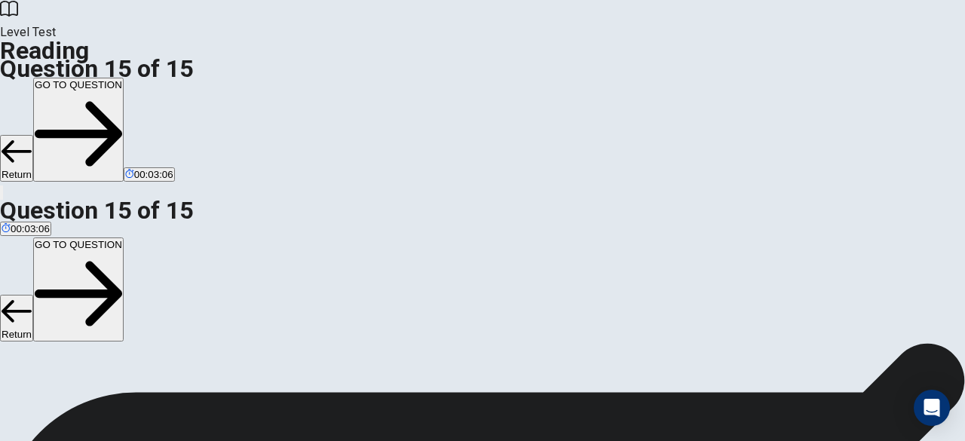
scroll to position [151, 0]
click at [33, 135] on button "Return" at bounding box center [16, 158] width 33 height 47
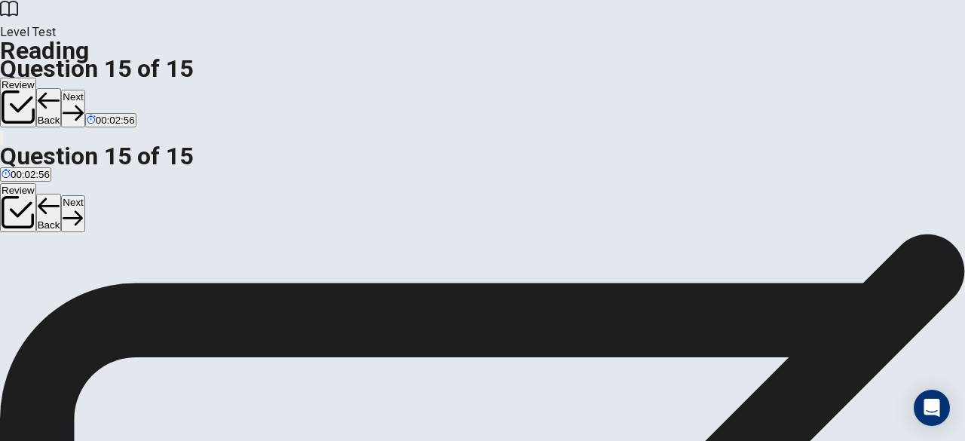
scroll to position [89, 0]
click at [84, 90] on button "Next" at bounding box center [72, 108] width 23 height 37
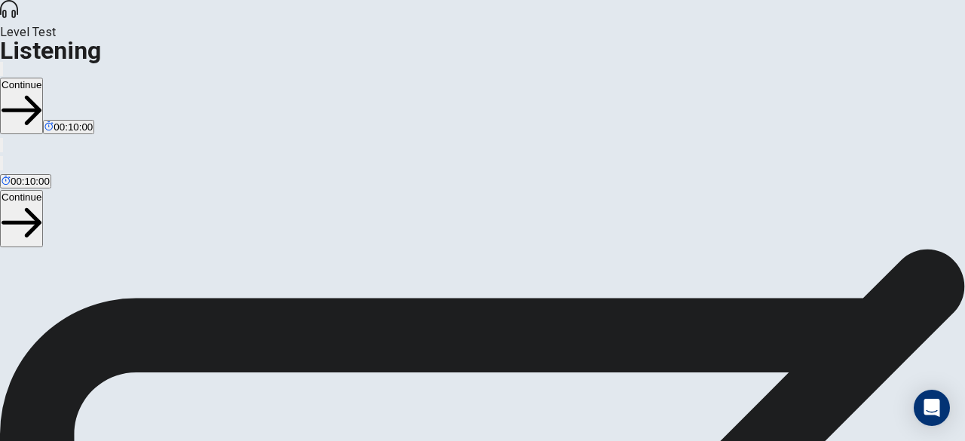
scroll to position [0, 0]
click at [43, 78] on button "Continue" at bounding box center [21, 106] width 43 height 57
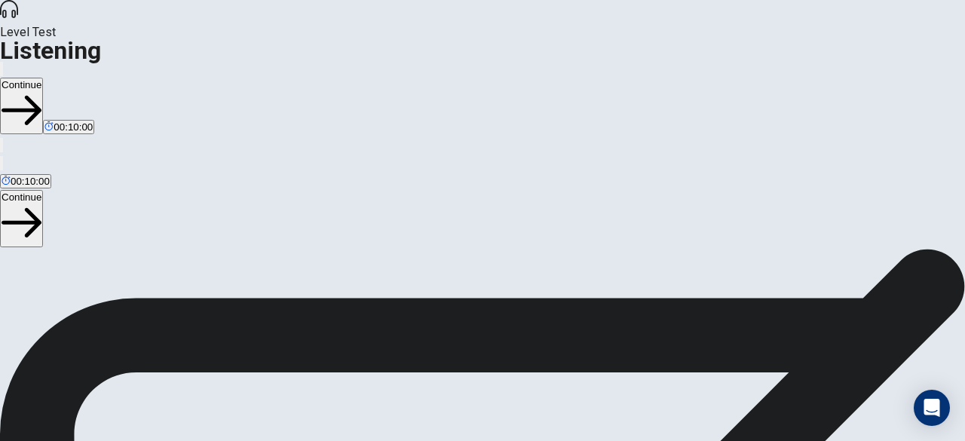
click at [43, 78] on button "Continue" at bounding box center [21, 106] width 43 height 57
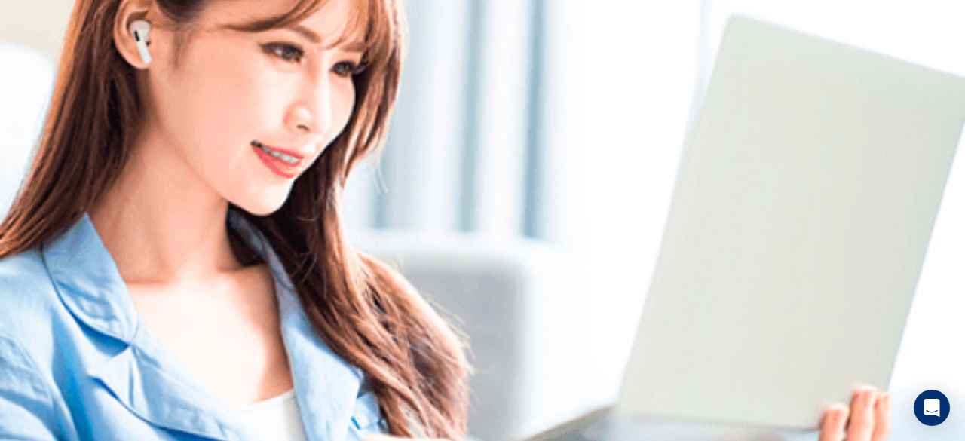
scroll to position [0, 0]
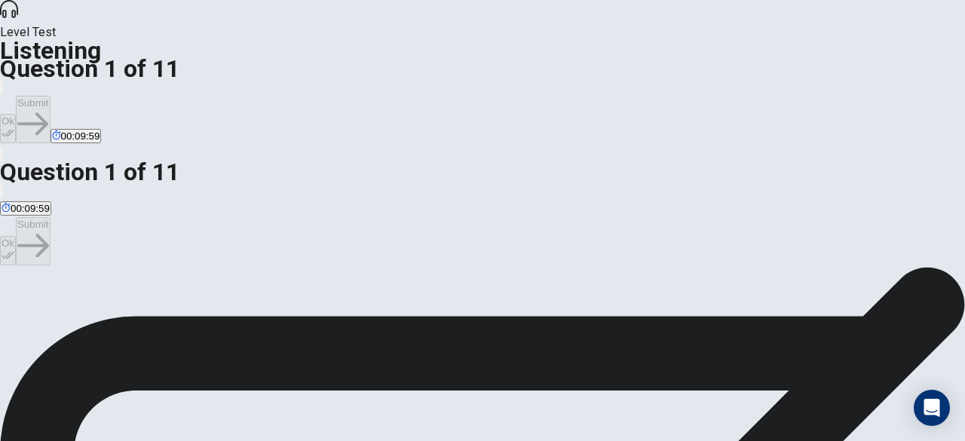
scroll to position [75, 0]
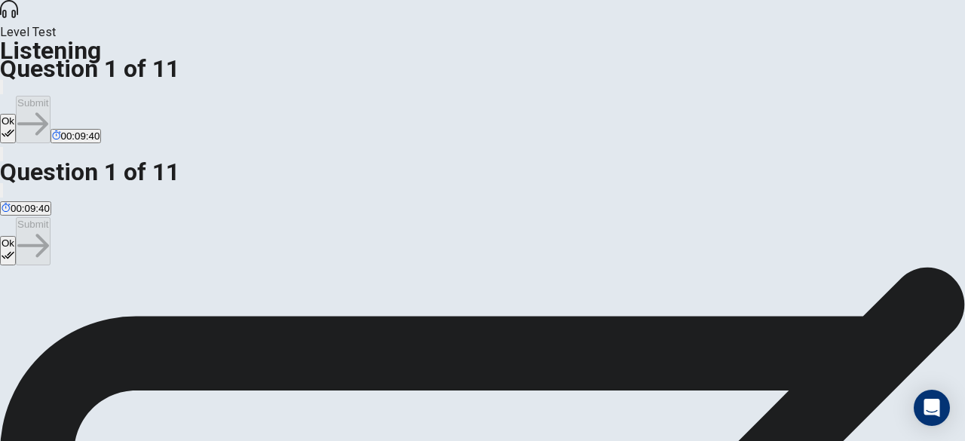
scroll to position [0, 0]
click at [16, 114] on button "Ok" at bounding box center [8, 128] width 16 height 29
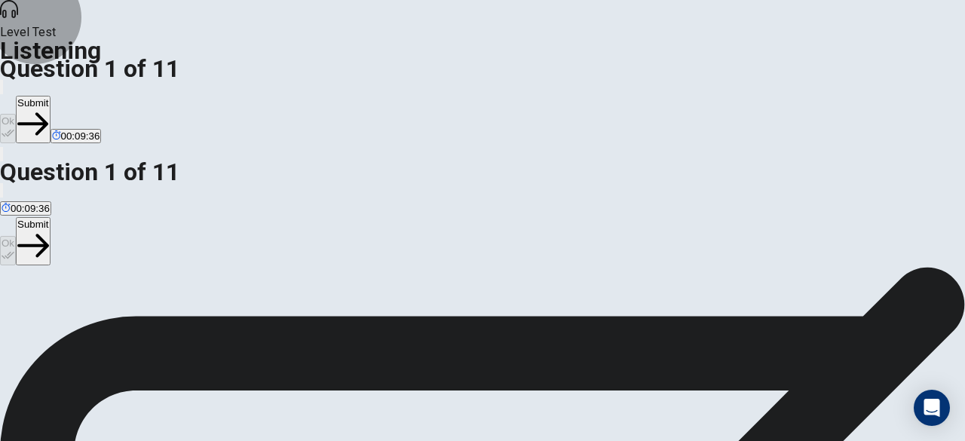
click at [50, 96] on button "Submit" at bounding box center [33, 119] width 34 height 47
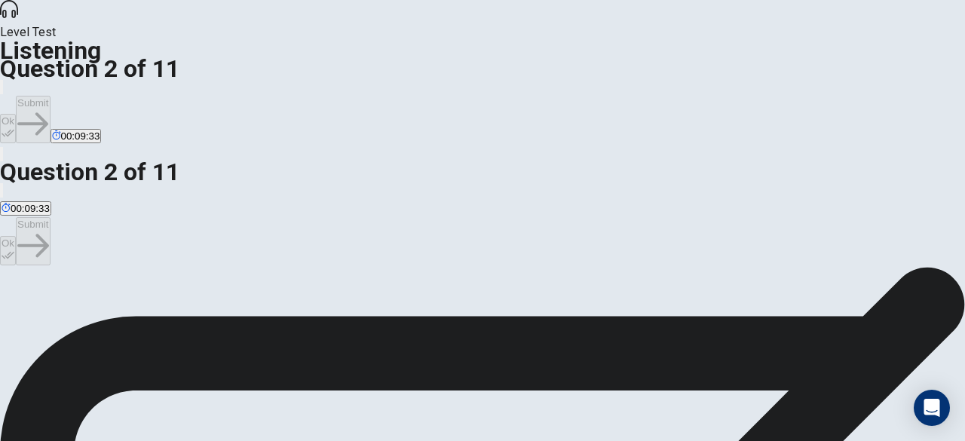
scroll to position [75, 0]
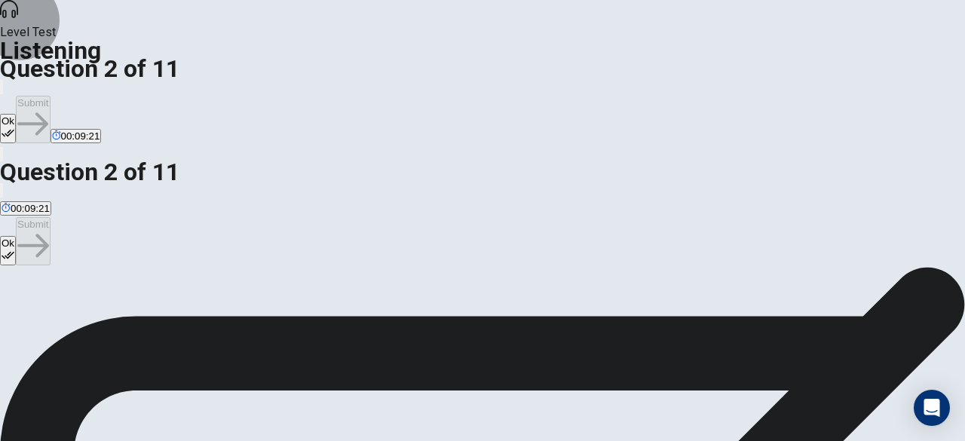
click at [16, 114] on button "Ok" at bounding box center [8, 128] width 16 height 29
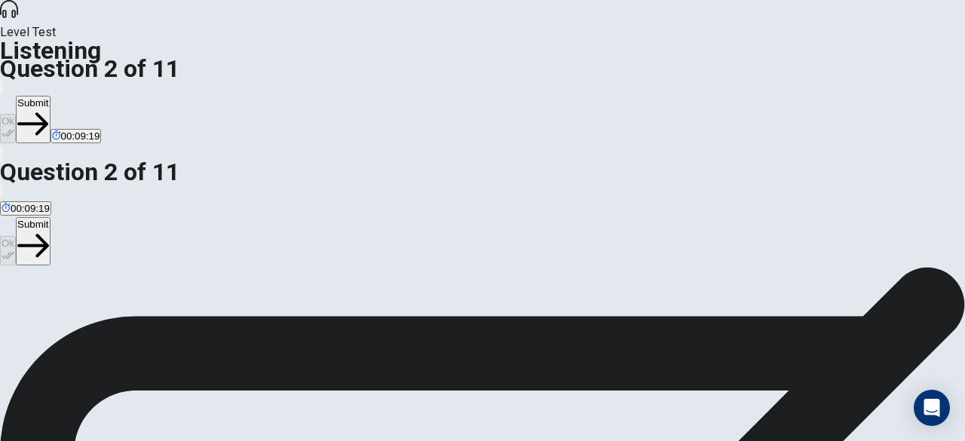
click at [746, 8] on div "Level Test Listening Question 2 of 11 Ok Submit 00:09:19" at bounding box center [482, 81] width 965 height 163
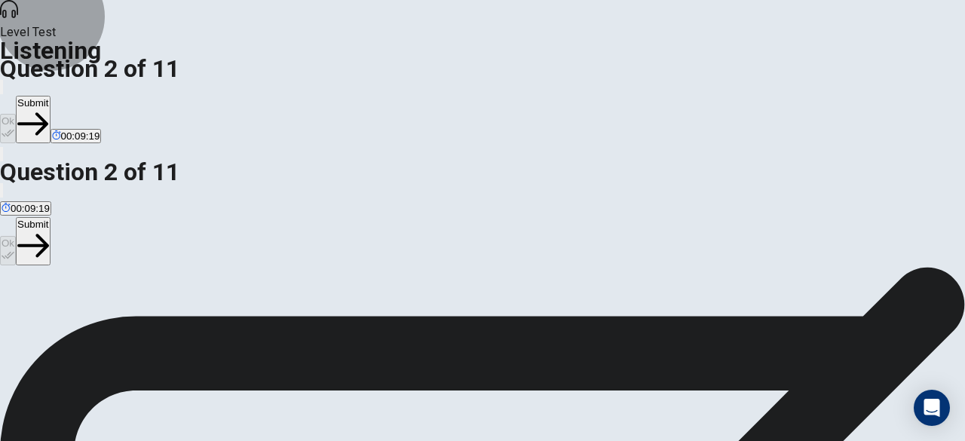
click at [50, 96] on button "Submit" at bounding box center [33, 119] width 34 height 47
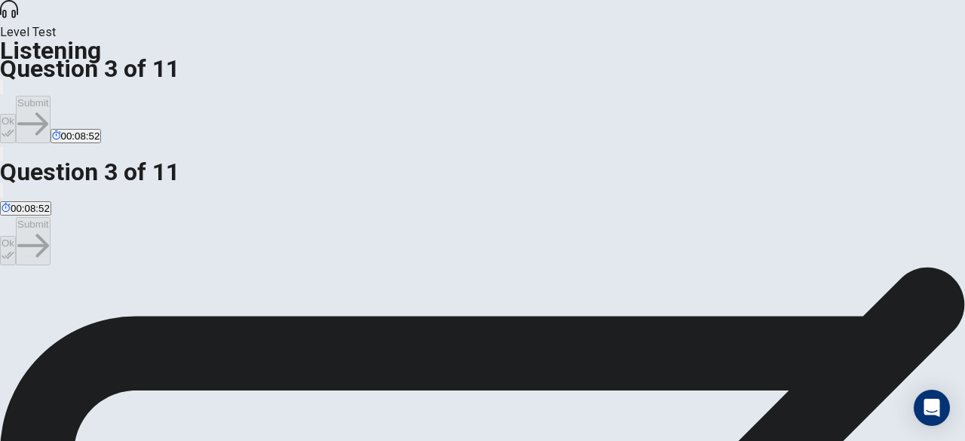
click at [2, 90] on icon "button" at bounding box center [2, 90] width 0 height 0
click at [16, 114] on button "Ok" at bounding box center [8, 128] width 16 height 29
click at [50, 96] on button "Submit" at bounding box center [33, 119] width 34 height 47
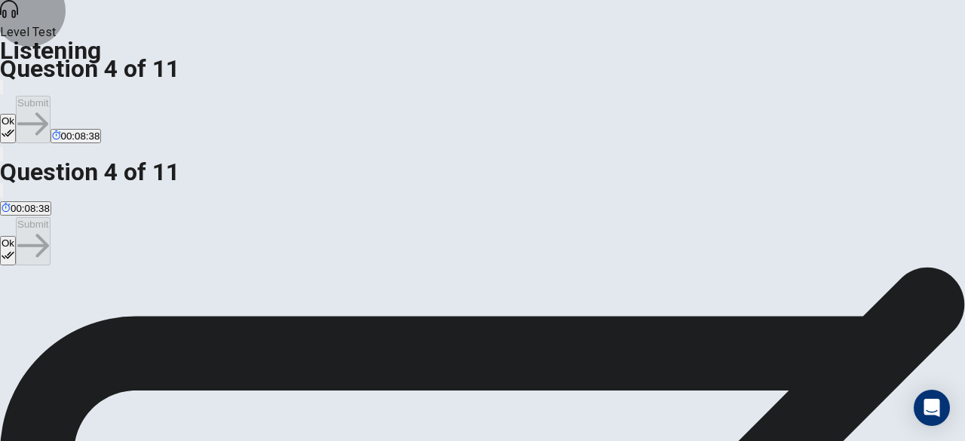
click at [16, 114] on button "Ok" at bounding box center [8, 128] width 16 height 29
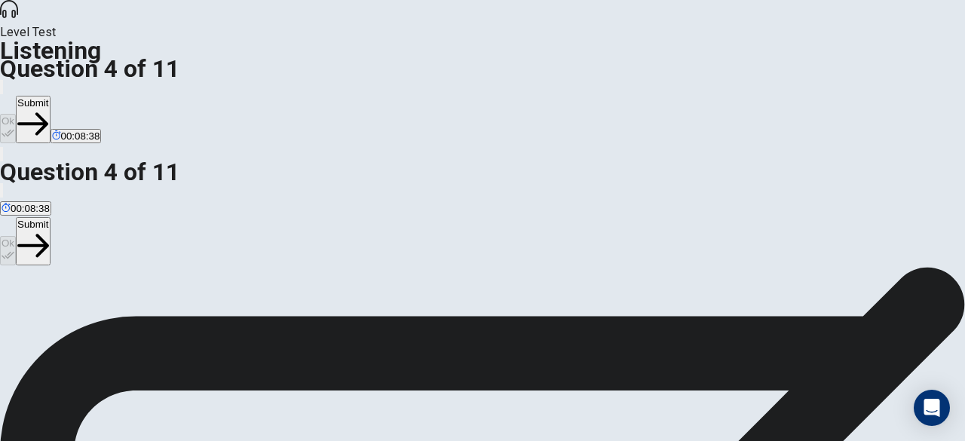
click at [50, 96] on button "Submit" at bounding box center [33, 119] width 34 height 47
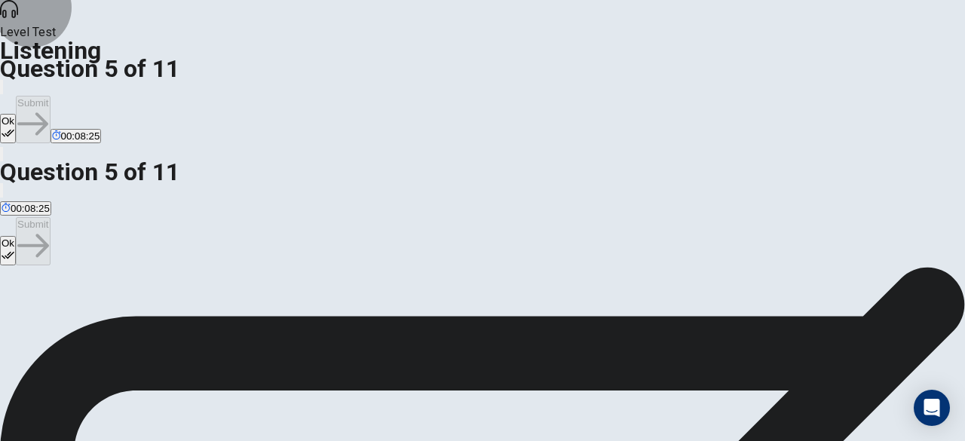
click at [16, 114] on button "Ok" at bounding box center [8, 128] width 16 height 29
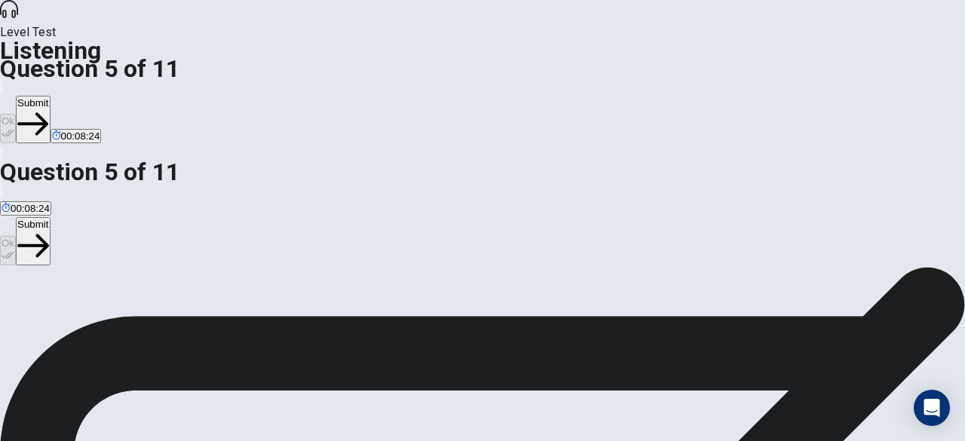
click at [50, 96] on button "Submit" at bounding box center [33, 119] width 34 height 47
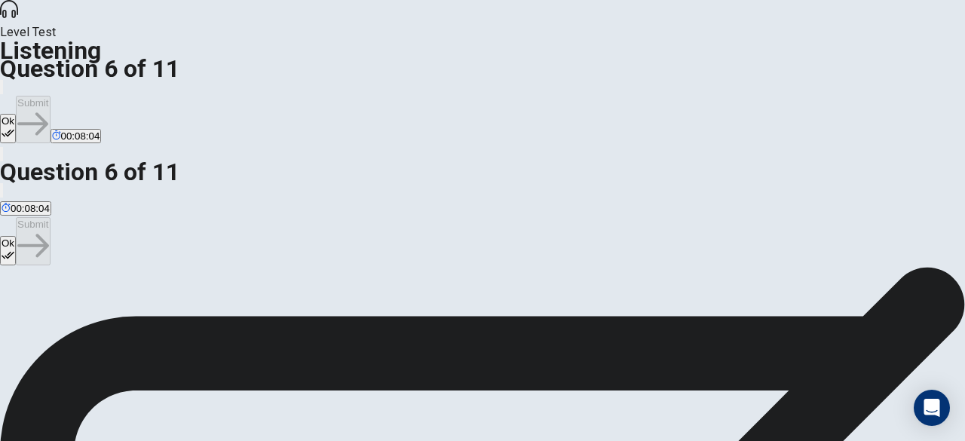
click at [16, 114] on button "Ok" at bounding box center [8, 128] width 16 height 29
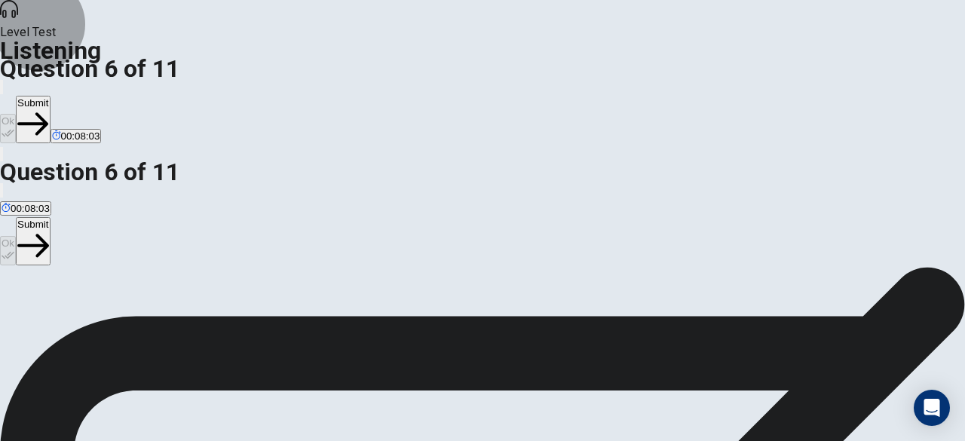
click at [50, 96] on button "Submit" at bounding box center [33, 119] width 34 height 47
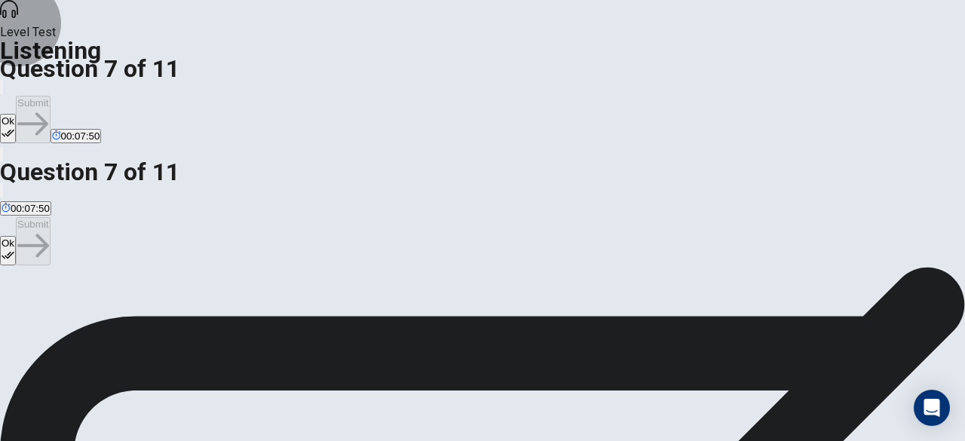
click at [16, 114] on button "Ok" at bounding box center [8, 128] width 16 height 29
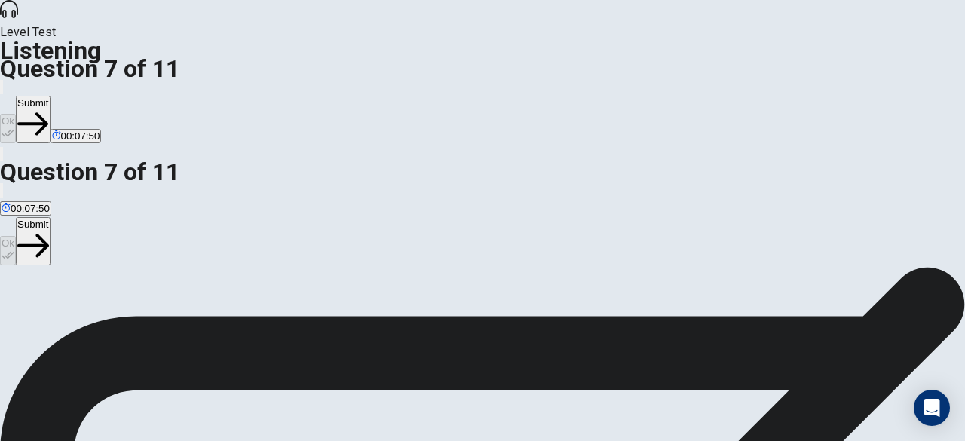
click at [50, 96] on button "Submit" at bounding box center [33, 119] width 34 height 47
click at [16, 114] on button "Ok" at bounding box center [8, 128] width 16 height 29
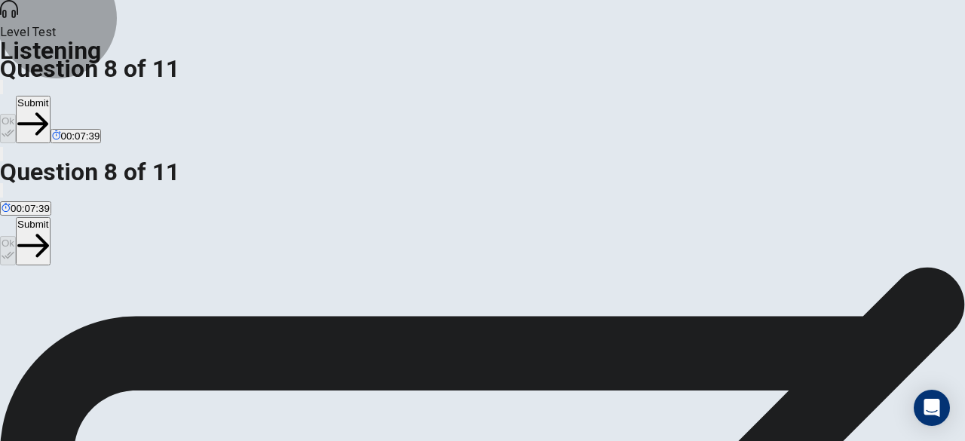
click at [48, 109] on icon "button" at bounding box center [32, 124] width 31 height 31
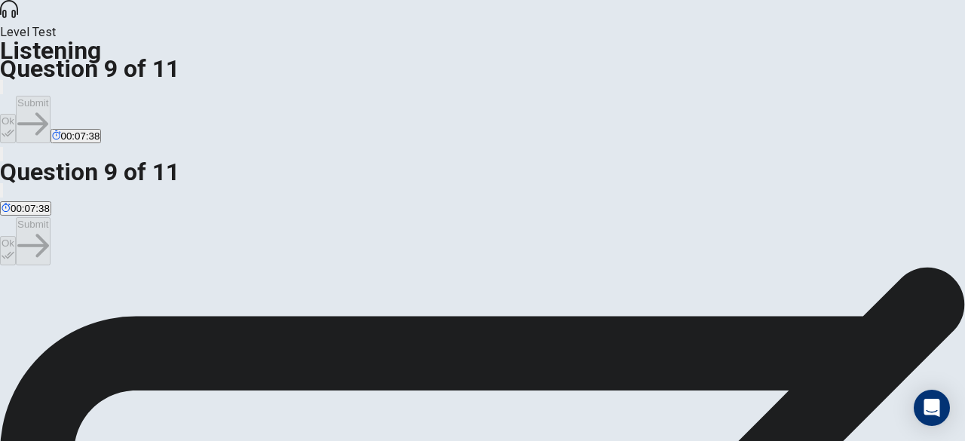
scroll to position [89, 0]
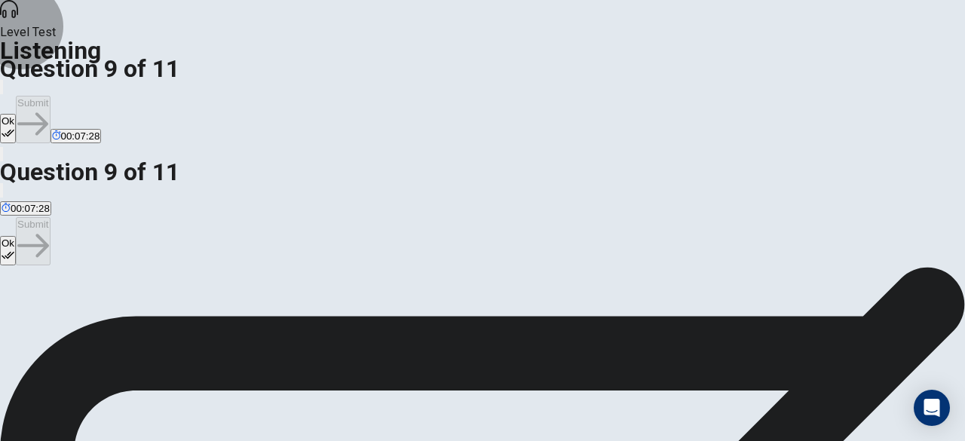
click at [16, 114] on button "Ok" at bounding box center [8, 128] width 16 height 29
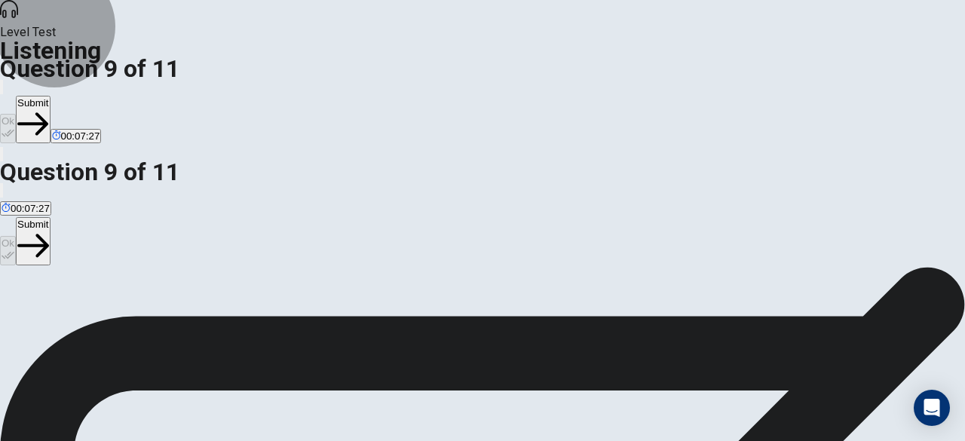
click at [50, 96] on button "Submit" at bounding box center [33, 119] width 34 height 47
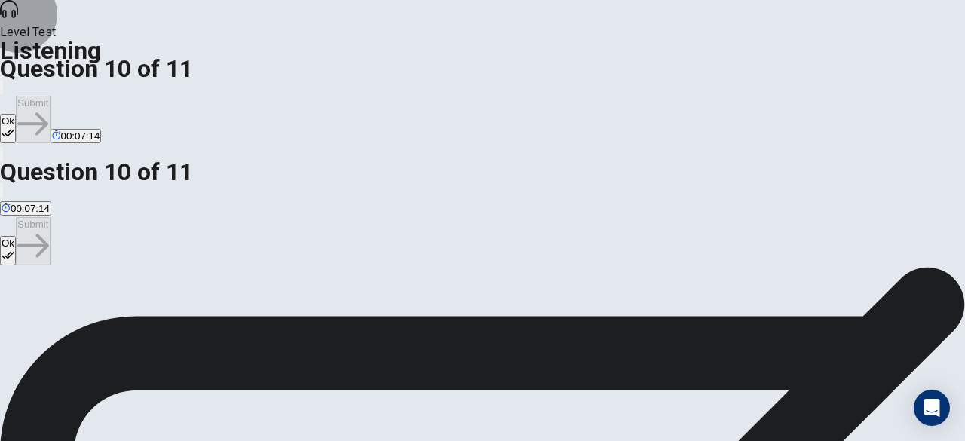
click at [16, 114] on button "Ok" at bounding box center [8, 128] width 16 height 29
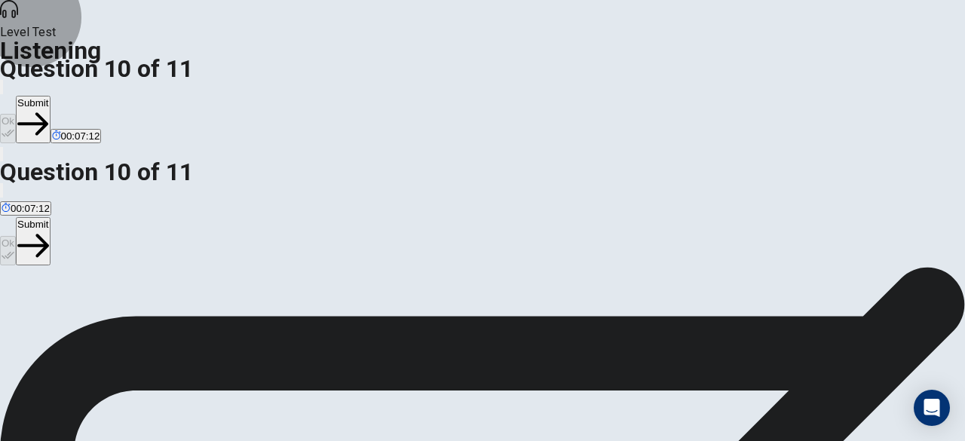
click at [50, 96] on button "Submit" at bounding box center [33, 119] width 34 height 47
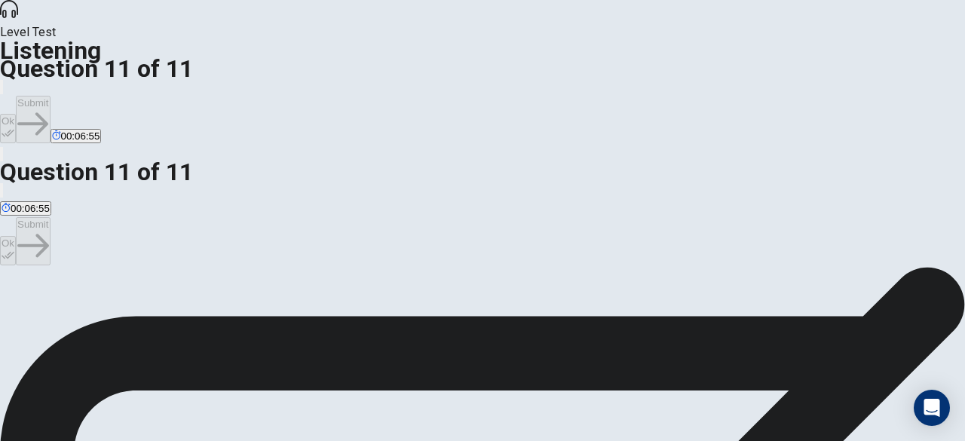
click at [16, 114] on button "Ok" at bounding box center [8, 128] width 16 height 29
click at [50, 96] on button "Submit" at bounding box center [33, 119] width 34 height 47
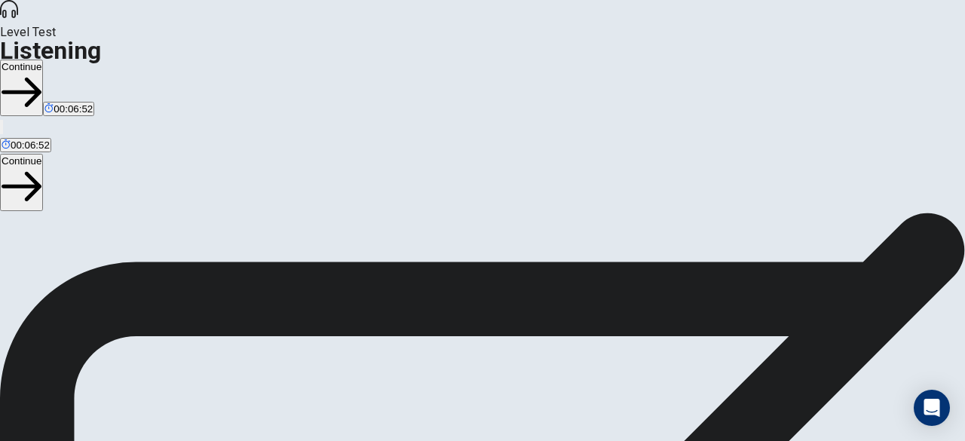
scroll to position [198, 0]
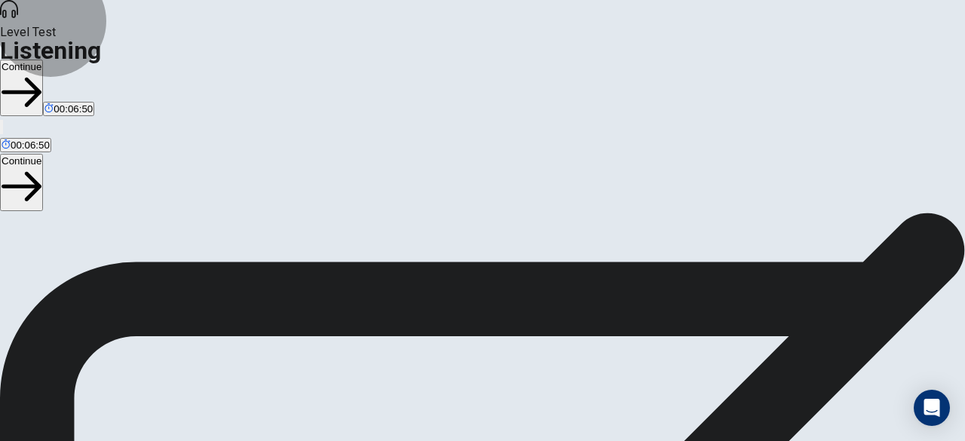
click at [43, 60] on button "Continue" at bounding box center [21, 88] width 43 height 57
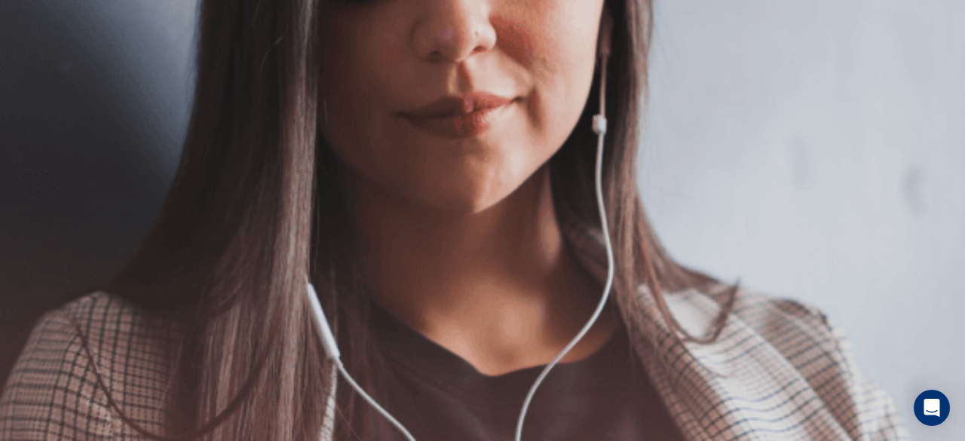
scroll to position [71, 0]
click at [43, 78] on button "Continue" at bounding box center [21, 106] width 43 height 57
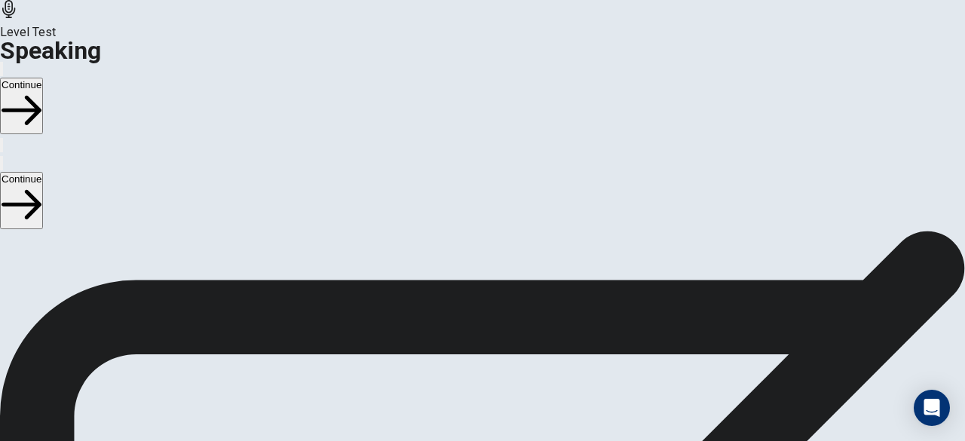
scroll to position [146, 0]
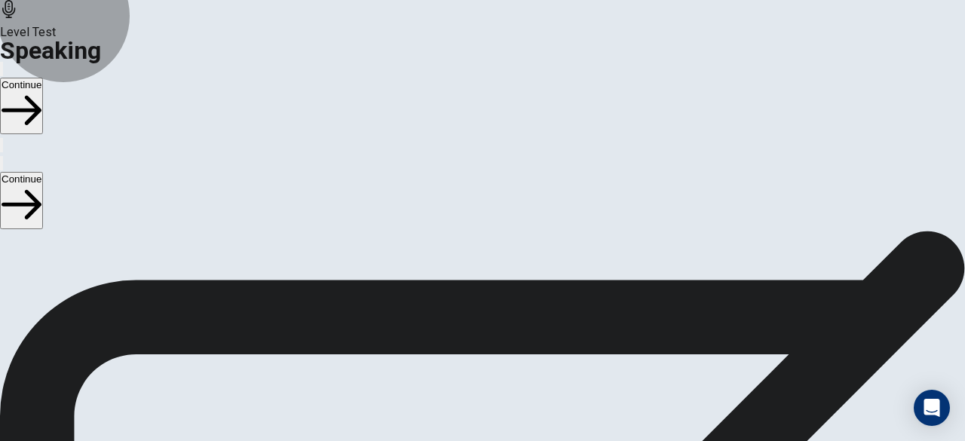
click at [43, 78] on button "Continue" at bounding box center [21, 106] width 43 height 57
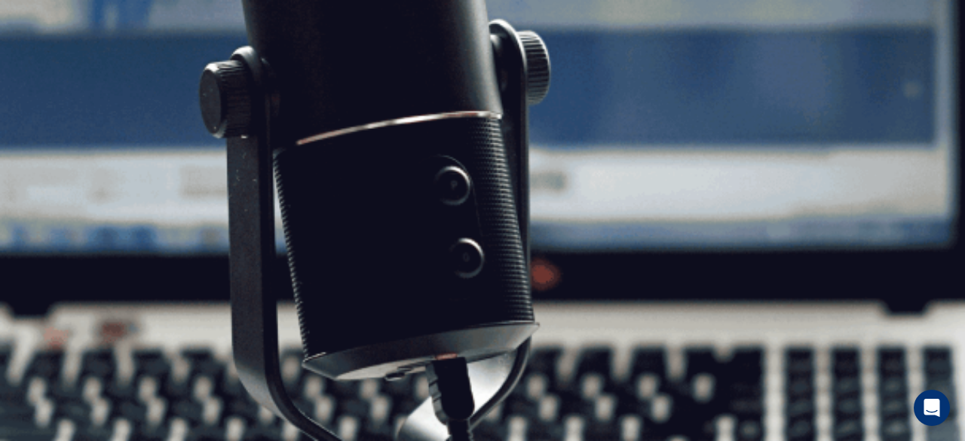
scroll to position [297, 0]
click at [43, 78] on button "Continue" at bounding box center [21, 106] width 43 height 57
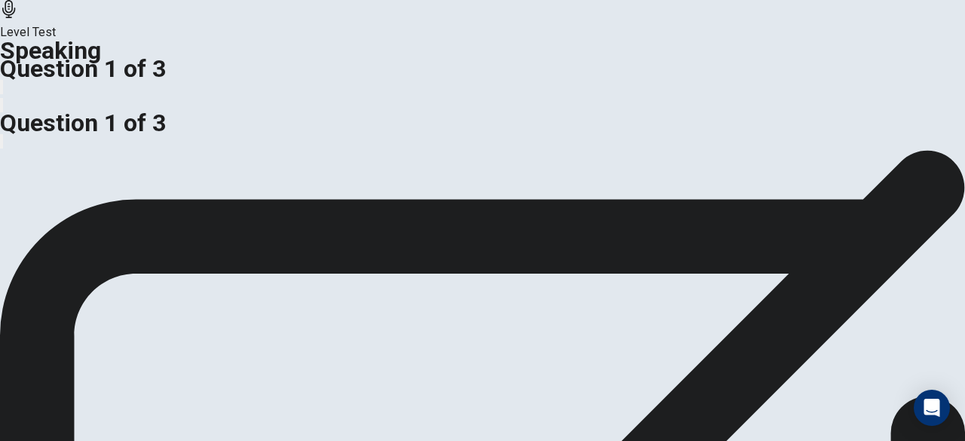
scroll to position [146, 0]
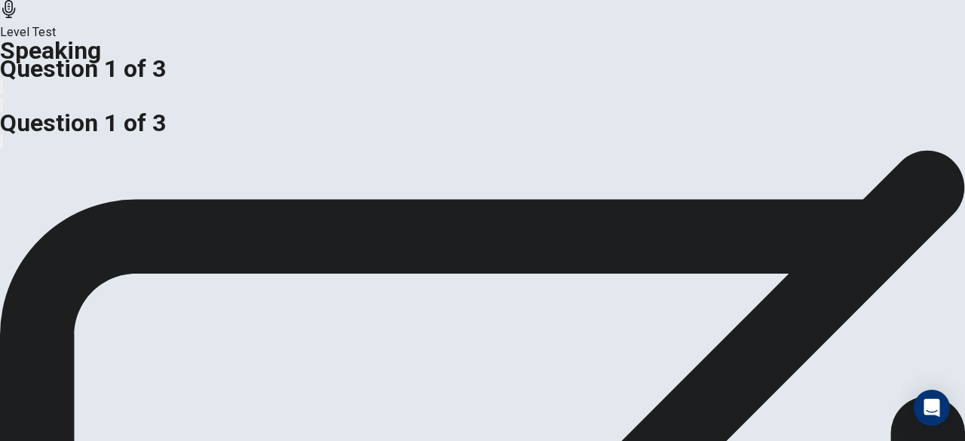
scroll to position [146, 0]
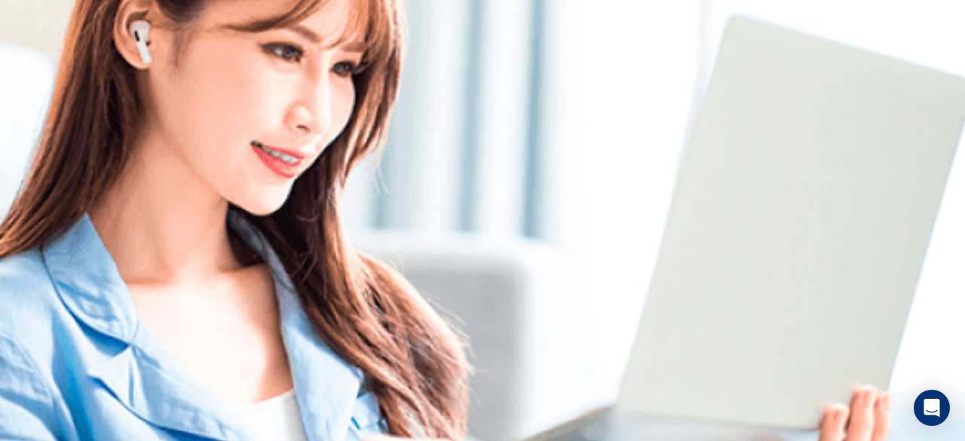
scroll to position [222, 0]
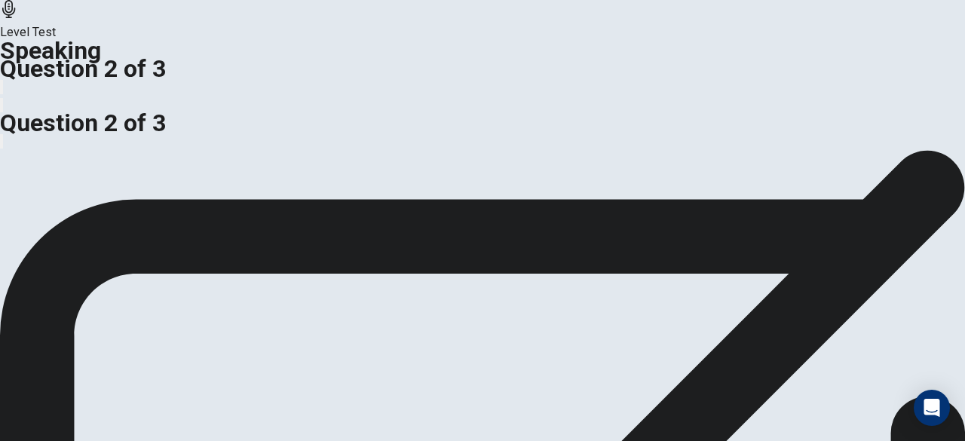
drag, startPoint x: 338, startPoint y: 133, endPoint x: 451, endPoint y: 139, distance: 112.5
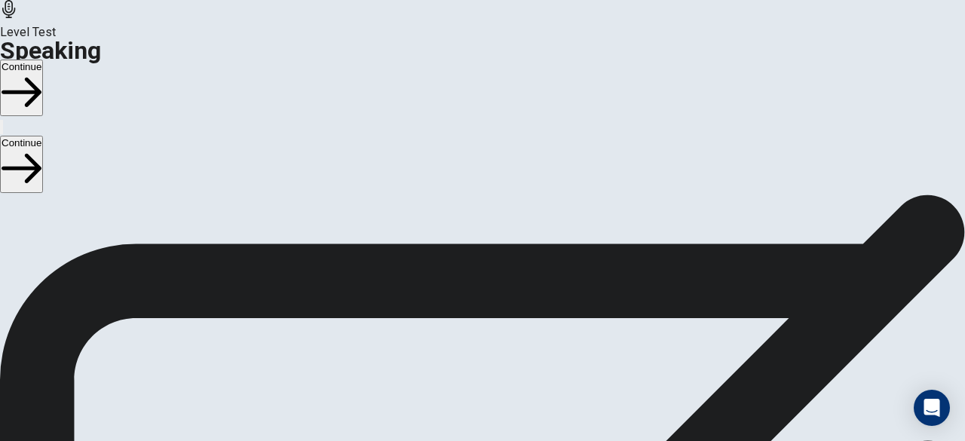
scroll to position [107, 0]
click at [43, 60] on button "Continue" at bounding box center [21, 88] width 43 height 57
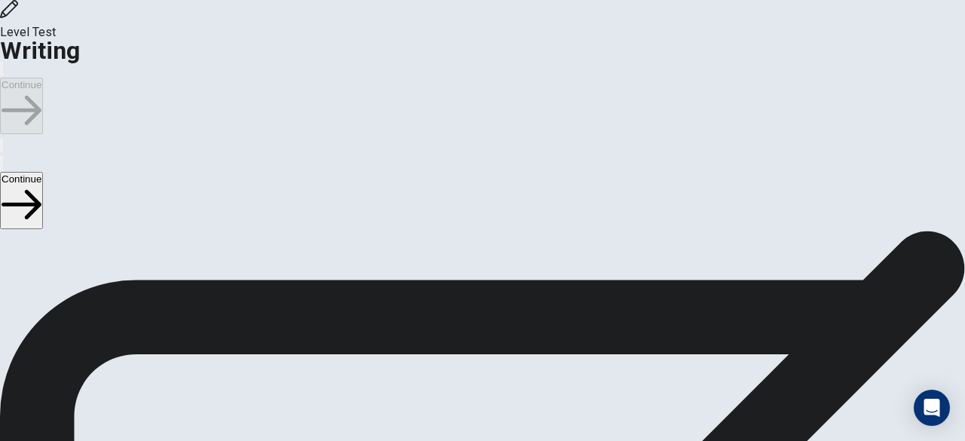
scroll to position [59, 0]
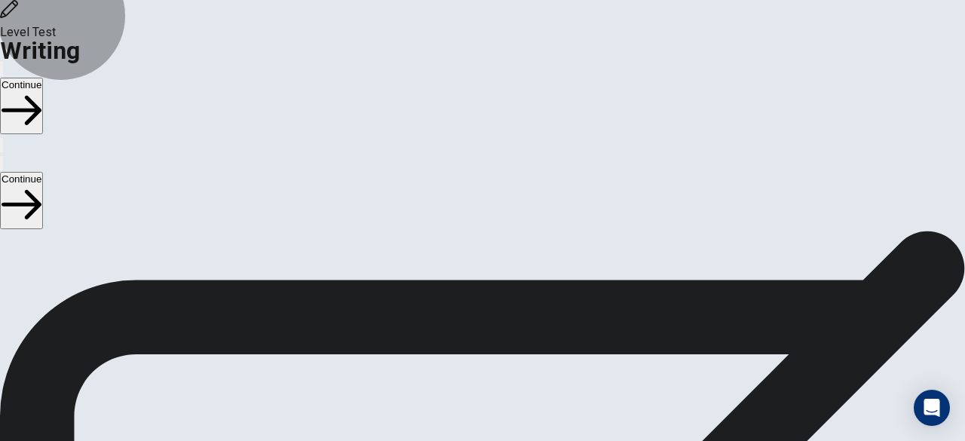
click at [43, 78] on button "Continue" at bounding box center [21, 106] width 43 height 57
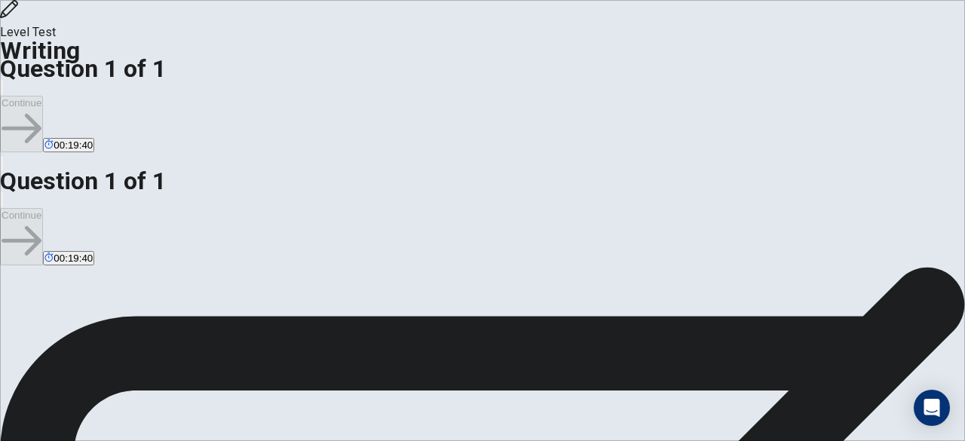
scroll to position [0, 0]
type textarea "*"
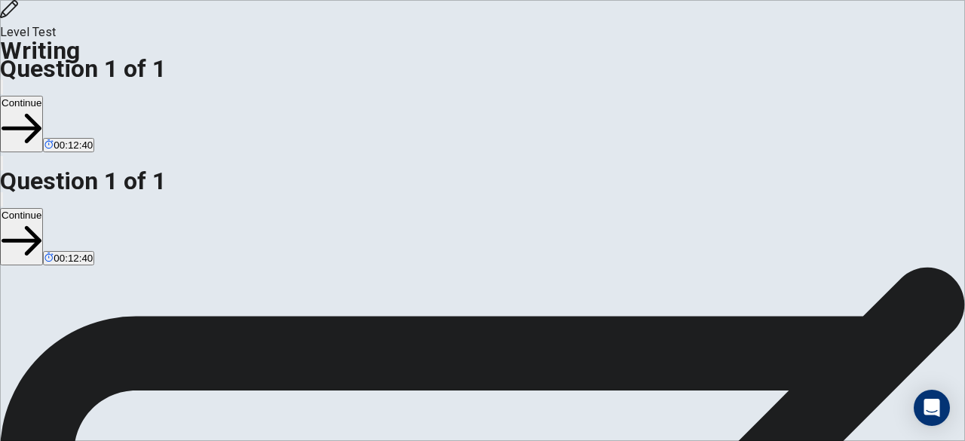
drag, startPoint x: 516, startPoint y: 244, endPoint x: 547, endPoint y: 272, distance: 41.6
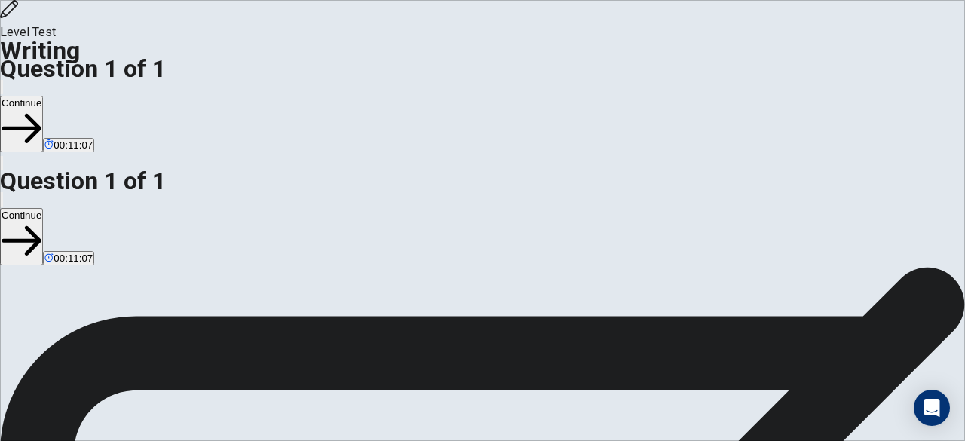
drag, startPoint x: 771, startPoint y: 241, endPoint x: 731, endPoint y: 240, distance: 40.0
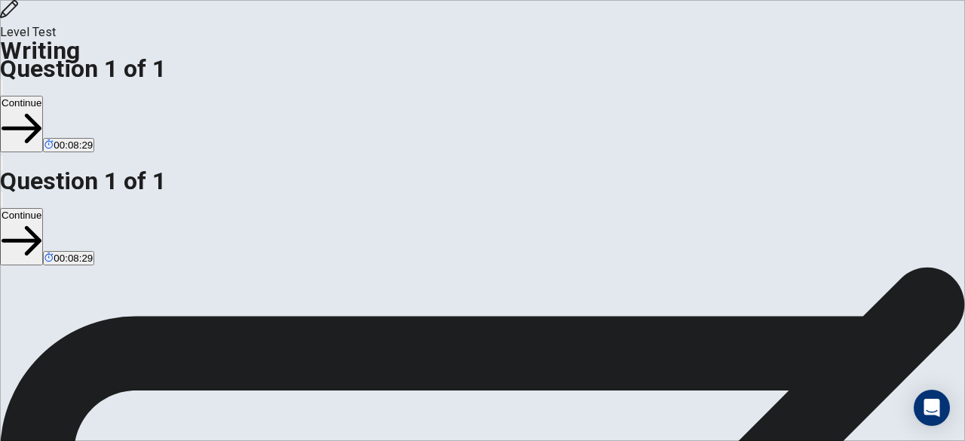
type textarea "**********"
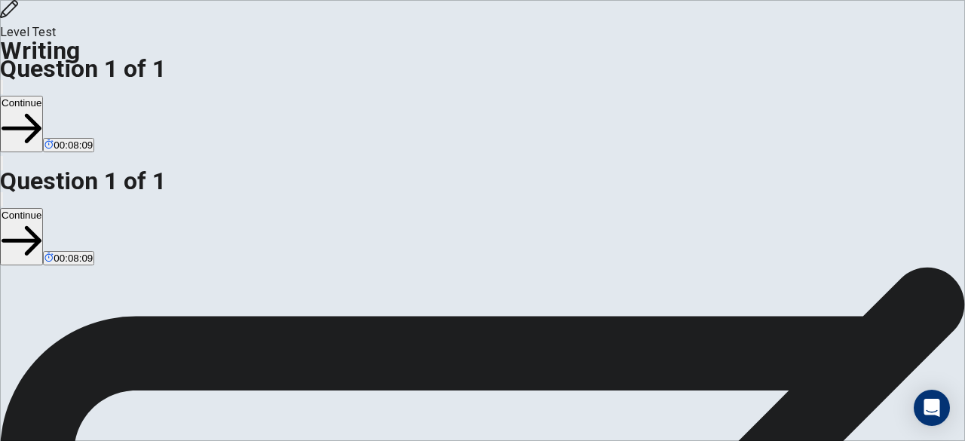
click at [43, 96] on button "Continue" at bounding box center [21, 124] width 43 height 57
click at [728, 441] on div at bounding box center [482, 441] width 965 height 0
